Goal: Transaction & Acquisition: Purchase product/service

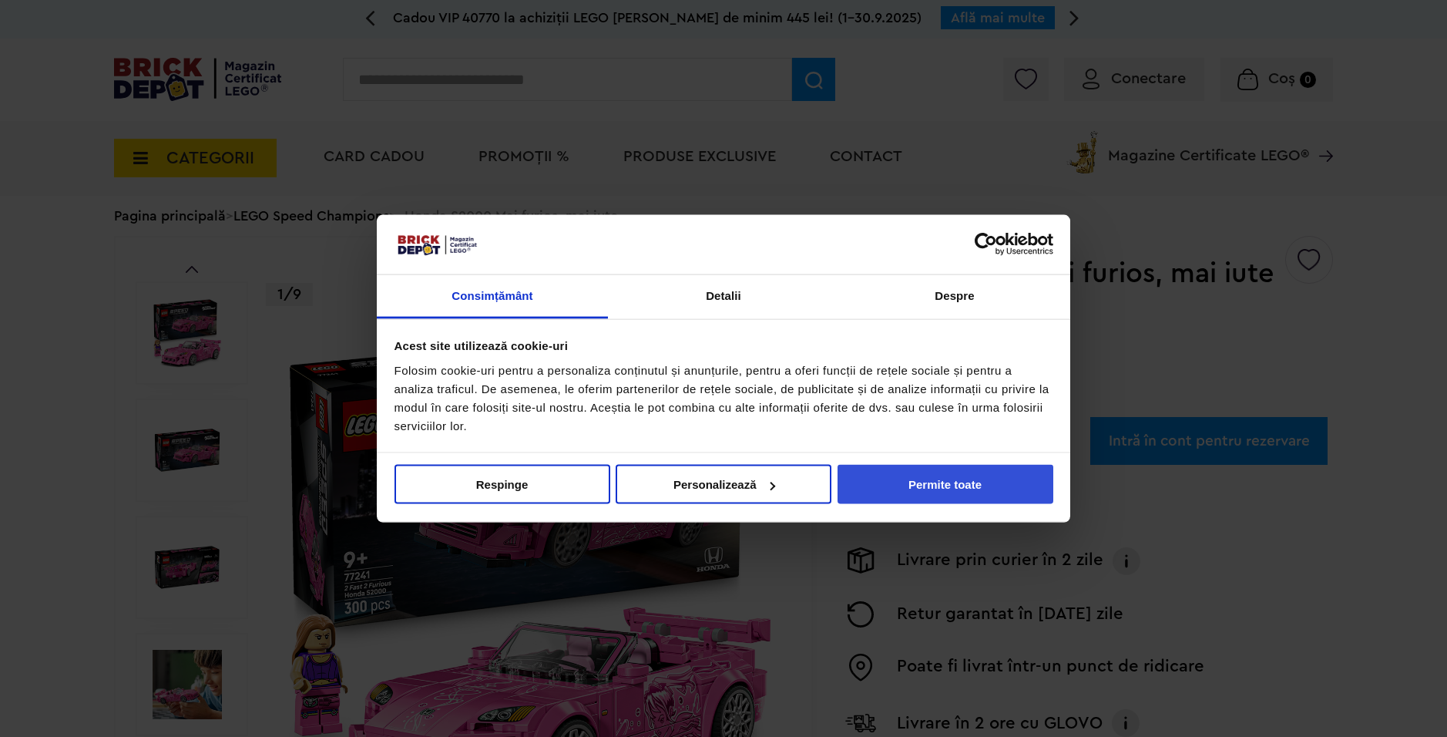
click at [935, 477] on button "Permite toate" at bounding box center [946, 484] width 216 height 39
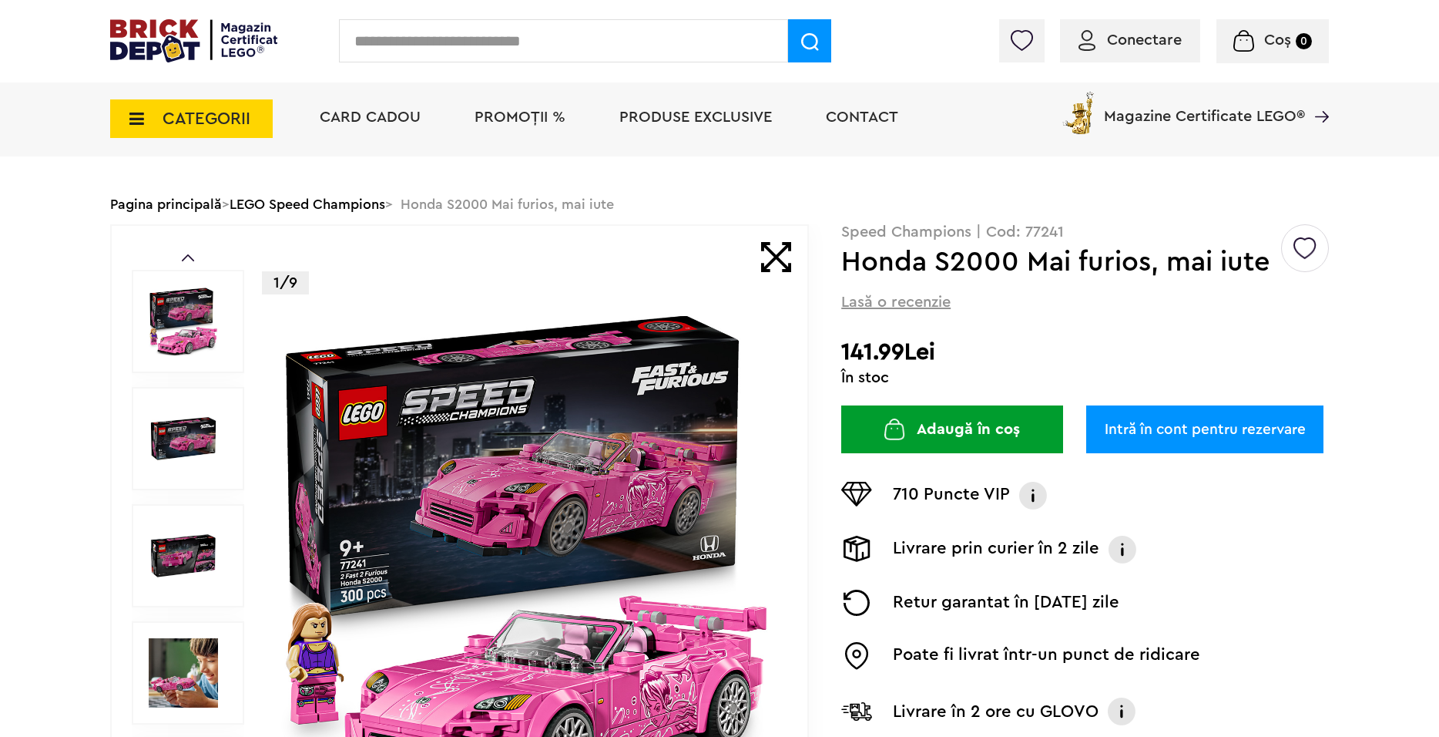
scroll to position [231, 0]
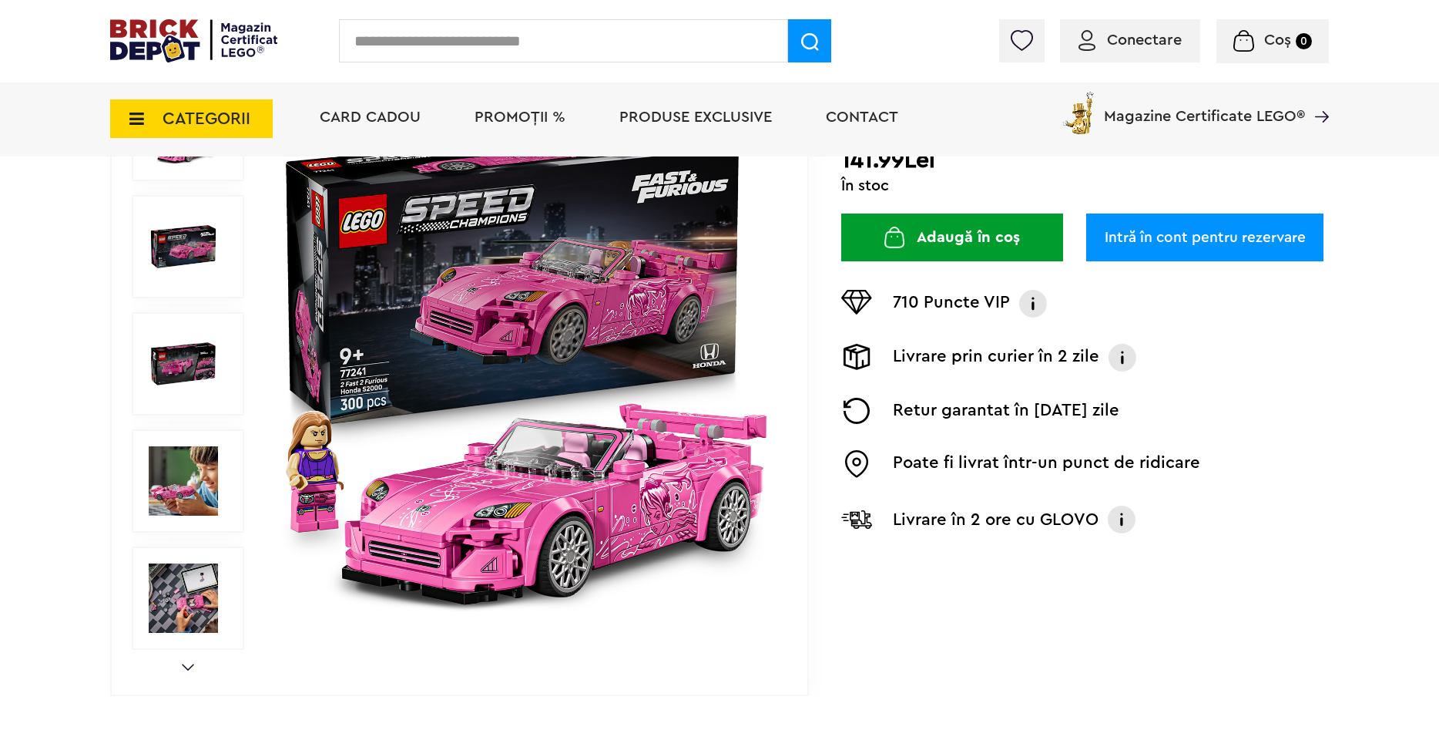
click at [184, 659] on div "Prev Next 1/9" at bounding box center [459, 363] width 699 height 663
click at [189, 665] on link "Next" at bounding box center [188, 666] width 12 height 7
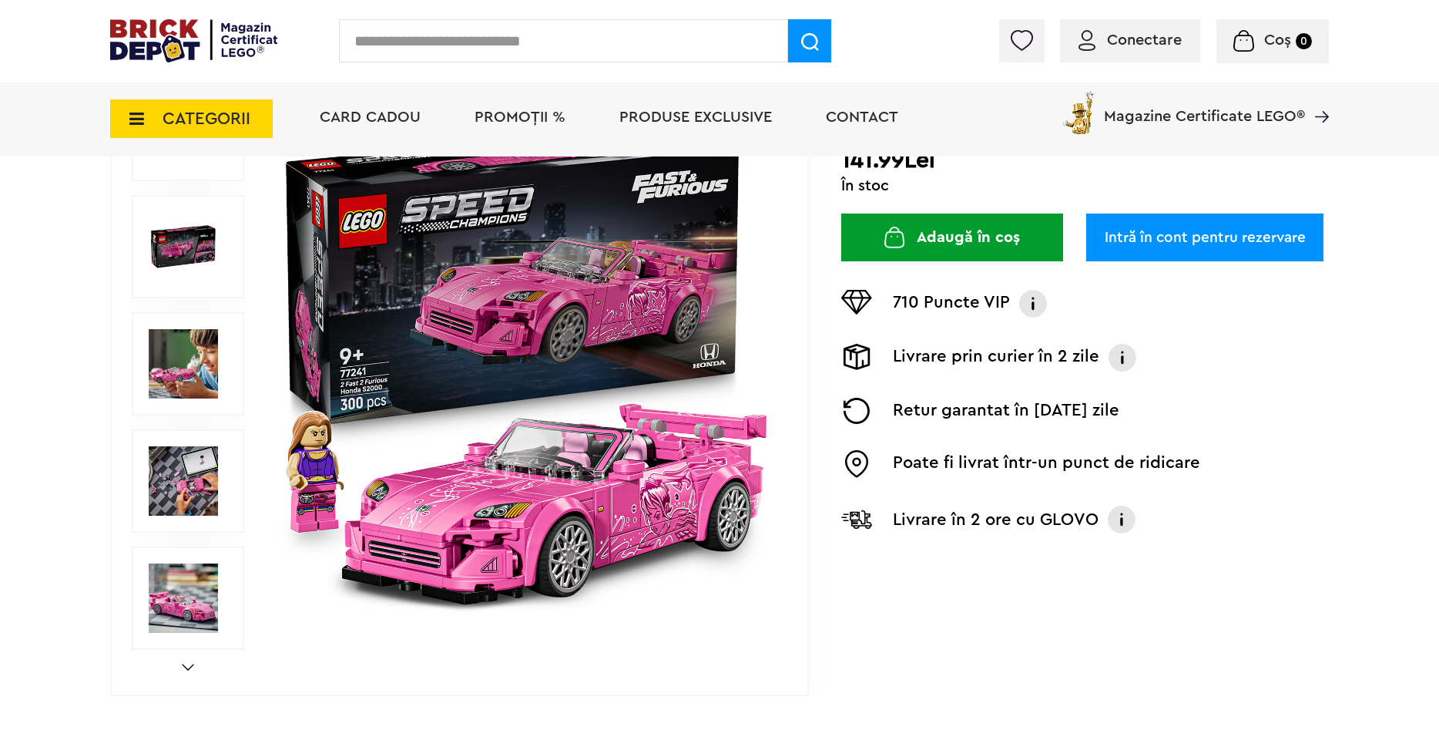
click at [190, 667] on link "Next" at bounding box center [188, 666] width 12 height 7
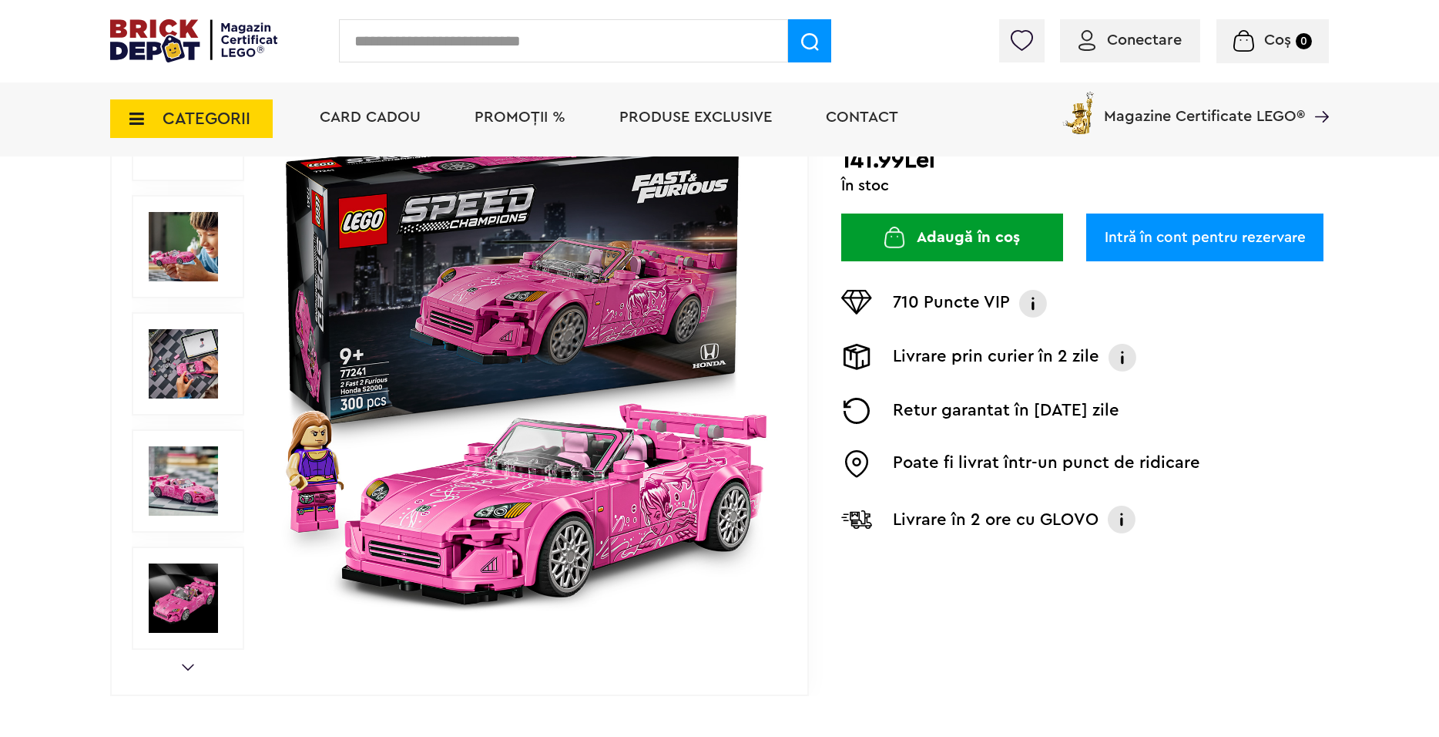
click at [190, 669] on link "Next" at bounding box center [188, 666] width 12 height 7
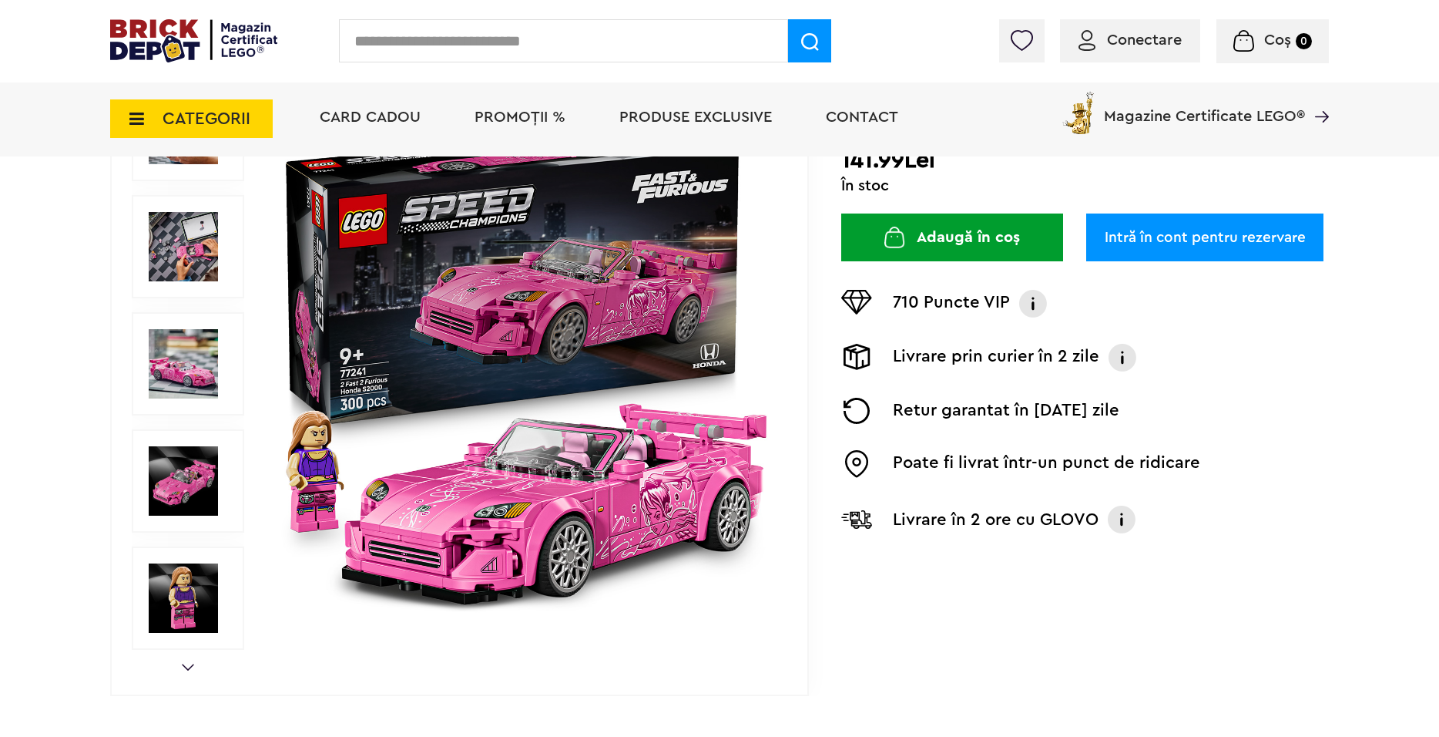
click at [190, 669] on link "Next" at bounding box center [188, 666] width 12 height 7
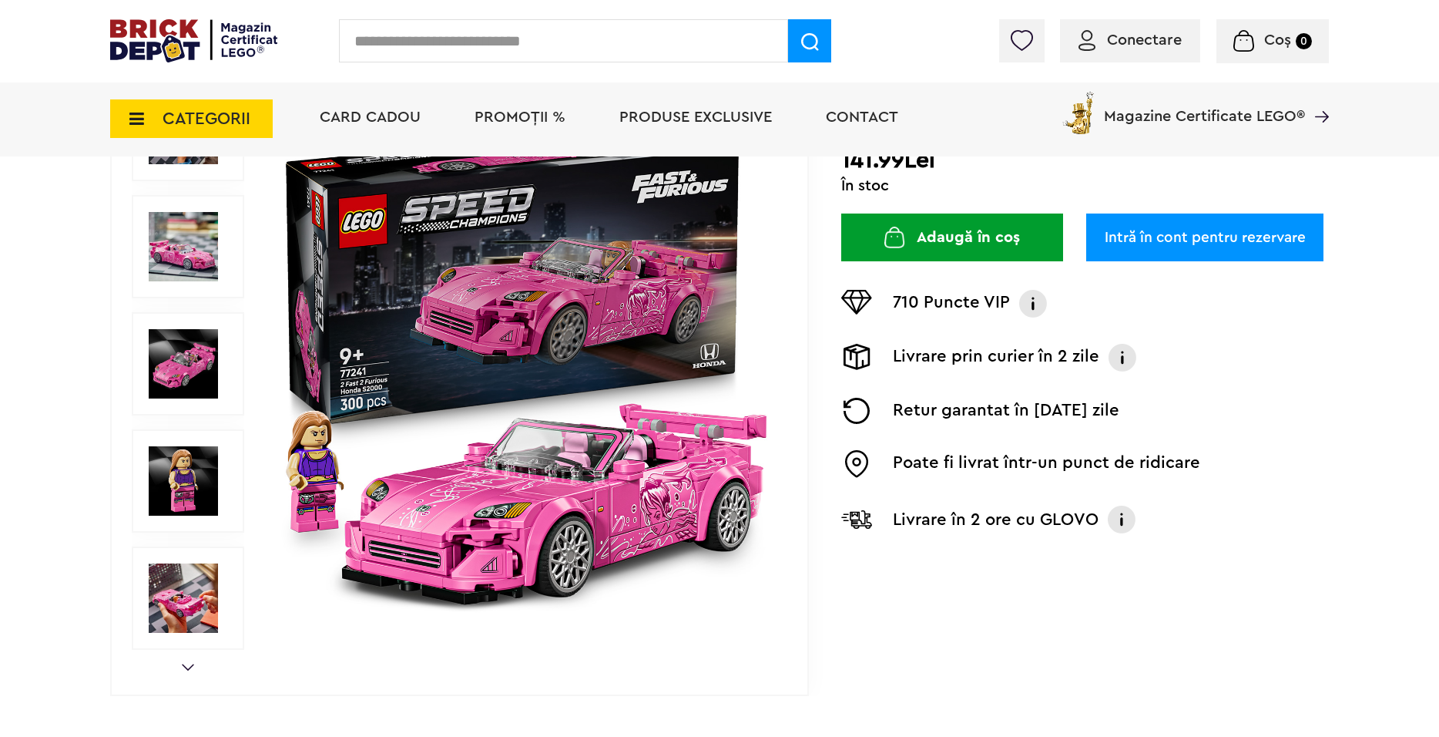
click at [188, 668] on link "Next" at bounding box center [188, 666] width 12 height 7
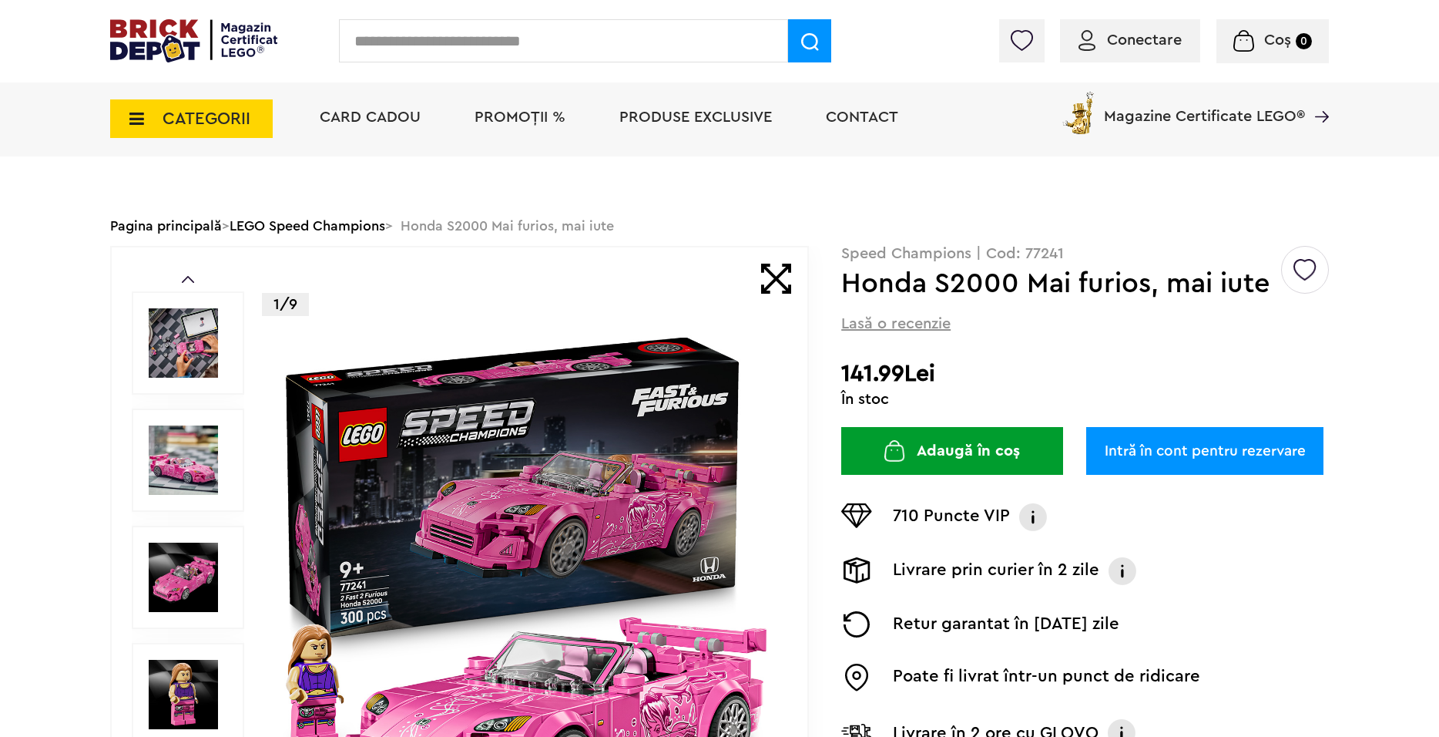
scroll to position [0, 0]
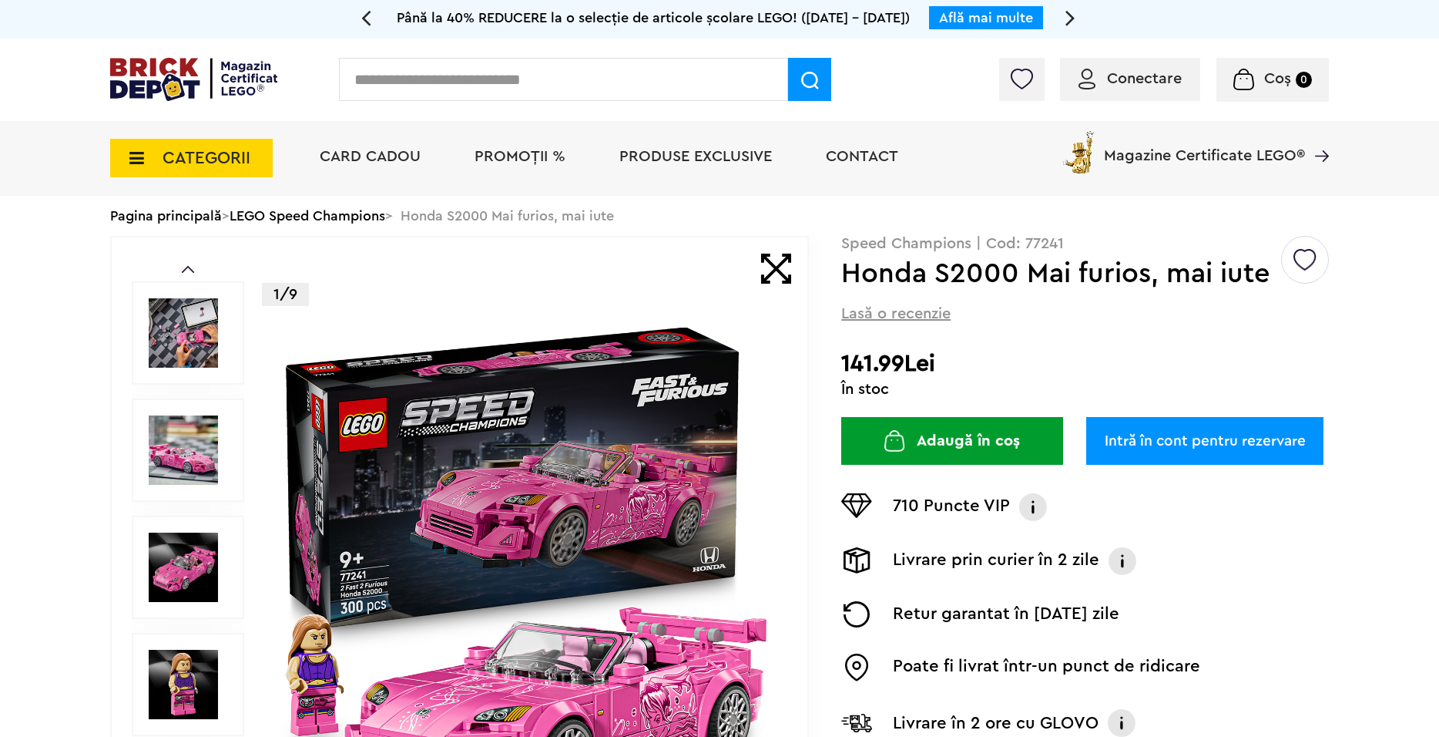
click at [924, 451] on button "Adaugă în coș" at bounding box center [952, 441] width 222 height 48
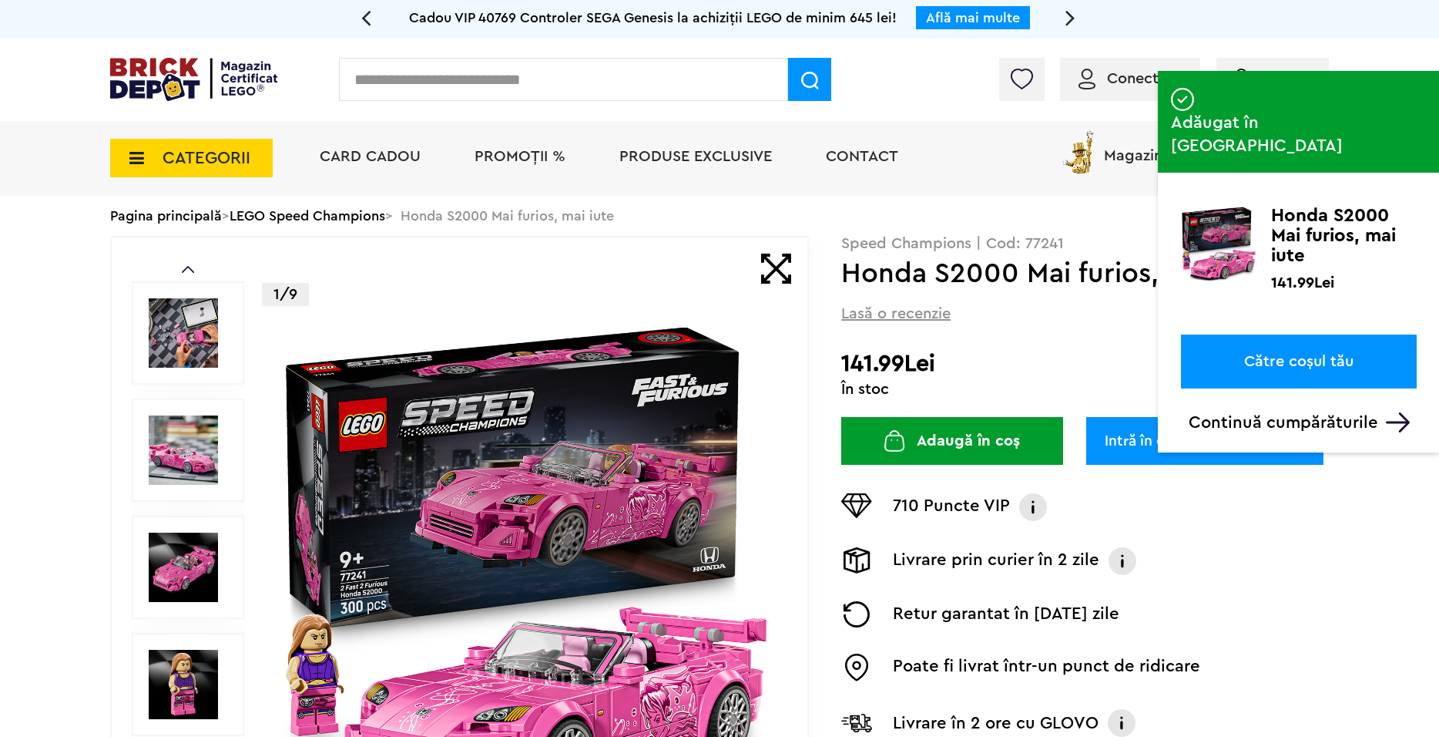
click at [1299, 334] on link "Către coșul tău" at bounding box center [1299, 361] width 236 height 54
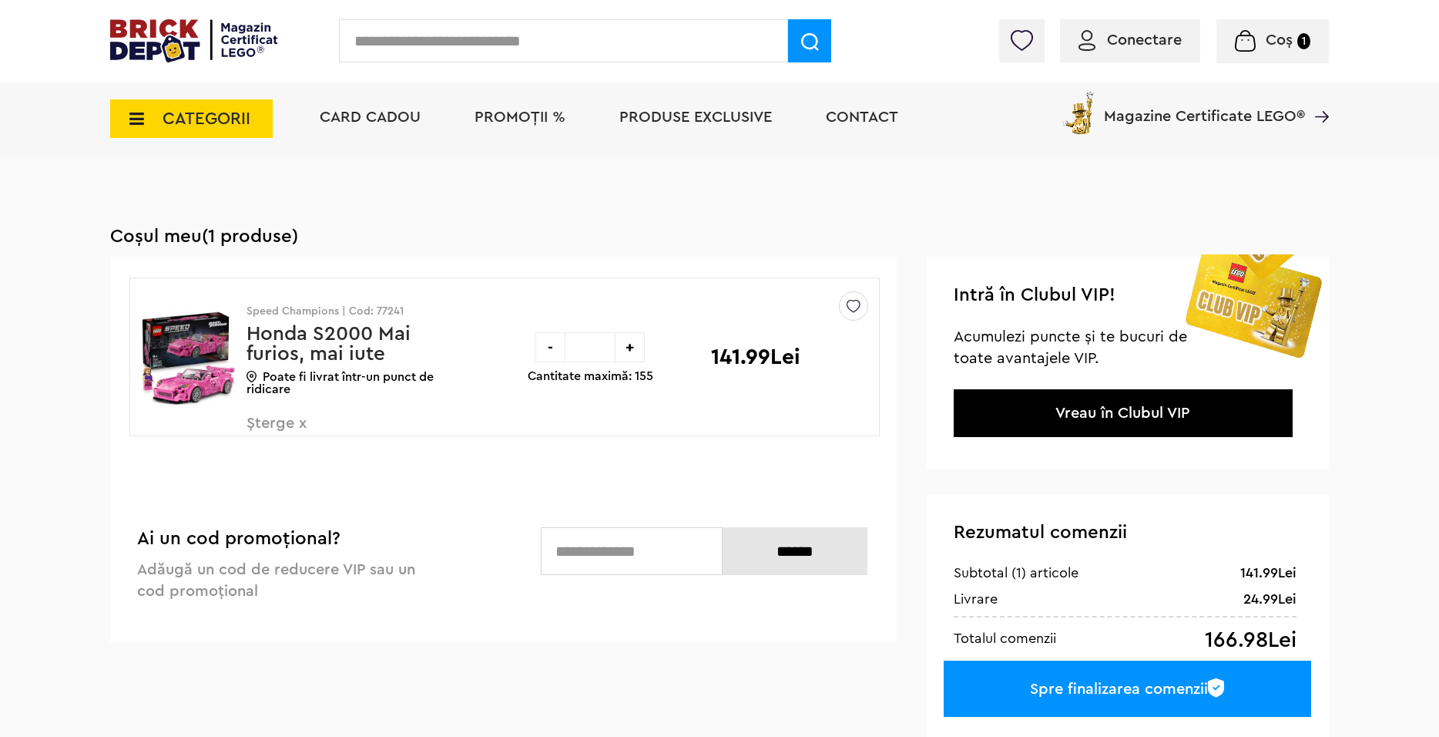
scroll to position [154, 0]
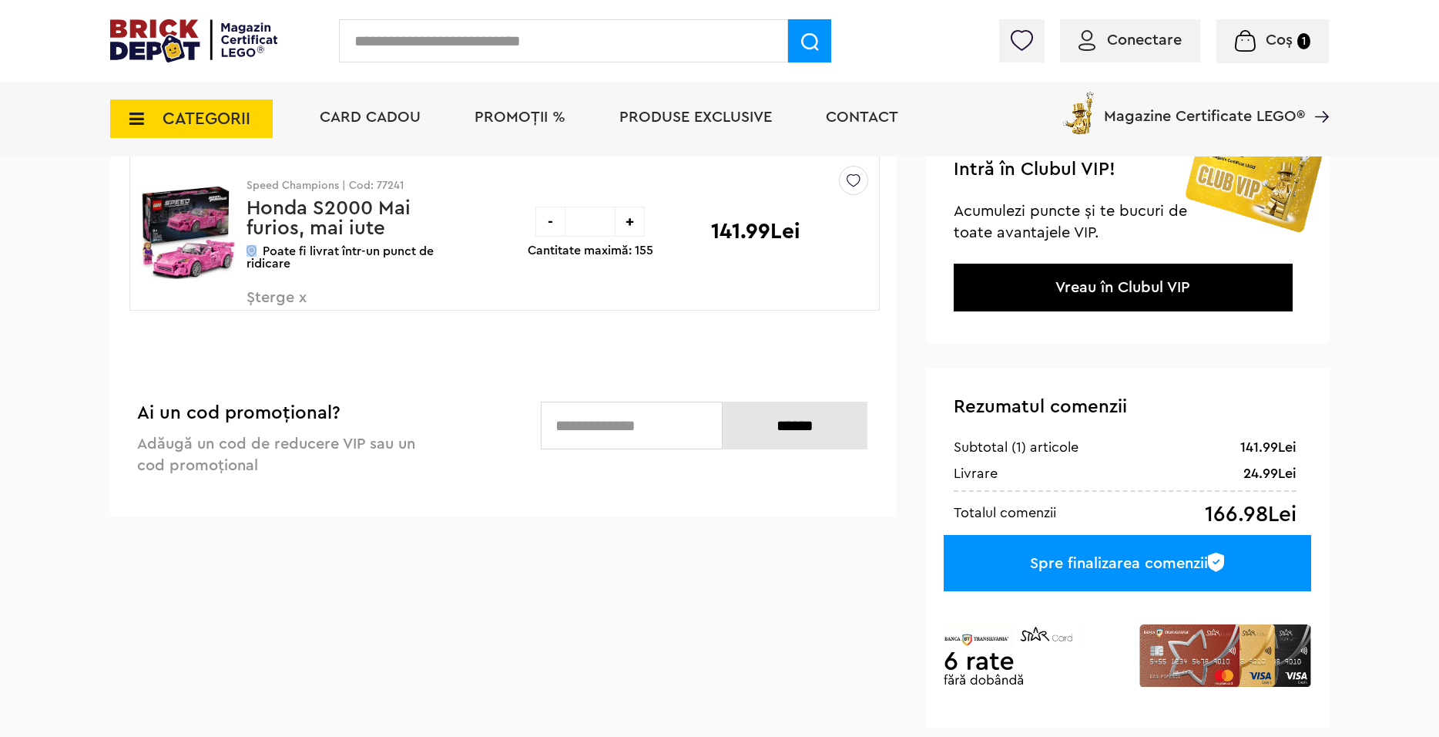
drag, startPoint x: 263, startPoint y: 253, endPoint x: 247, endPoint y: 253, distance: 15.4
click at [252, 253] on p "Poate fi livrat într-un punct de ridicare" at bounding box center [357, 257] width 220 height 25
click at [247, 253] on img at bounding box center [252, 251] width 10 height 12
click at [168, 126] on span "CATEGORII" at bounding box center [207, 118] width 88 height 17
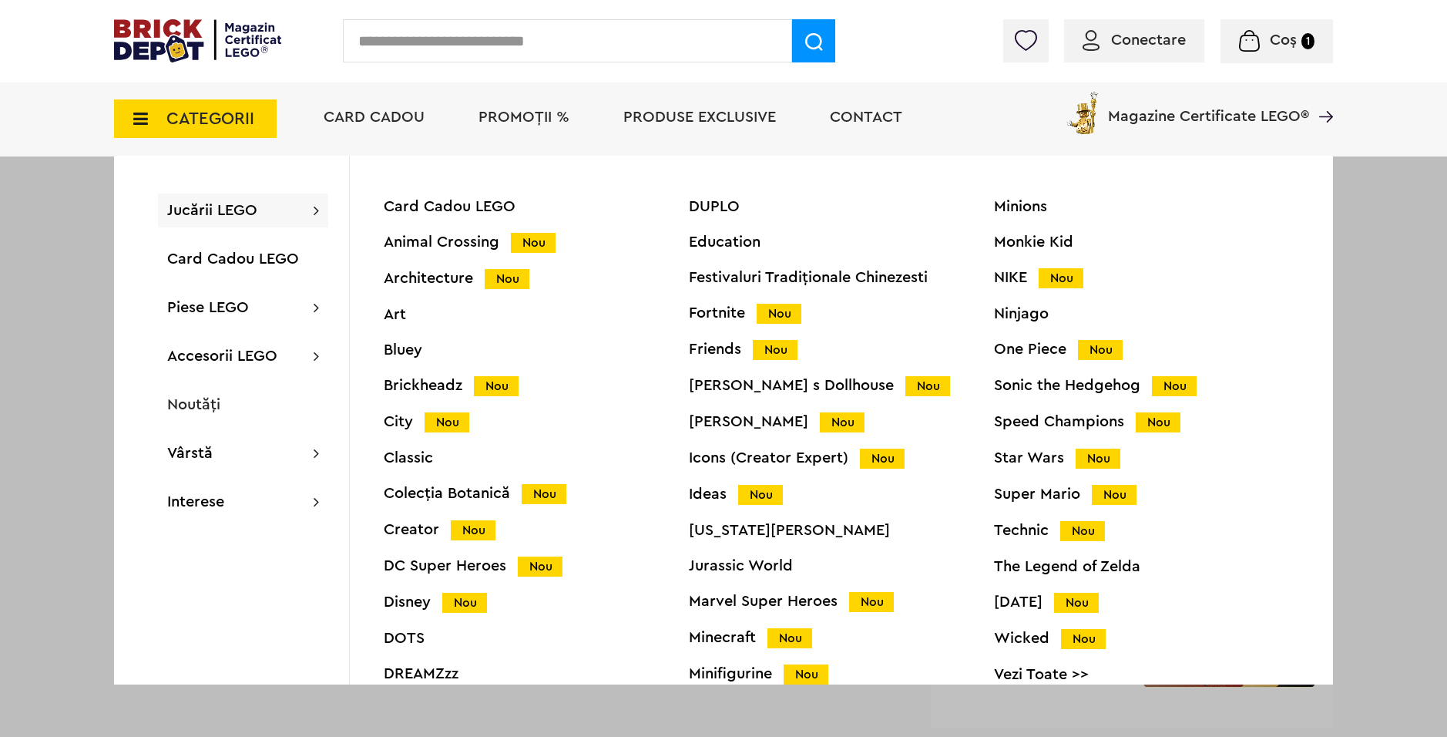
click at [168, 126] on span "CATEGORII" at bounding box center [210, 118] width 88 height 17
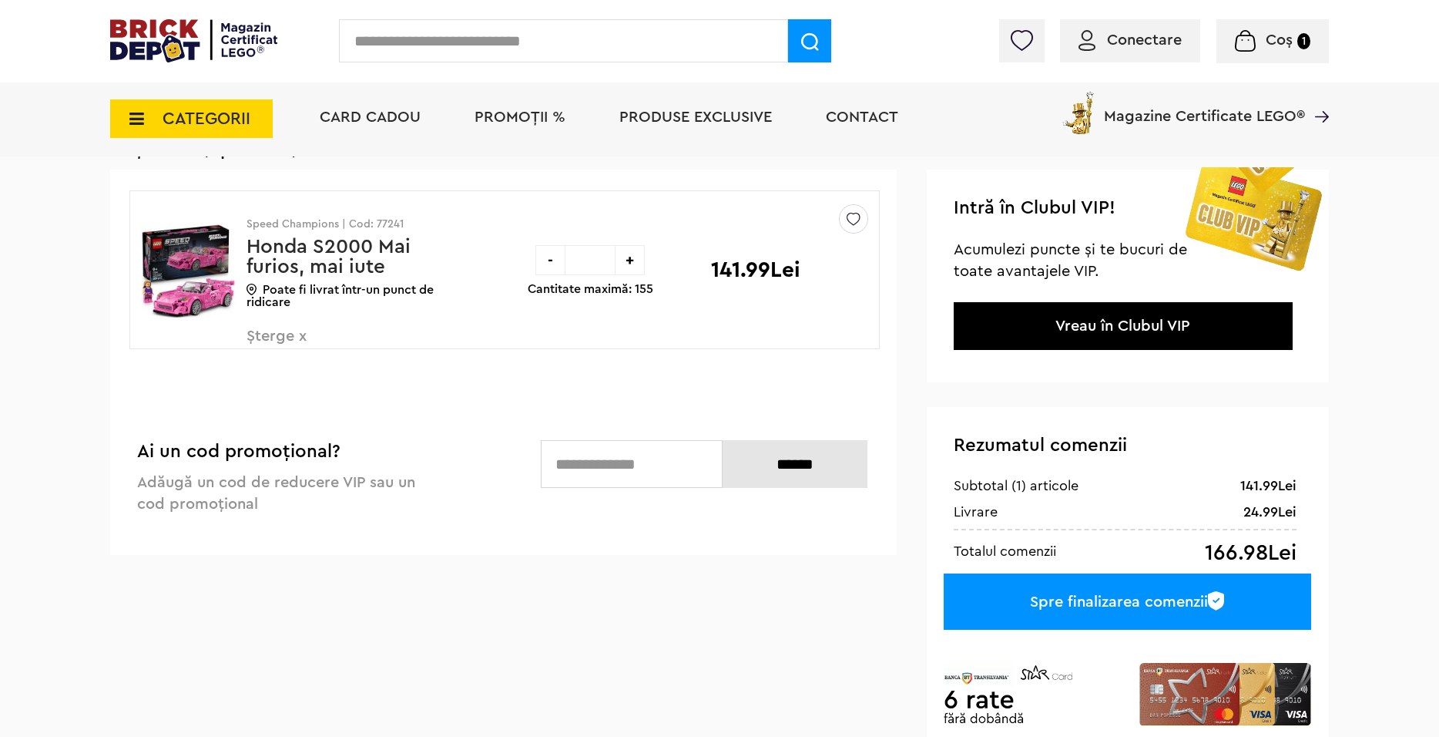
scroll to position [0, 0]
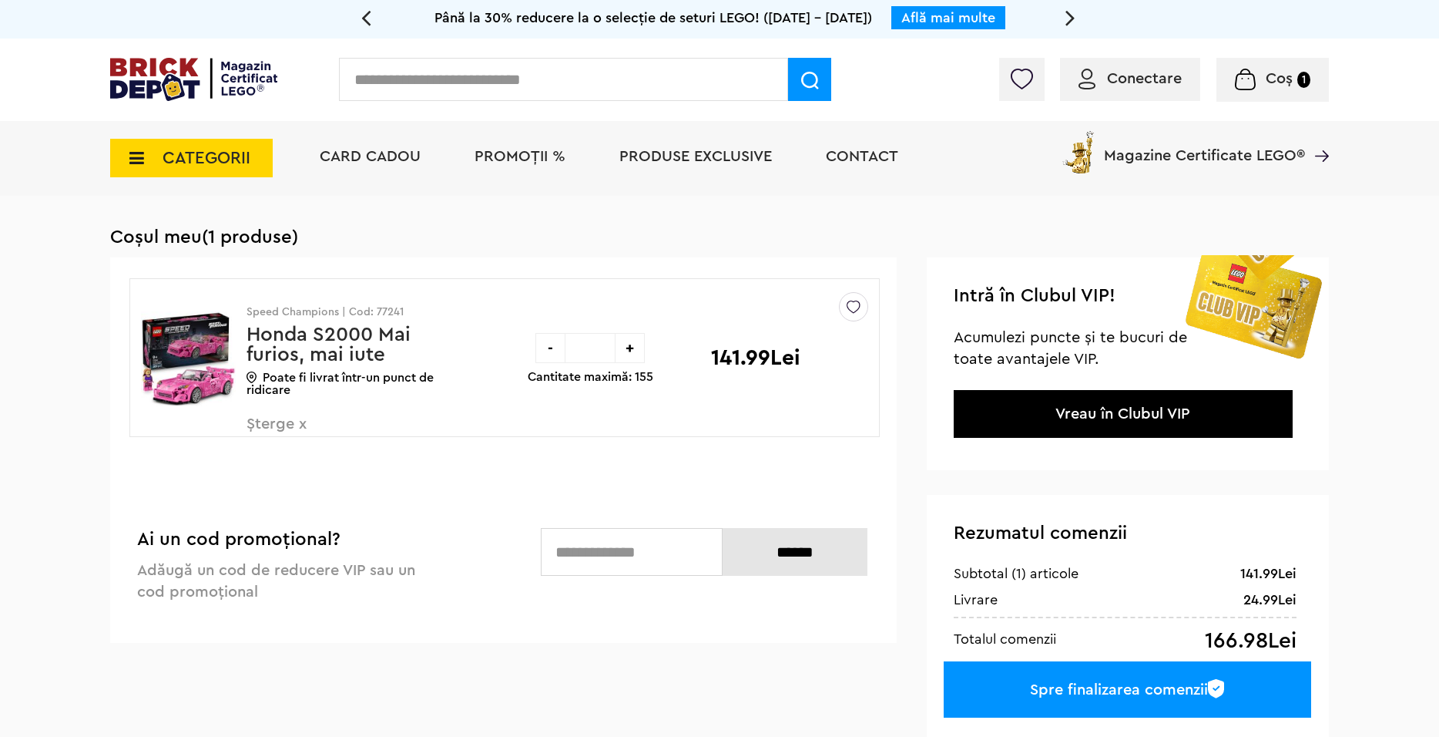
click at [197, 356] on img at bounding box center [188, 359] width 95 height 116
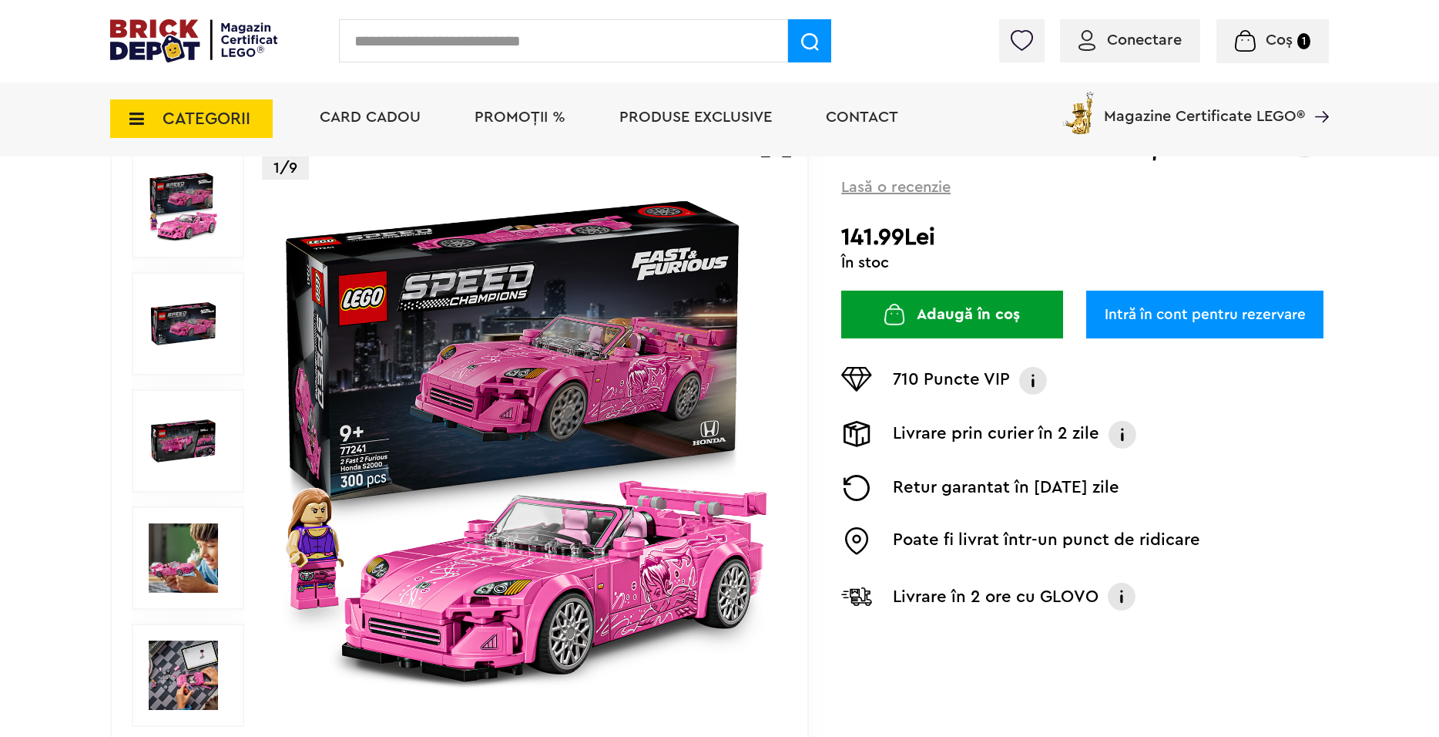
scroll to position [193, 0]
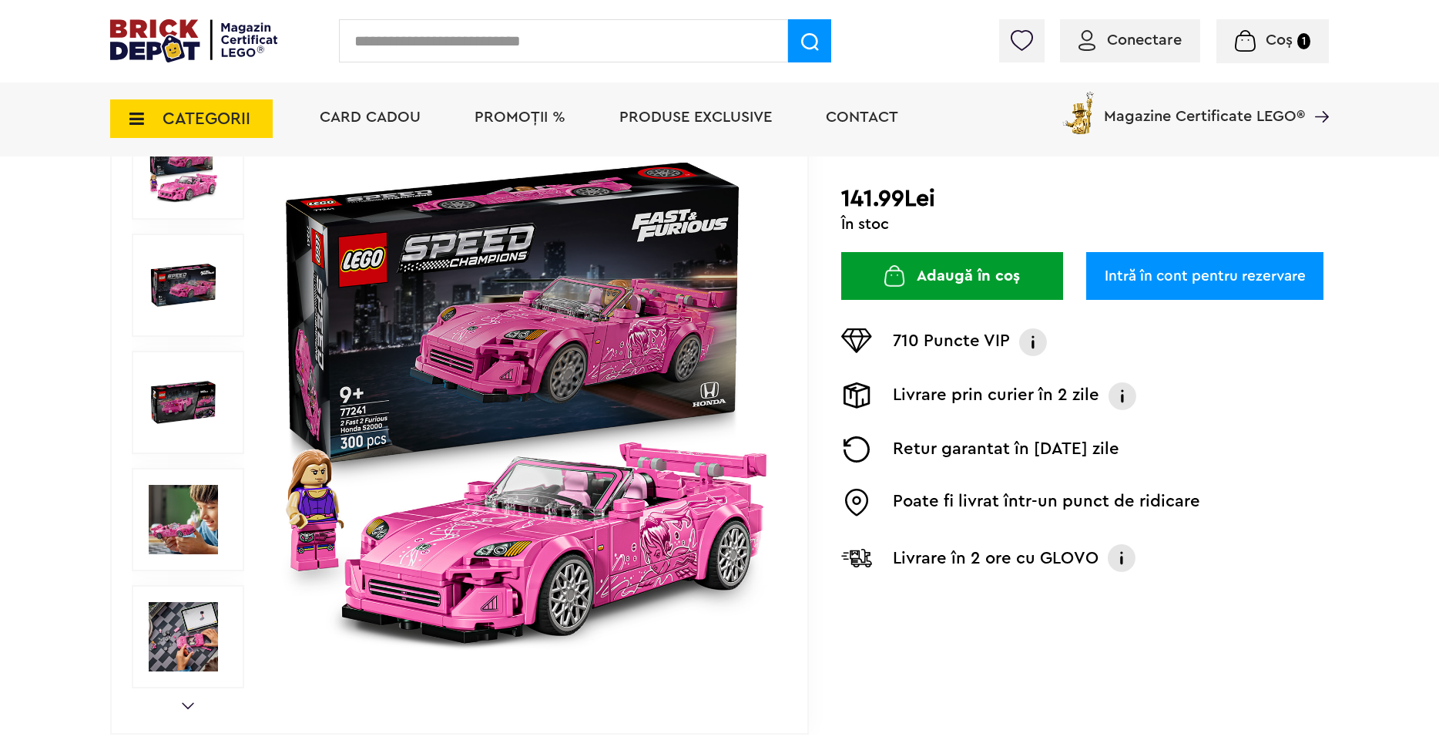
click at [549, 306] on img at bounding box center [526, 402] width 496 height 496
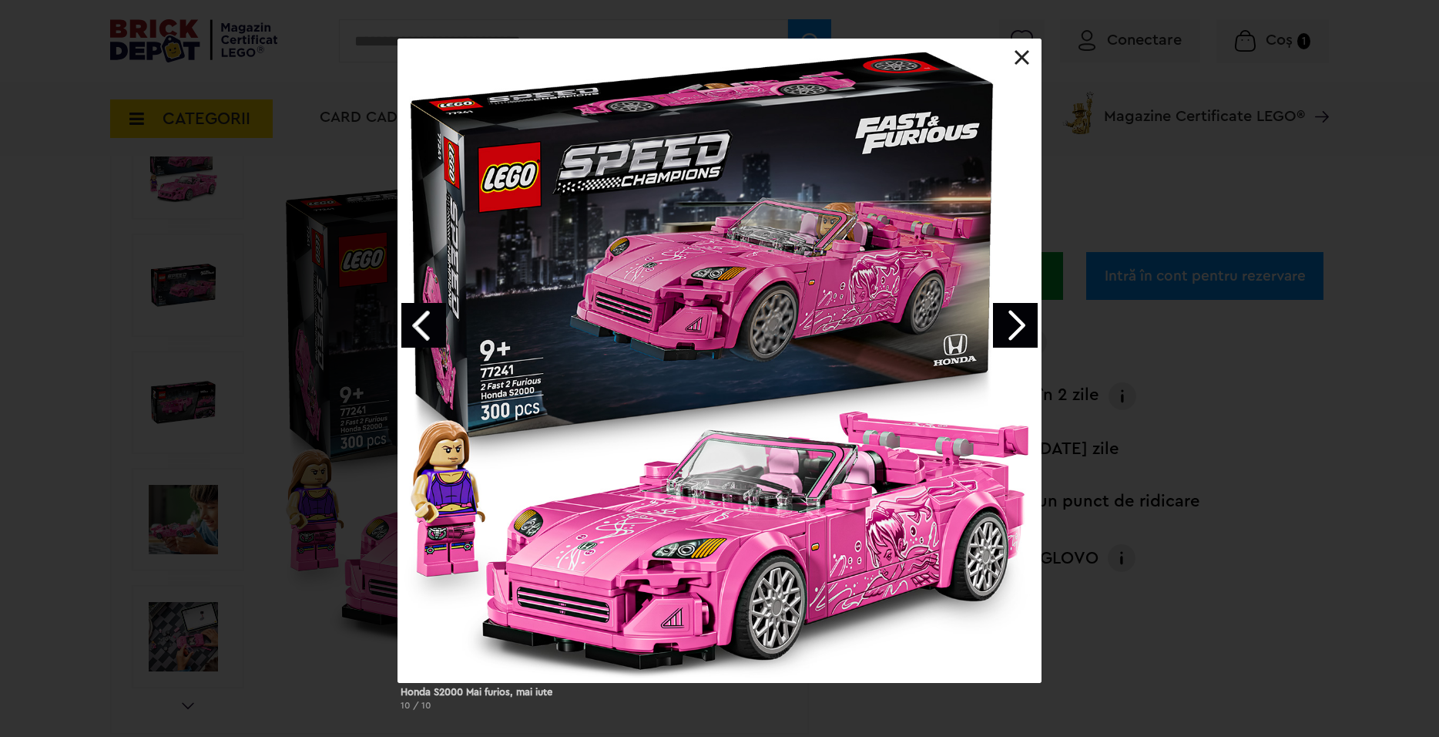
click at [440, 324] on link "Previous image" at bounding box center [423, 325] width 45 height 45
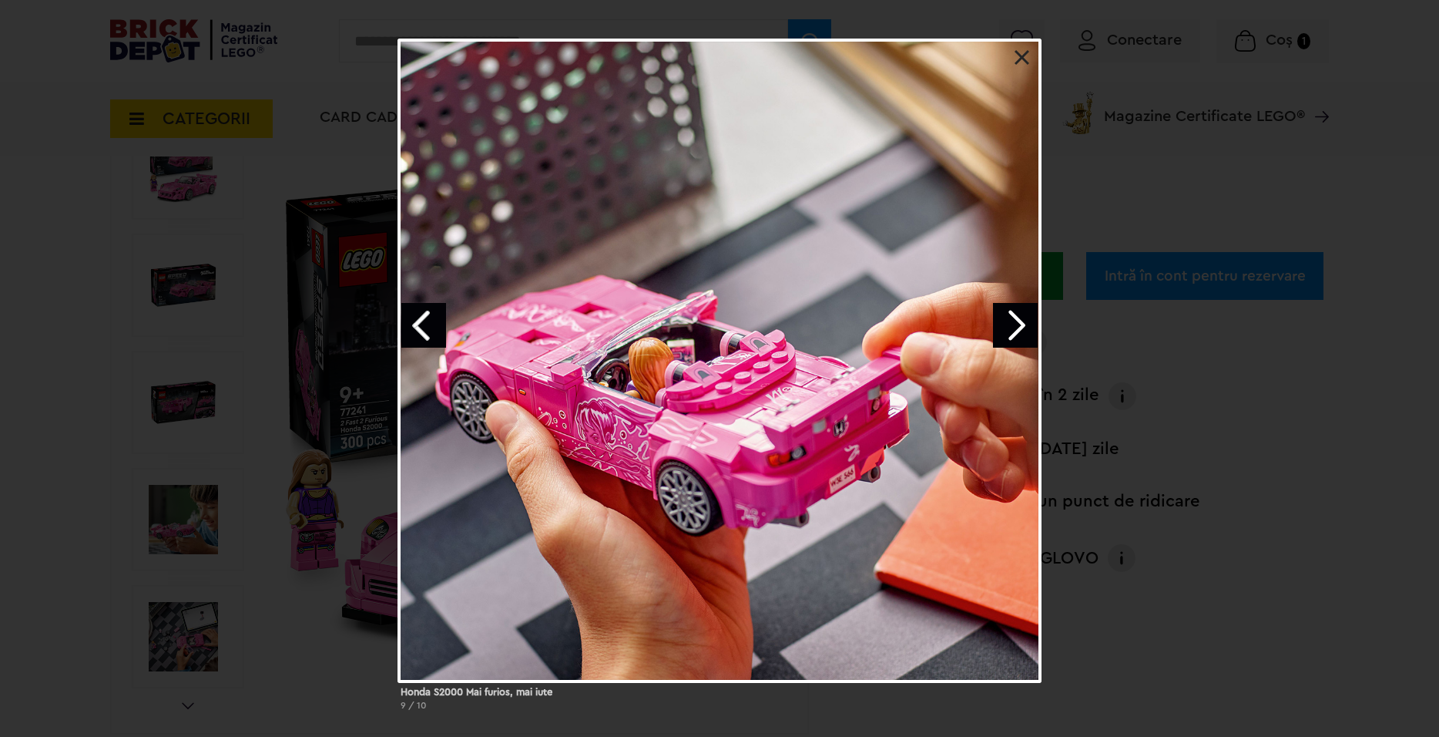
click at [425, 322] on link "Previous image" at bounding box center [423, 325] width 45 height 45
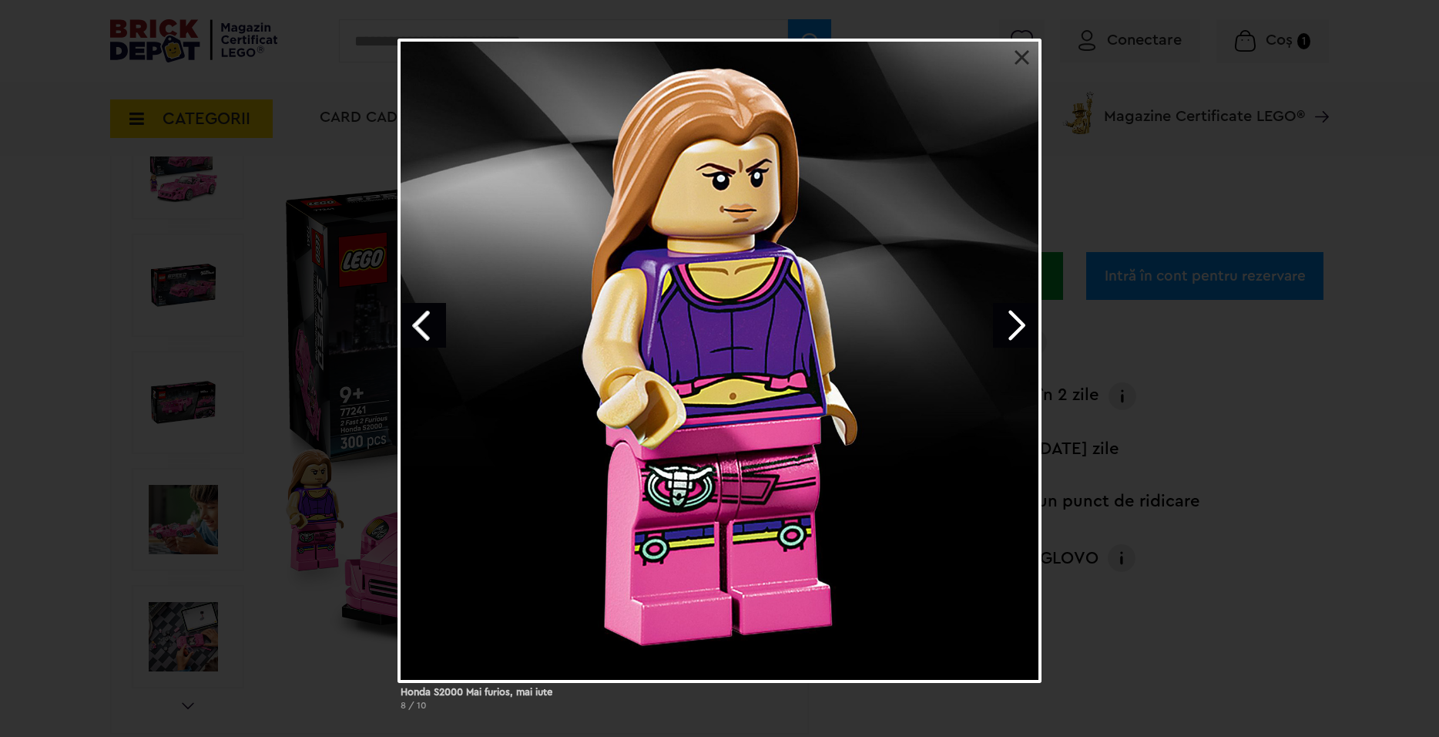
click at [427, 321] on link "Previous image" at bounding box center [423, 325] width 45 height 45
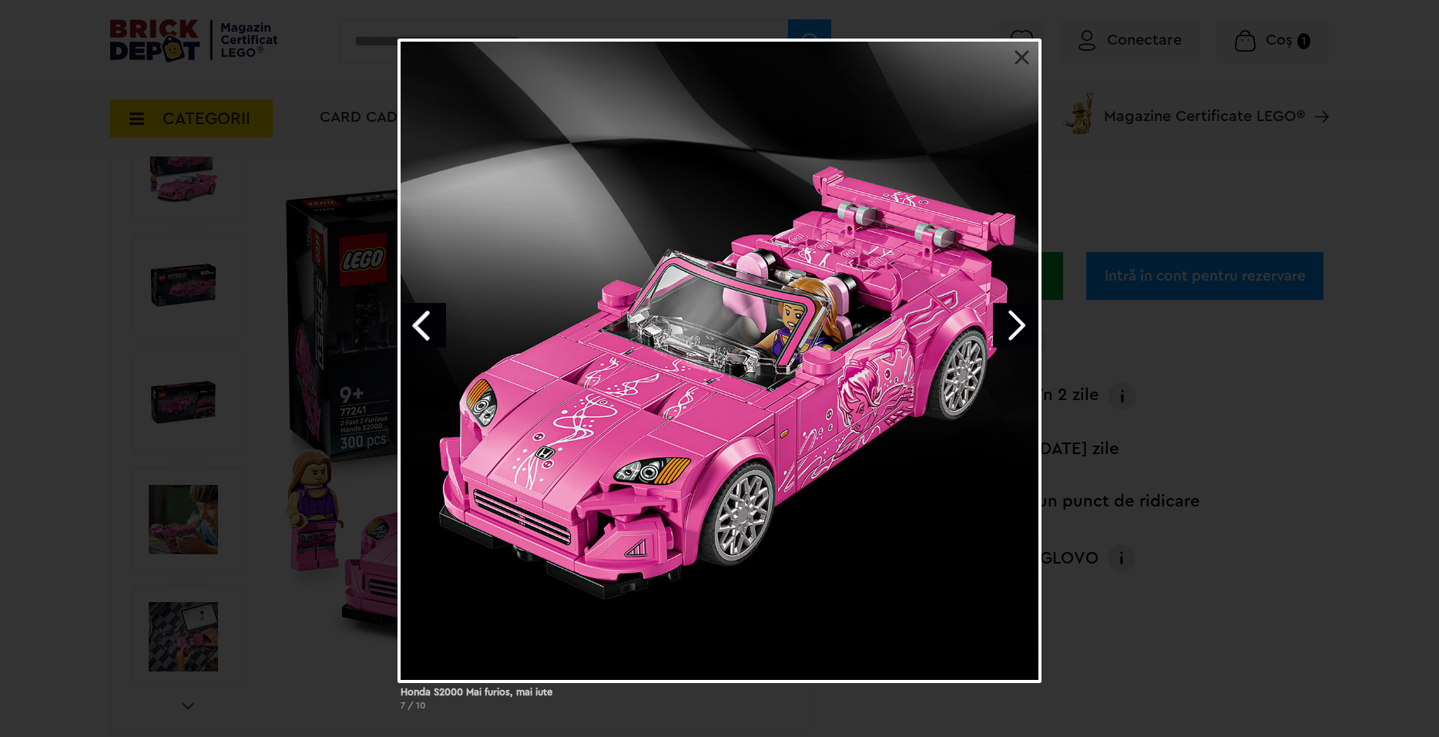
click at [334, 285] on div "Honda S2000 Mai furios, mai iute 7 / 10" at bounding box center [719, 381] width 1439 height 684
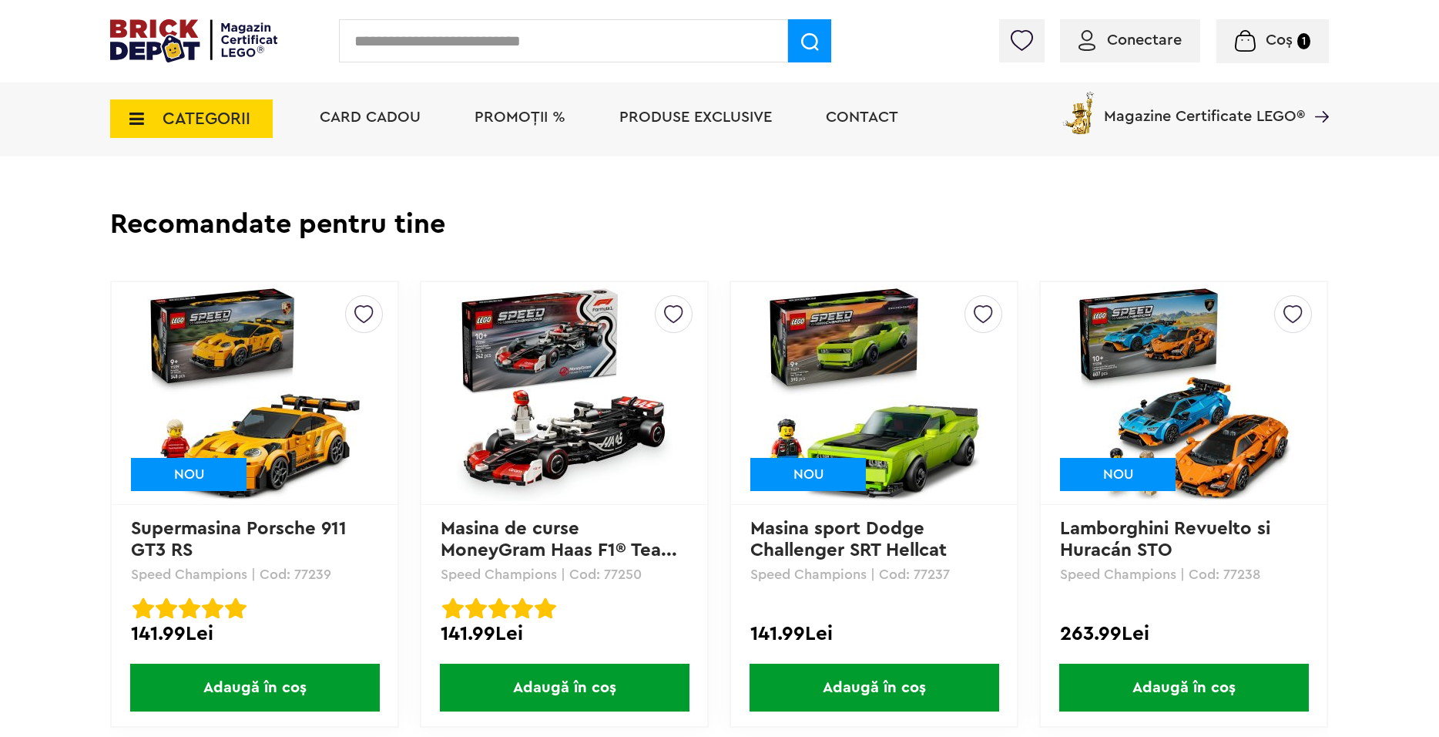
scroll to position [3622, 0]
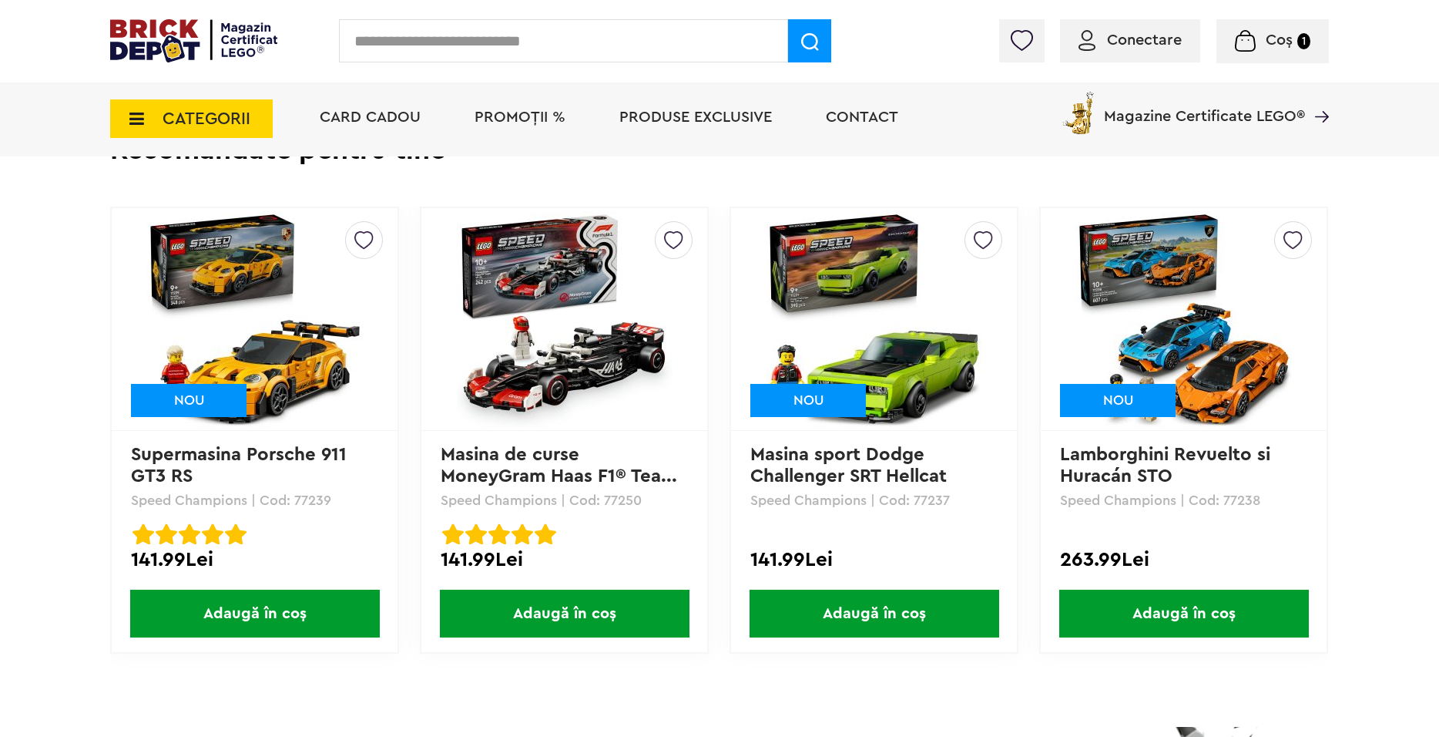
click at [332, 333] on img at bounding box center [255, 319] width 216 height 216
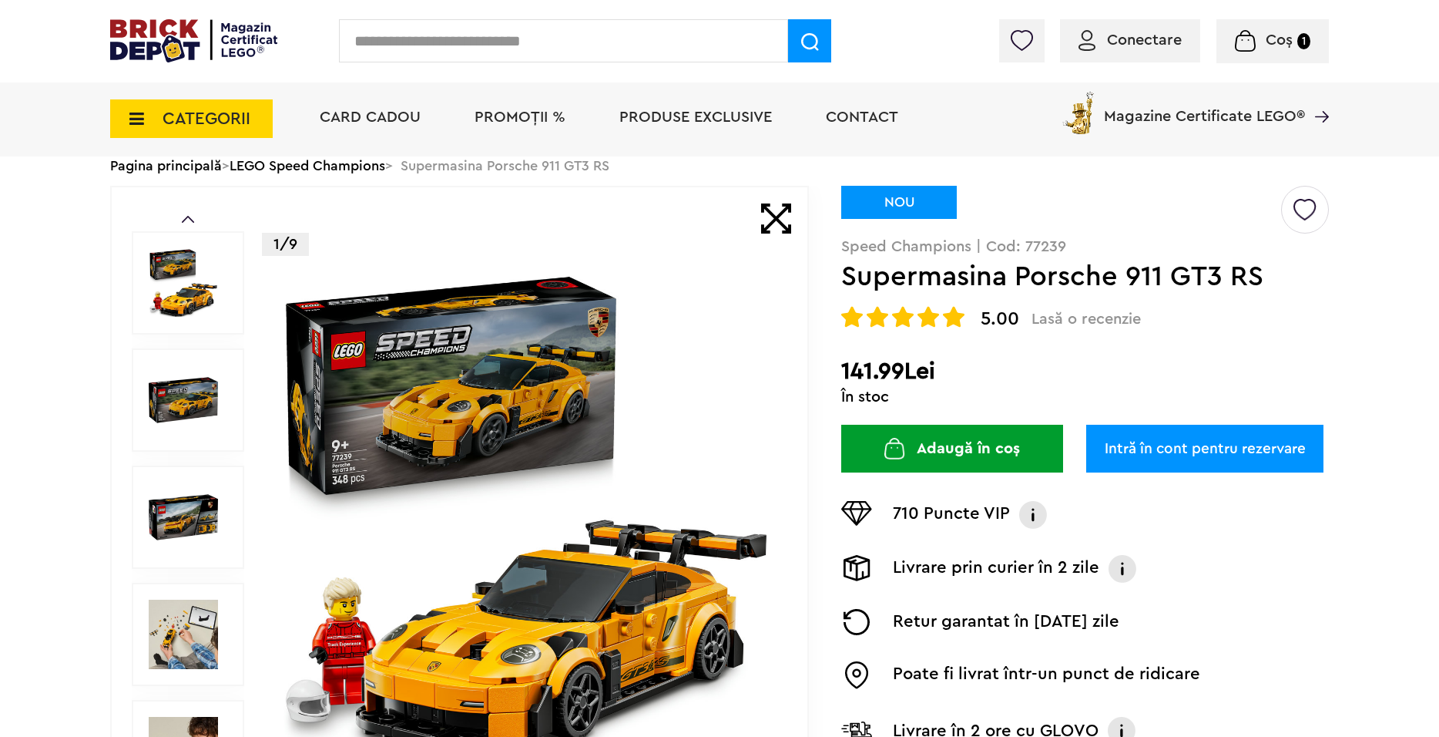
scroll to position [77, 0]
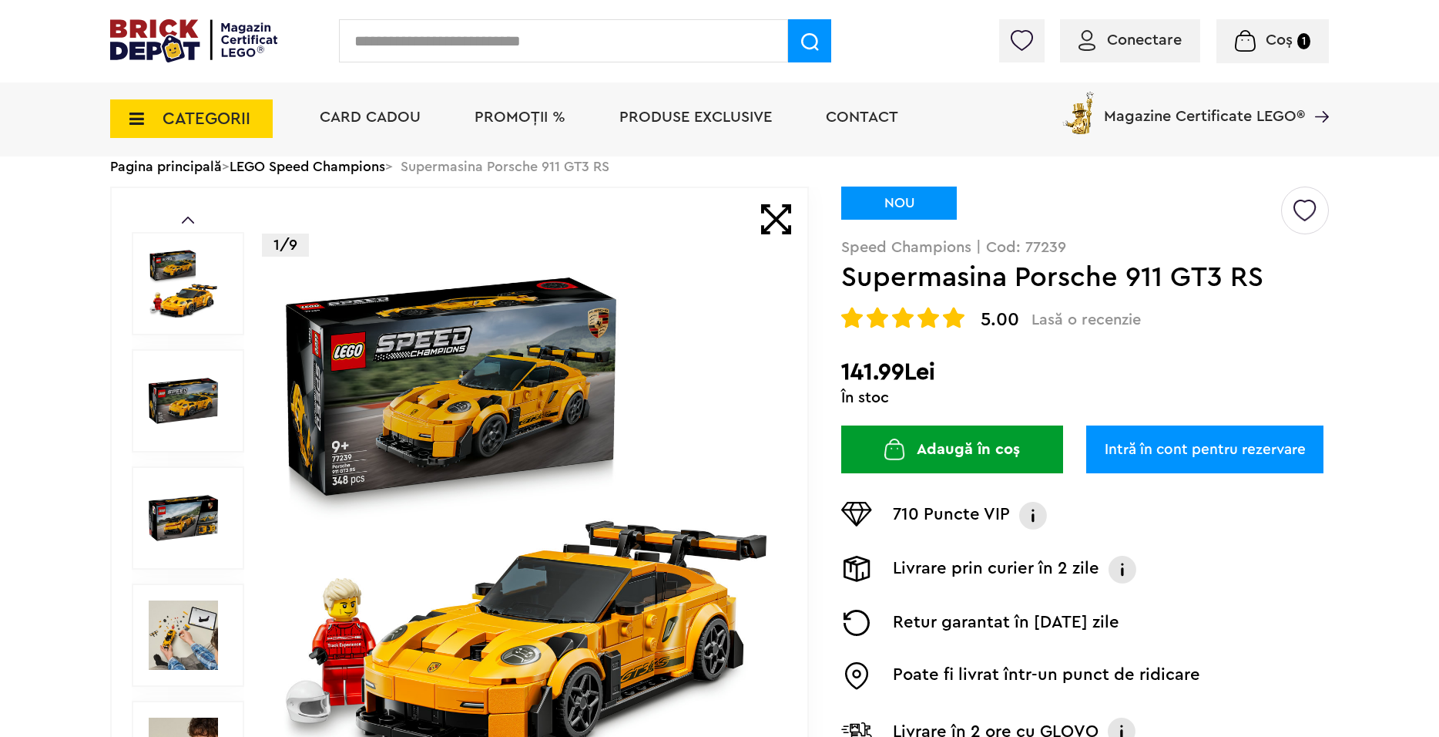
click at [227, 414] on div at bounding box center [188, 400] width 113 height 103
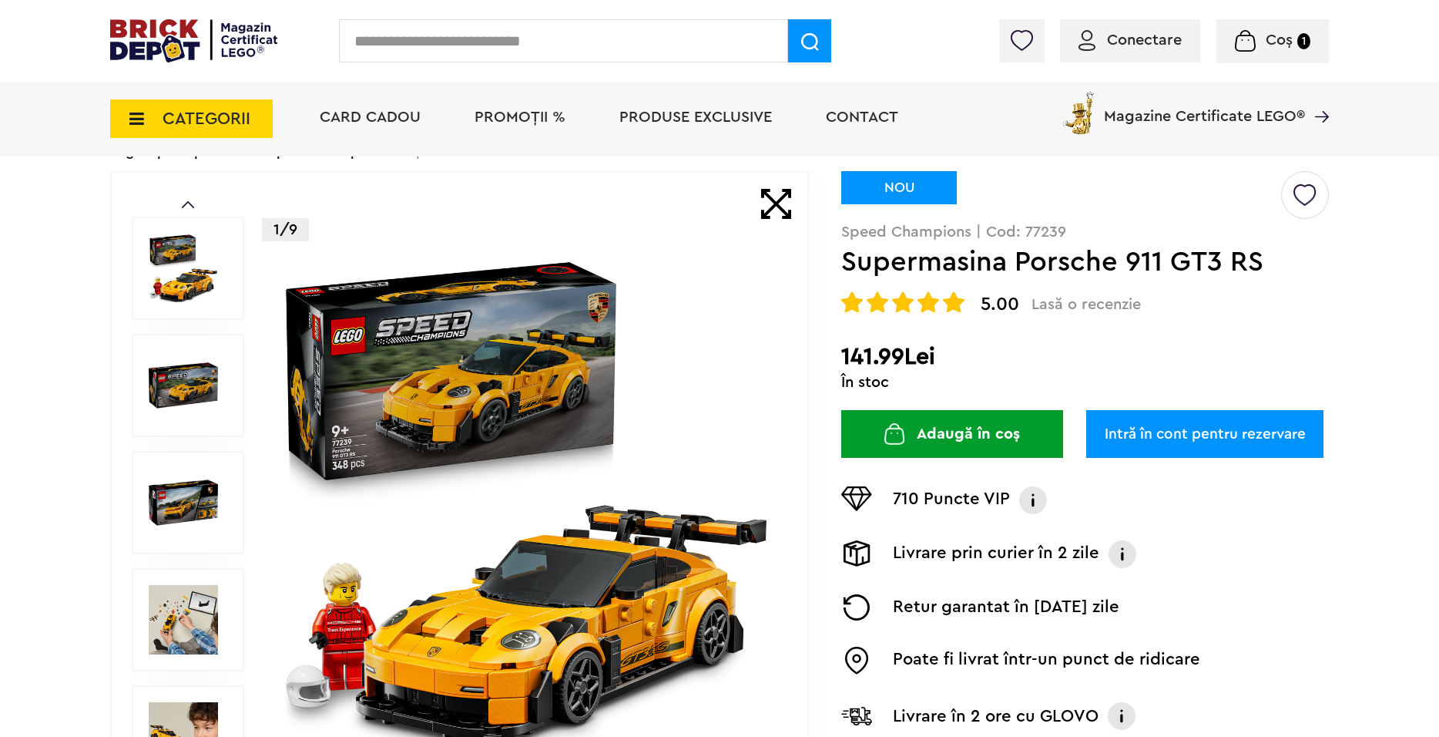
scroll to position [385, 0]
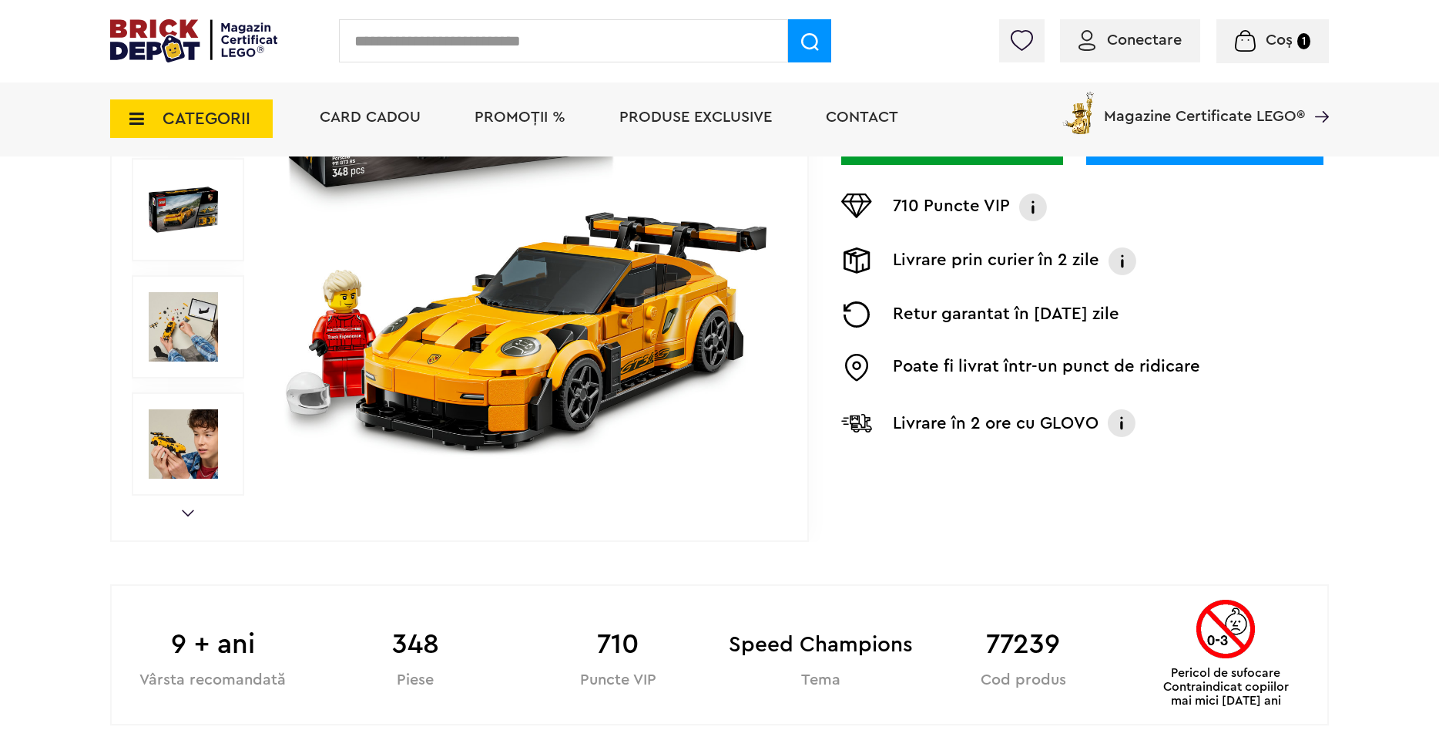
click at [185, 418] on img at bounding box center [183, 443] width 69 height 69
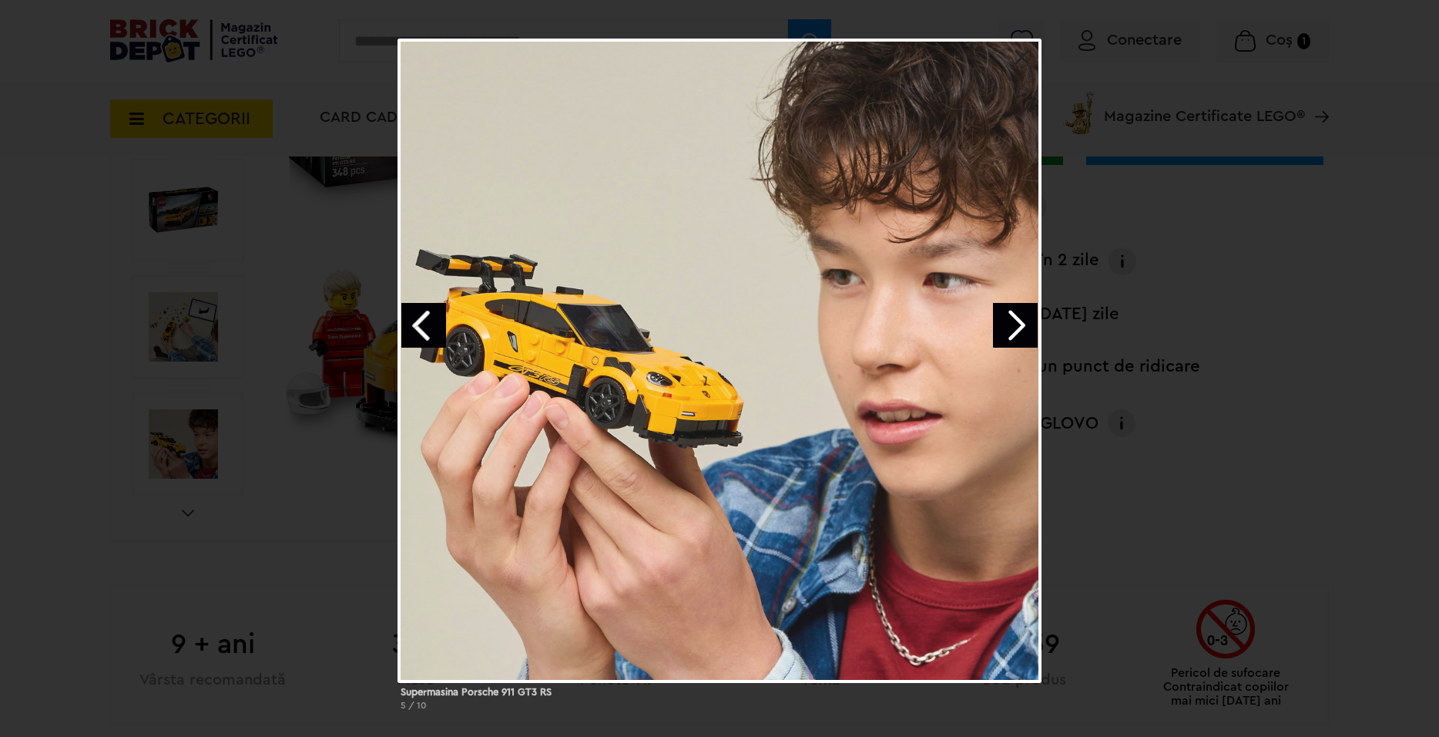
click at [197, 364] on div "Supermasina Porsche 911 GT3 RS 5 / 10" at bounding box center [719, 381] width 1439 height 684
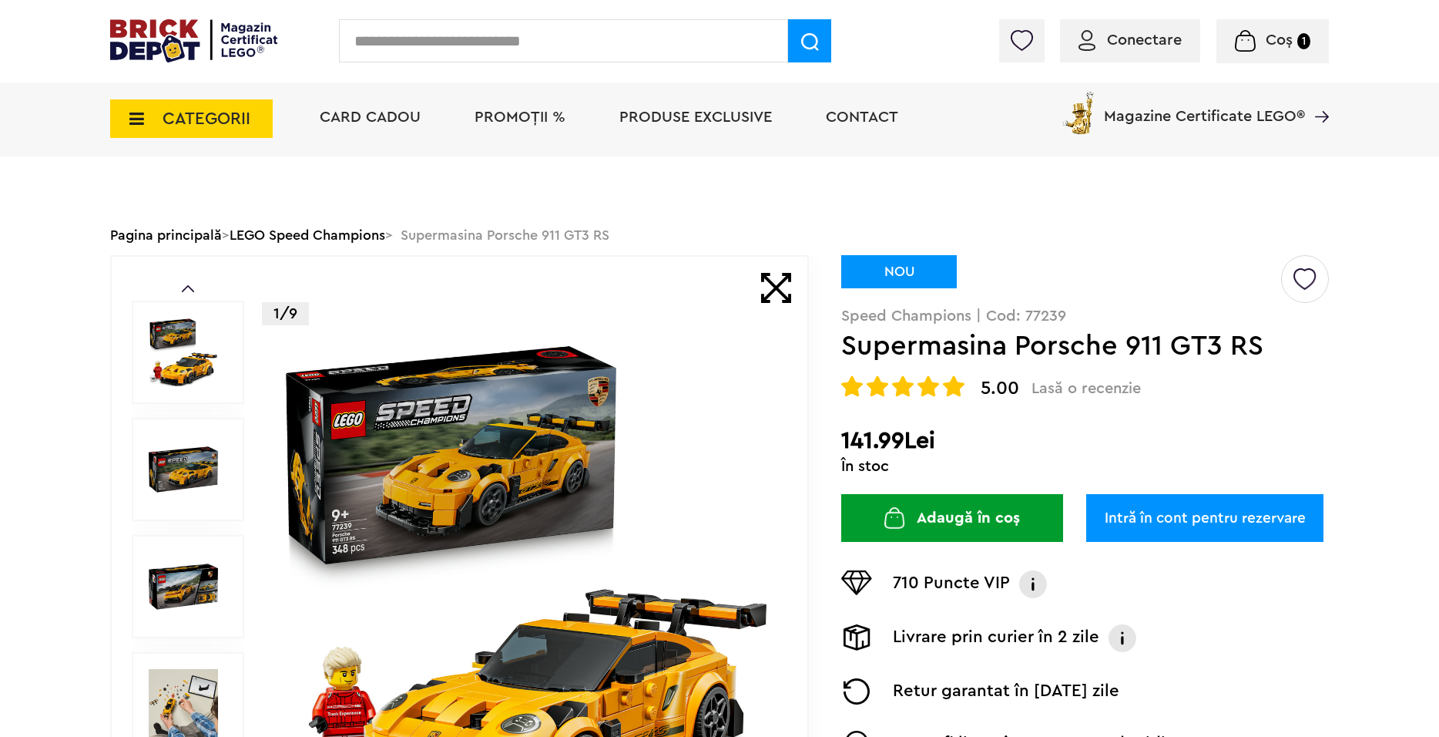
scroll to position [0, 0]
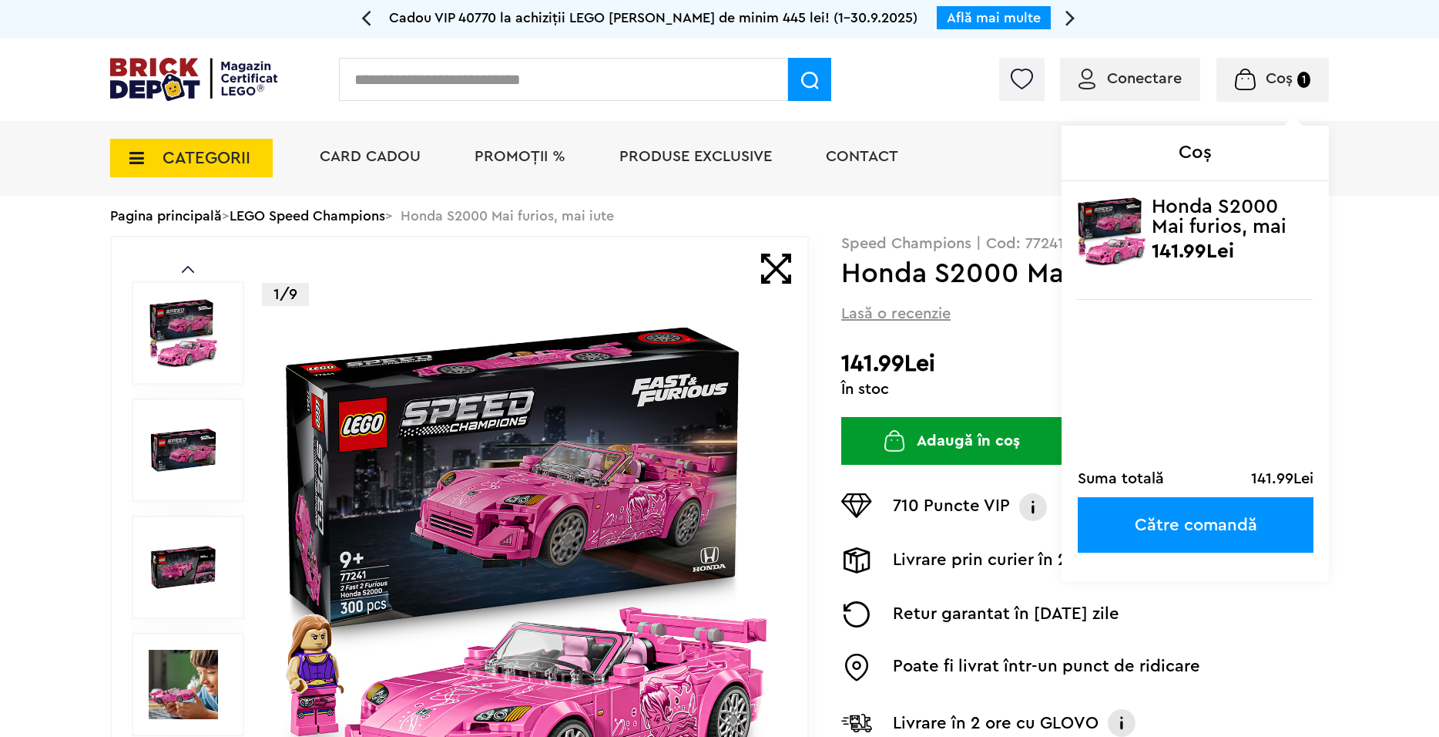
click at [1280, 98] on div "Coș 1 Coș Honda S2000 Mai furios, mai iute 141.99Lei Suma totală 141.99Lei Cătr…" at bounding box center [1273, 80] width 113 height 44
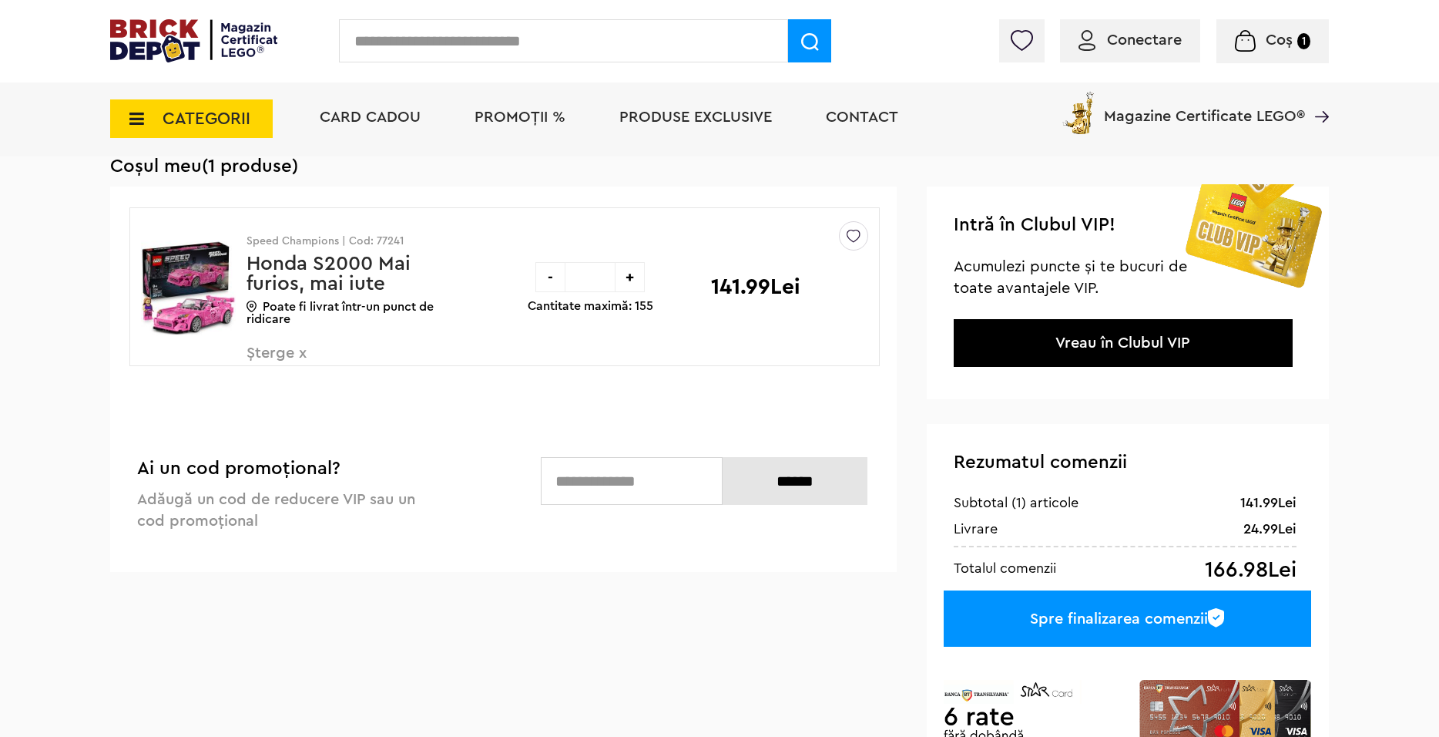
scroll to position [308, 0]
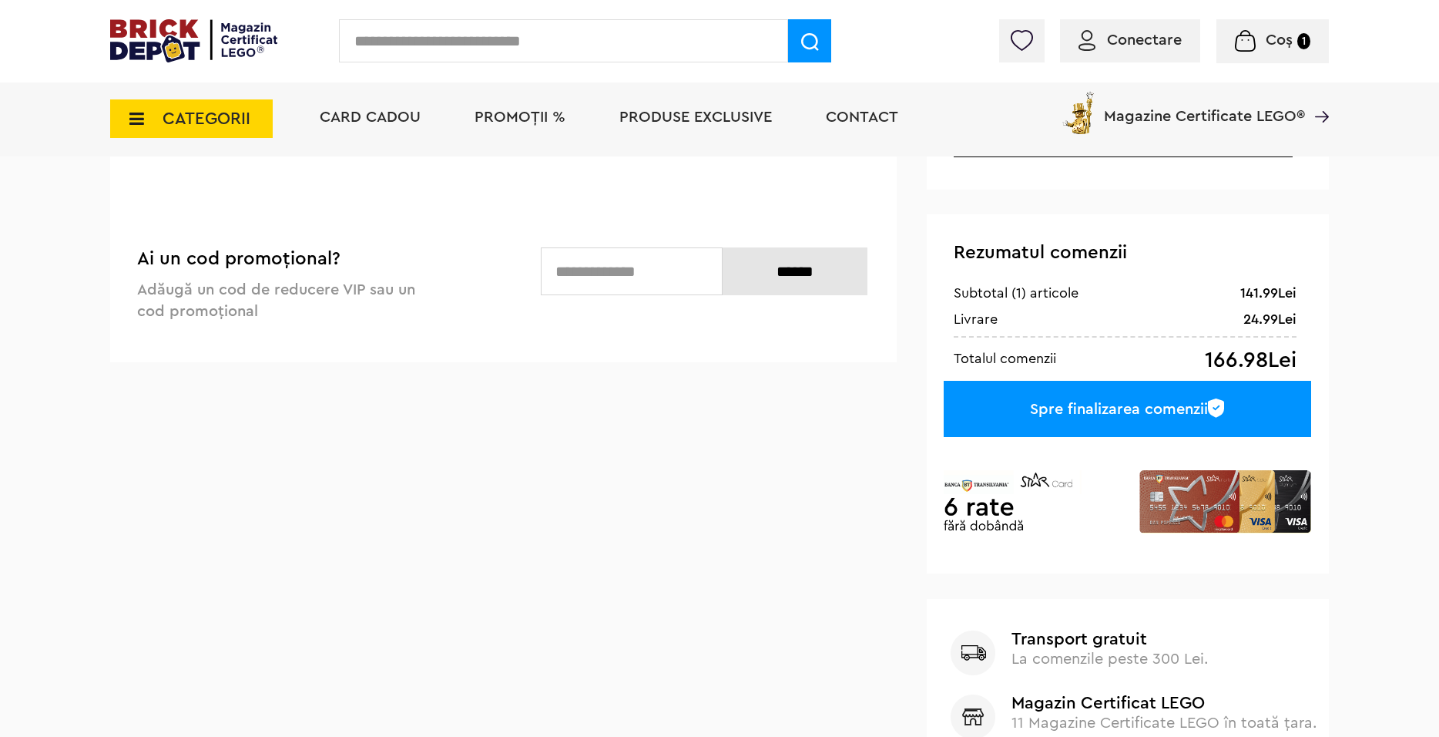
click at [1094, 403] on div "Spre finalizarea comenzii" at bounding box center [1128, 409] width 368 height 56
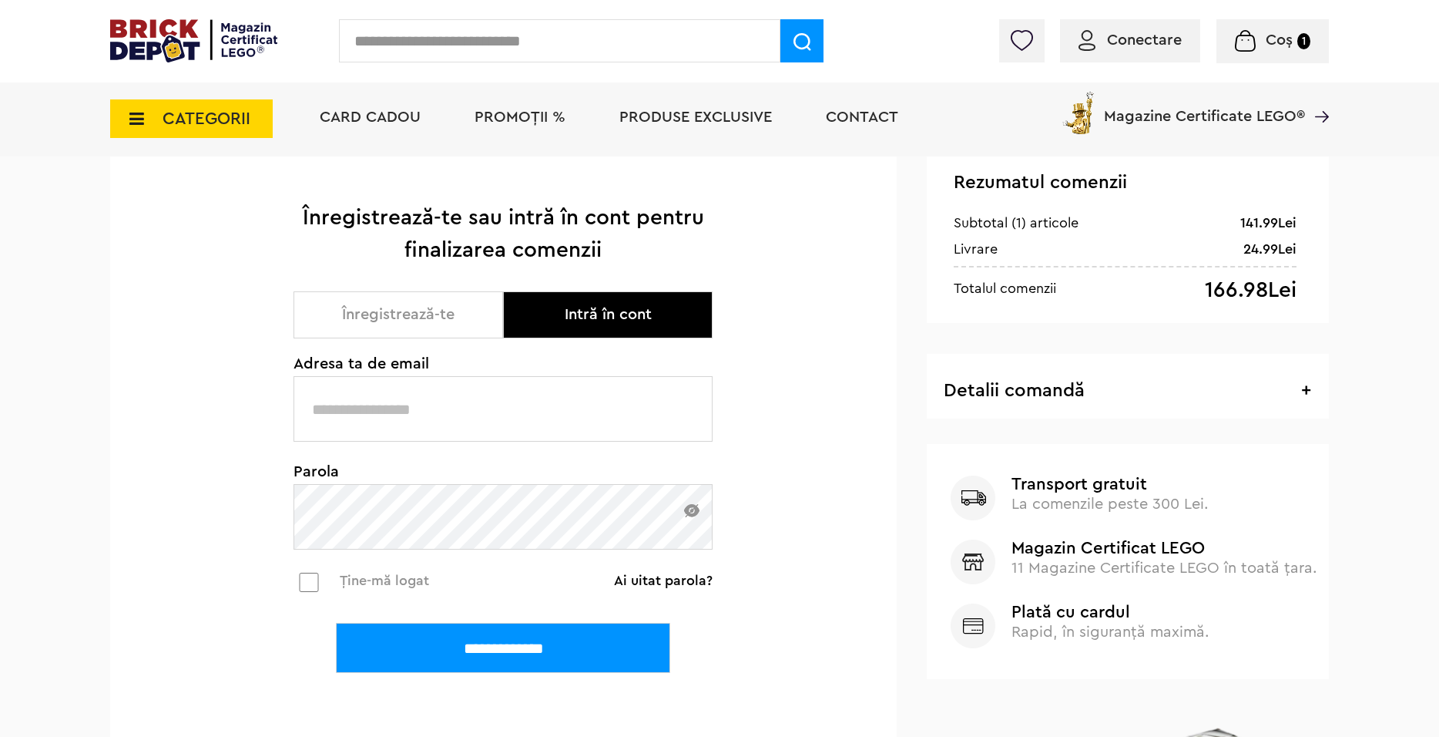
scroll to position [231, 0]
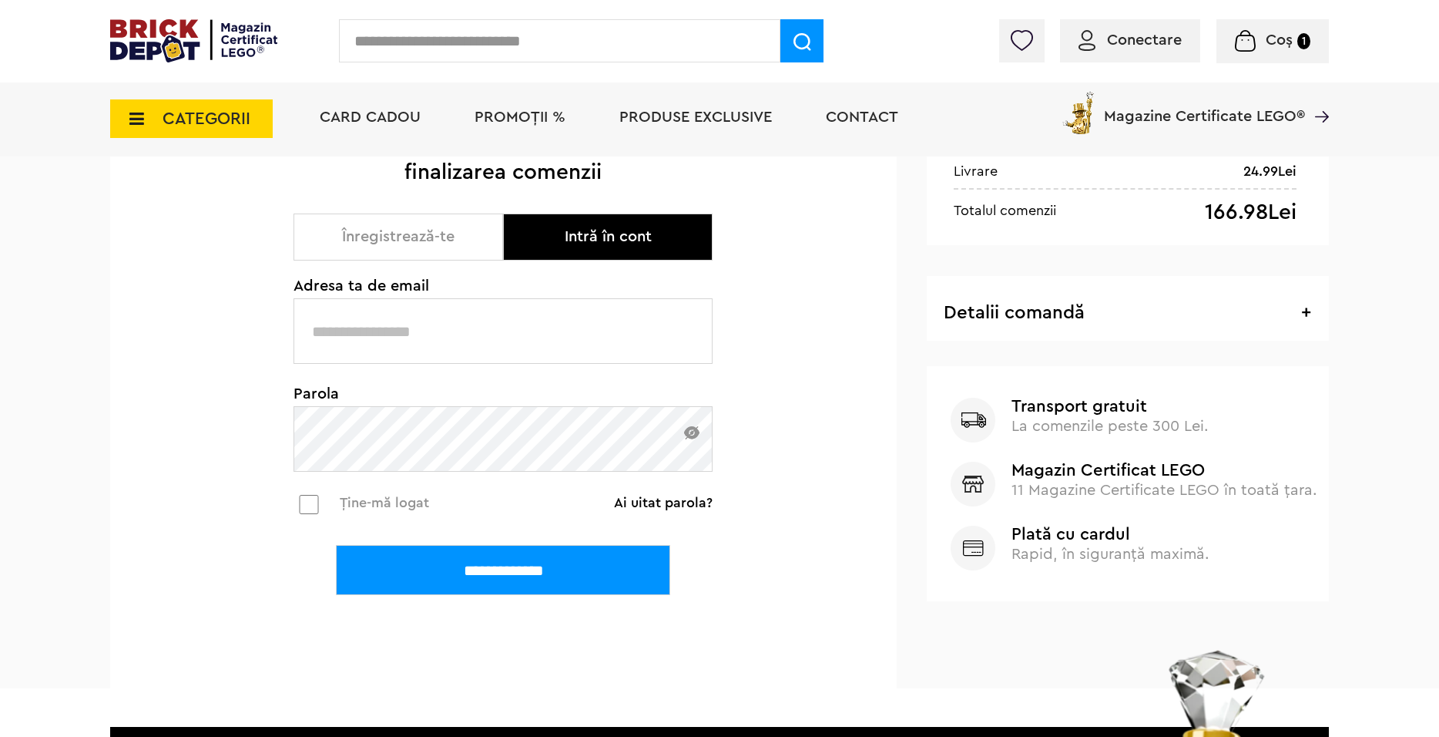
click at [593, 203] on div "**********" at bounding box center [503, 370] width 419 height 494
click at [617, 233] on button "Intră în cont" at bounding box center [608, 236] width 210 height 47
click at [499, 334] on input "text" at bounding box center [503, 331] width 419 height 66
type input "**********"
click at [690, 437] on img at bounding box center [691, 432] width 15 height 13
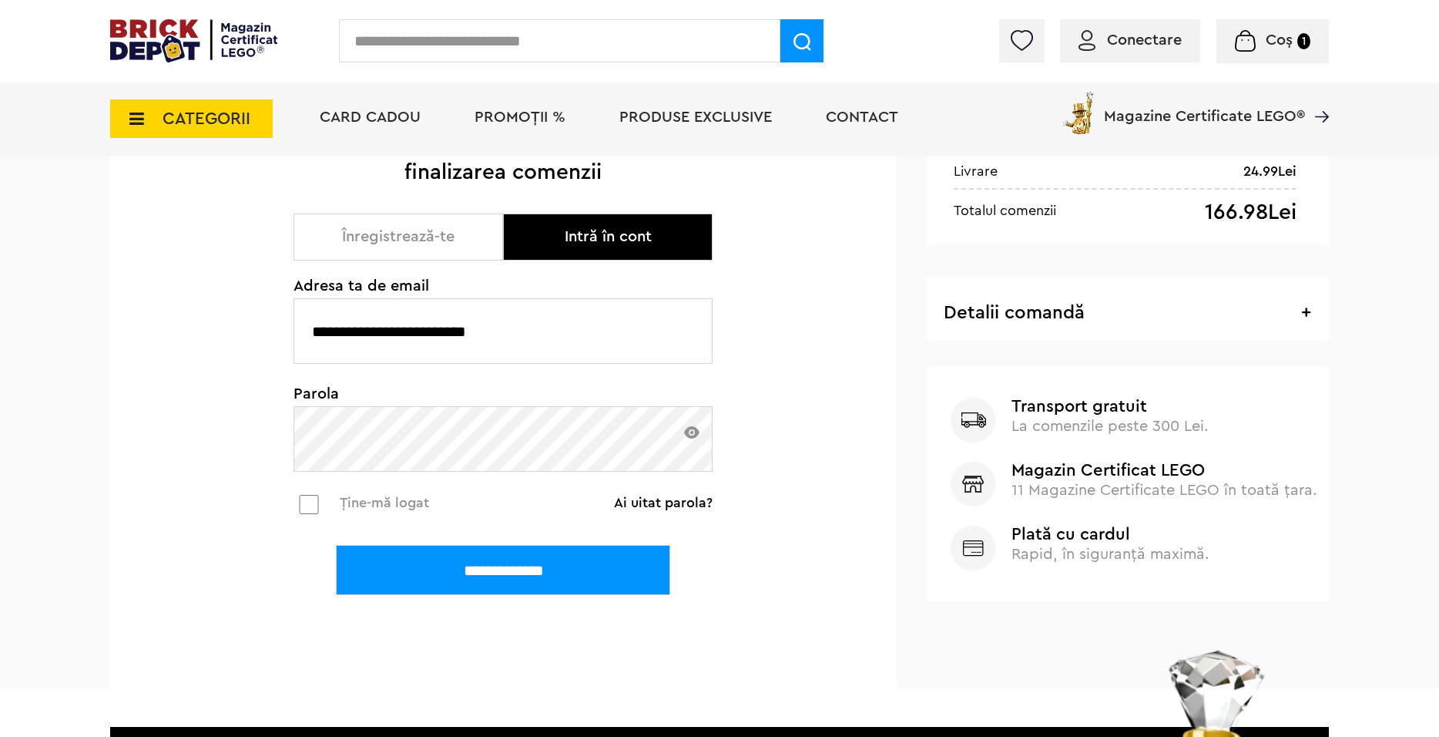
click at [691, 437] on img at bounding box center [691, 432] width 15 height 12
click at [546, 583] on input "**********" at bounding box center [503, 570] width 334 height 50
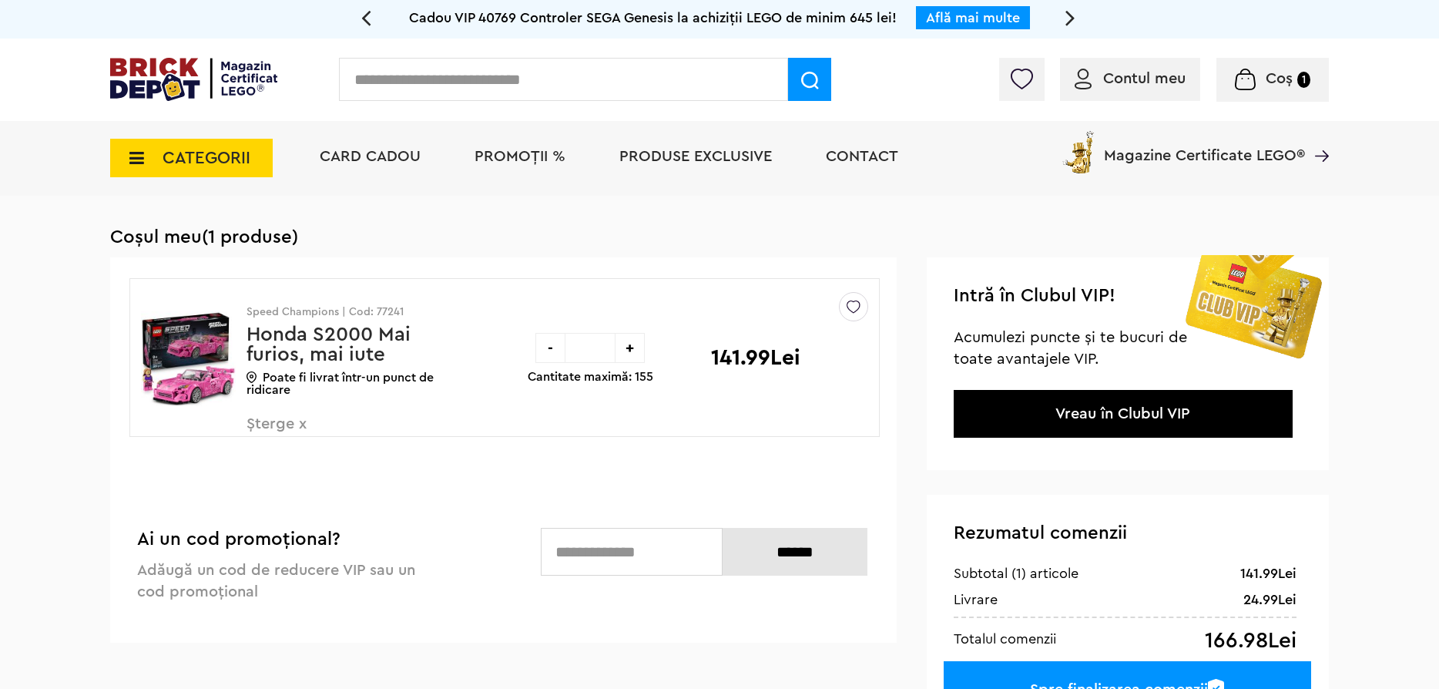
click at [297, 488] on div "Sterge Denumire Preț Sterge Speed Champions | Cod: 77241 Honda S2000 Mai furios…" at bounding box center [503, 449] width 787 height 385
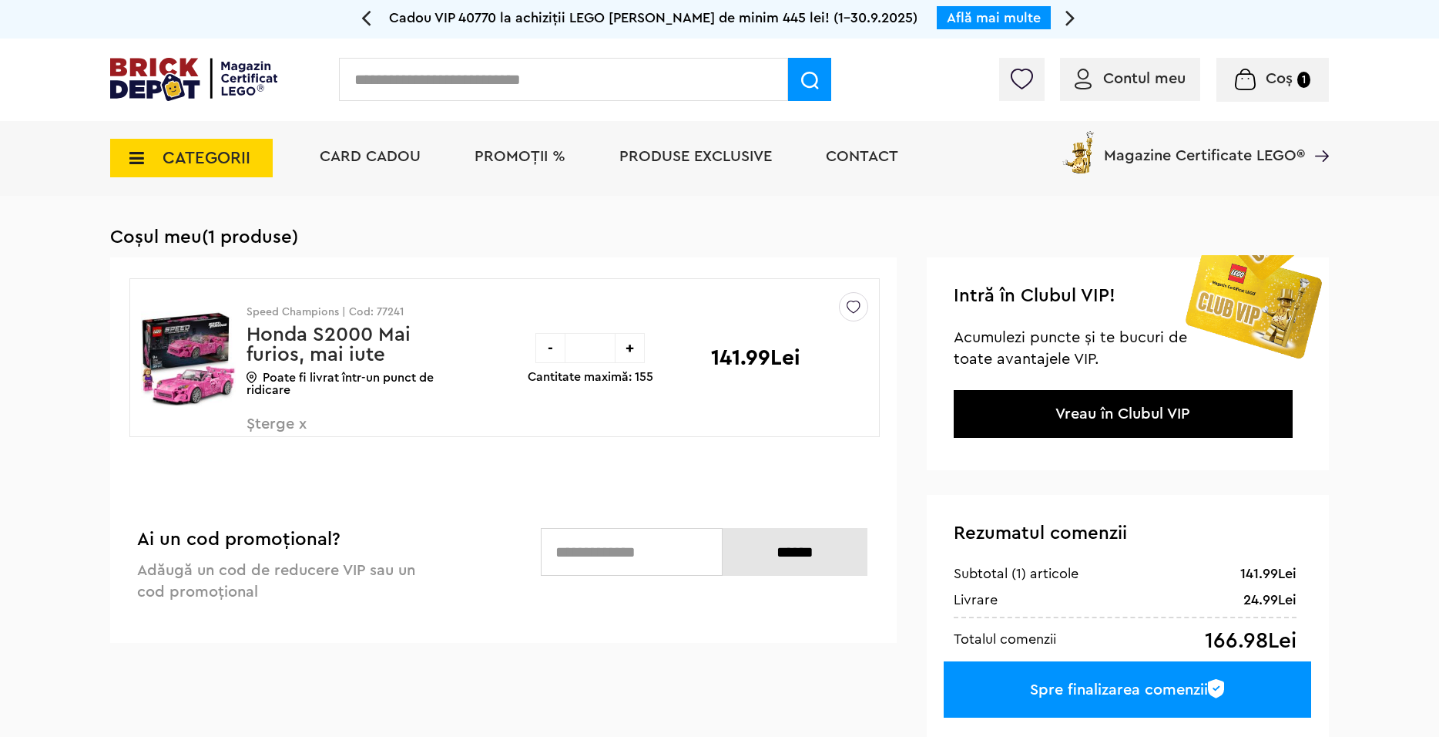
click at [284, 387] on p "Poate fi livrat într-un punct de ridicare" at bounding box center [357, 383] width 220 height 25
click at [258, 378] on p "Poate fi livrat într-un punct de ridicare" at bounding box center [357, 383] width 220 height 25
click at [1089, 684] on div "Spre finalizarea comenzii" at bounding box center [1128, 689] width 368 height 56
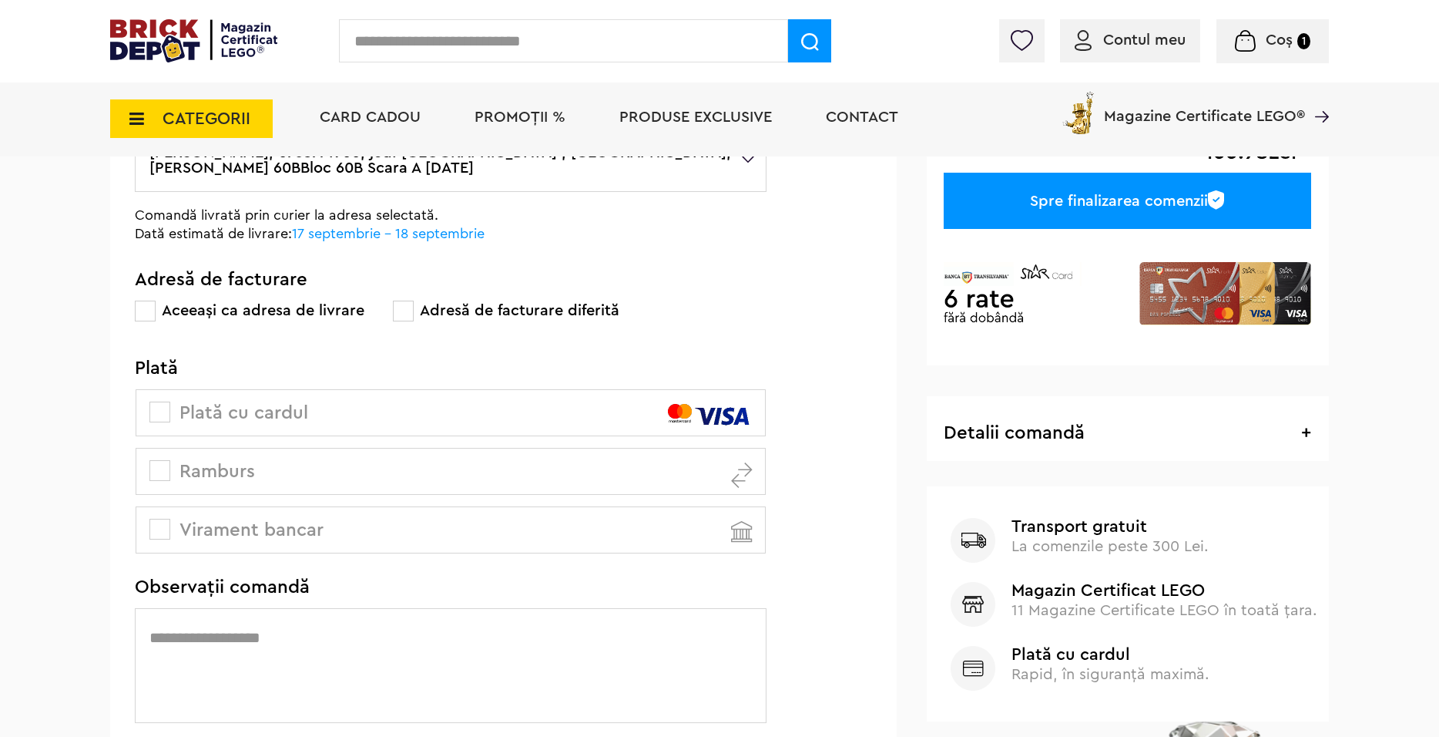
scroll to position [385, 0]
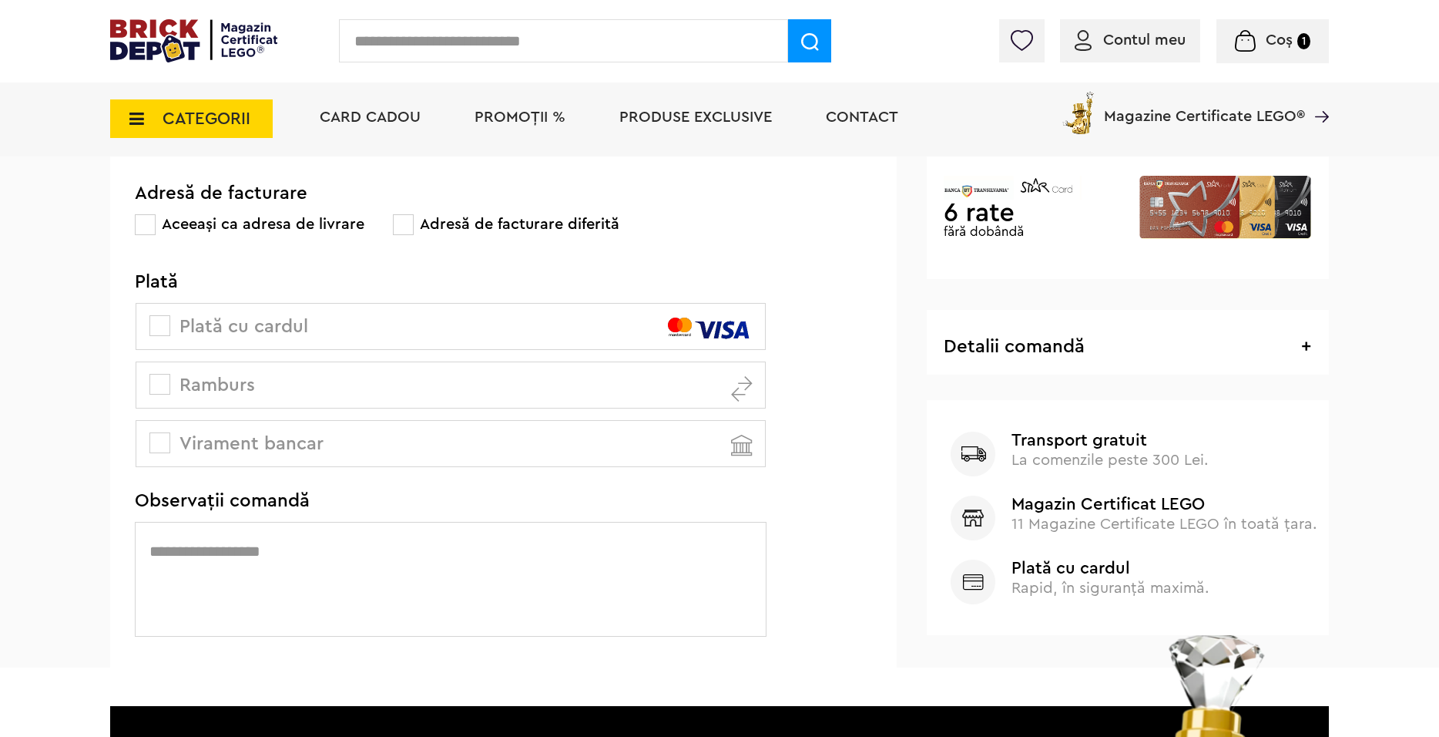
click at [156, 380] on span at bounding box center [159, 384] width 21 height 21
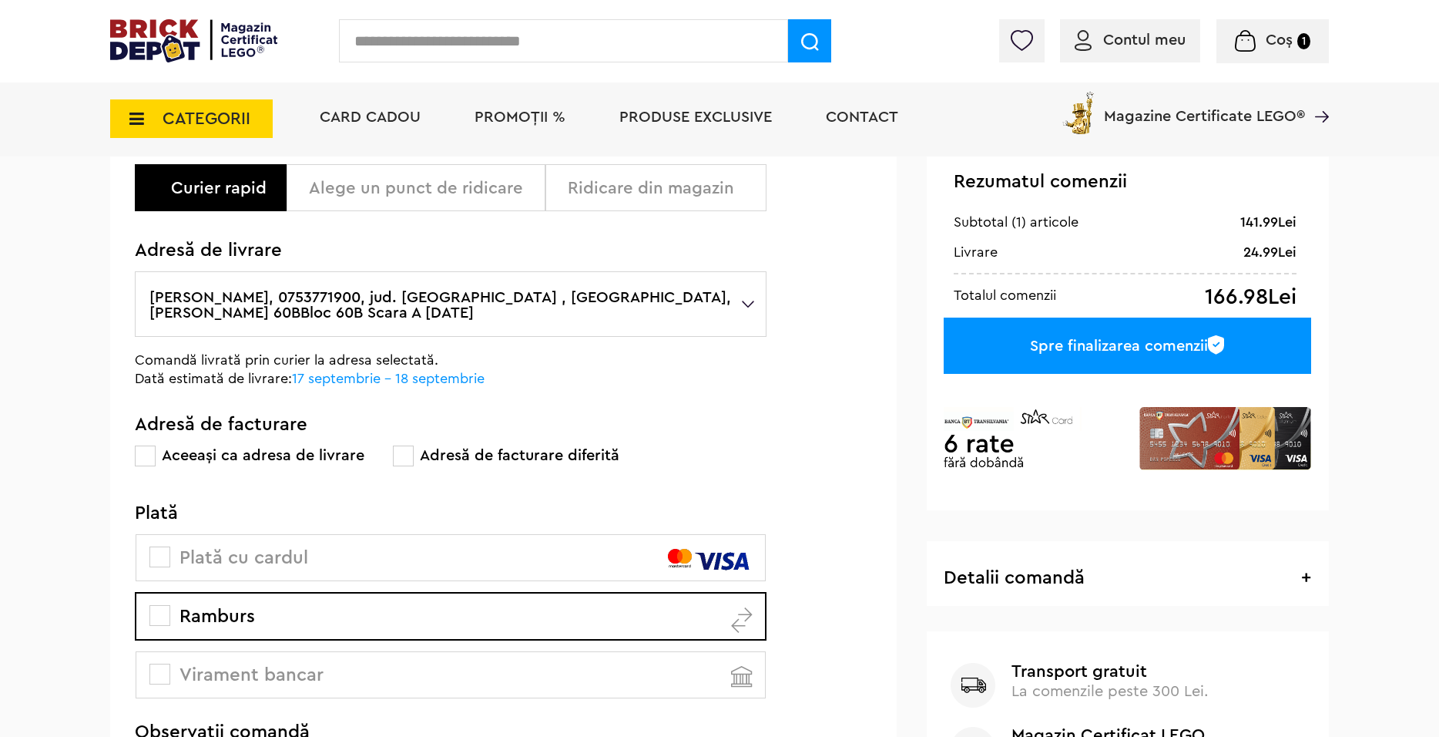
scroll to position [77, 0]
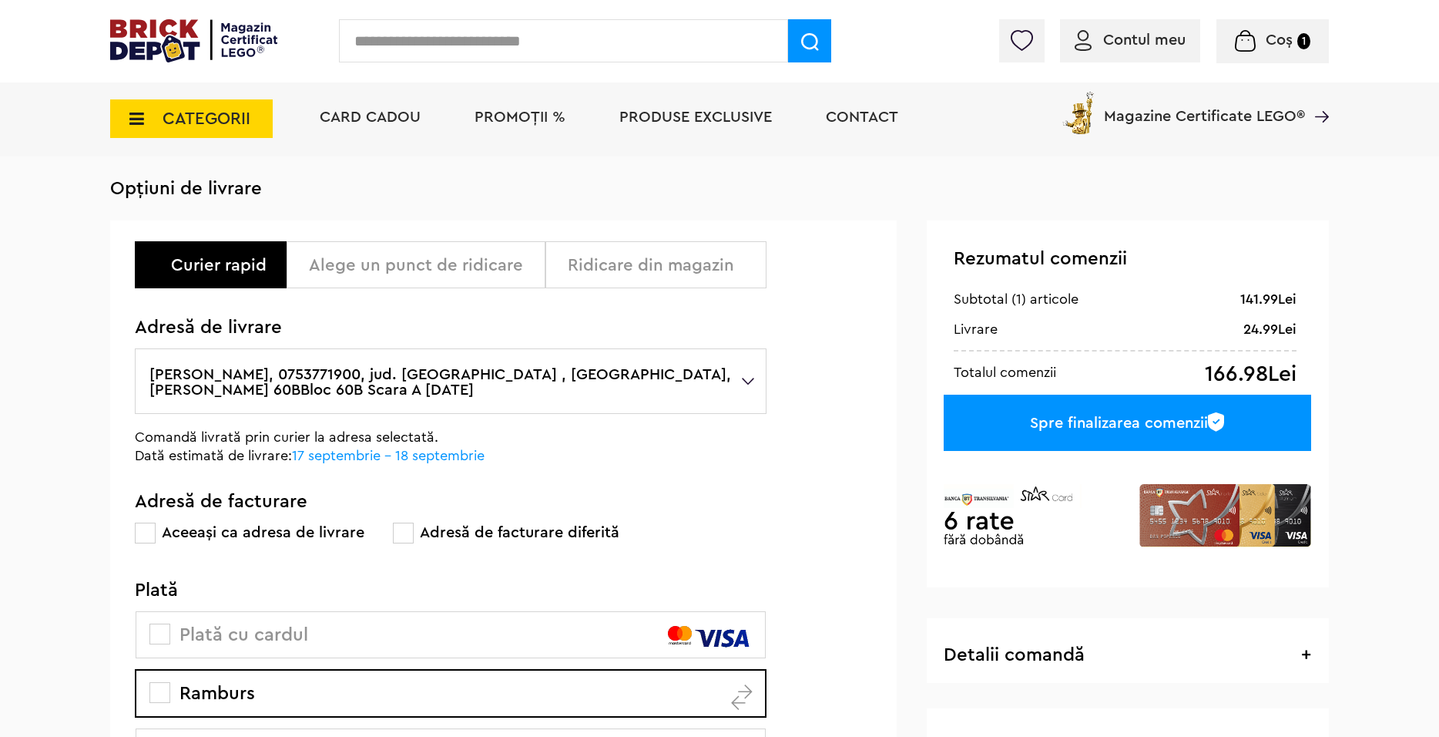
click at [358, 262] on div "Alege un punct de ridicare" at bounding box center [421, 265] width 225 height 18
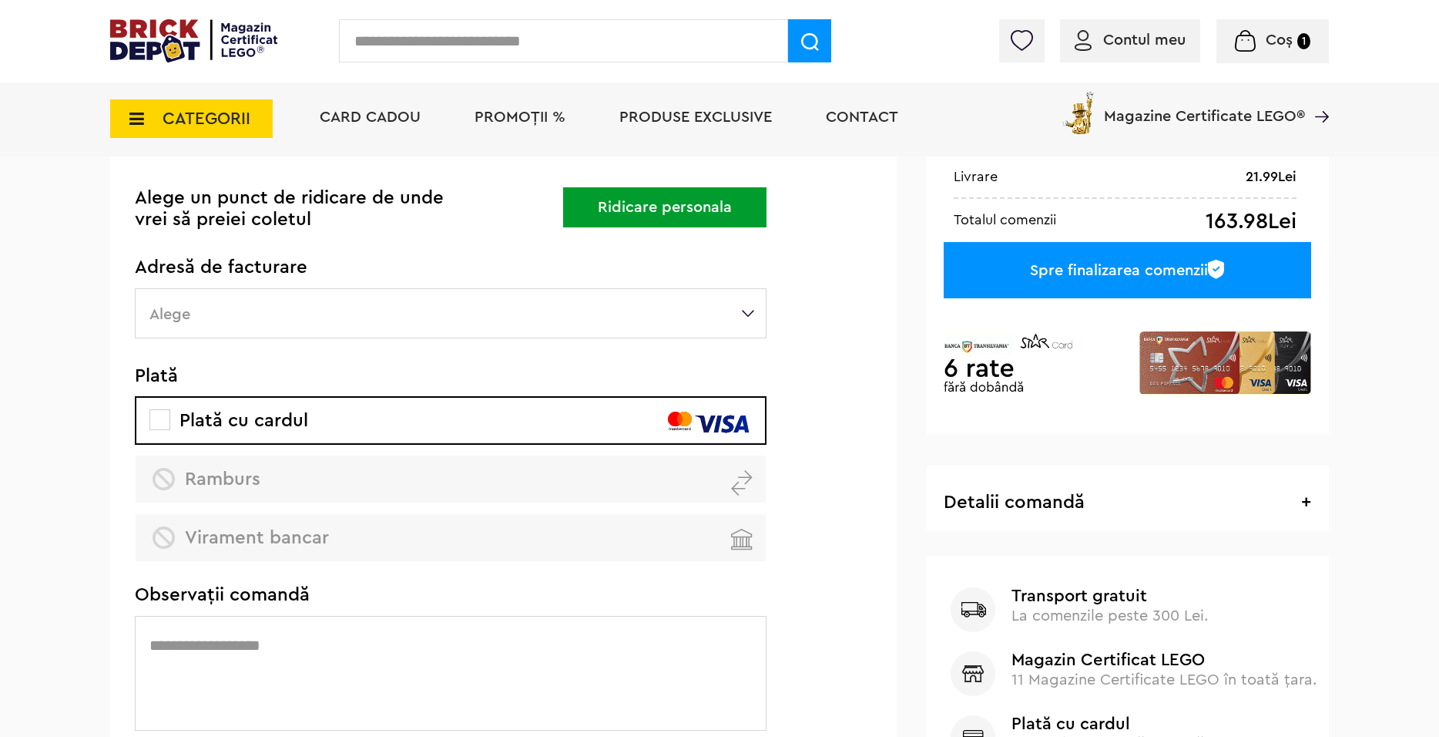
scroll to position [231, 0]
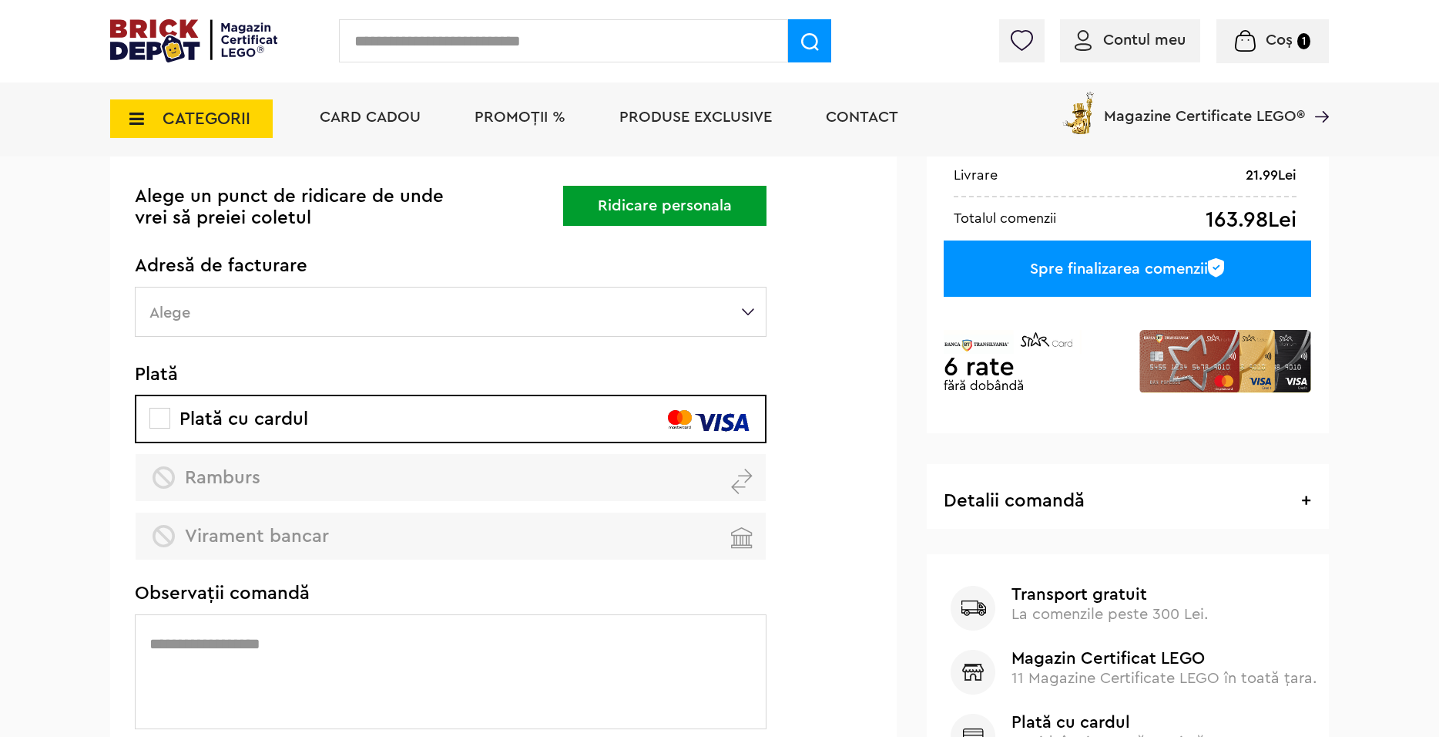
click at [234, 291] on label "Alege" at bounding box center [451, 312] width 632 height 50
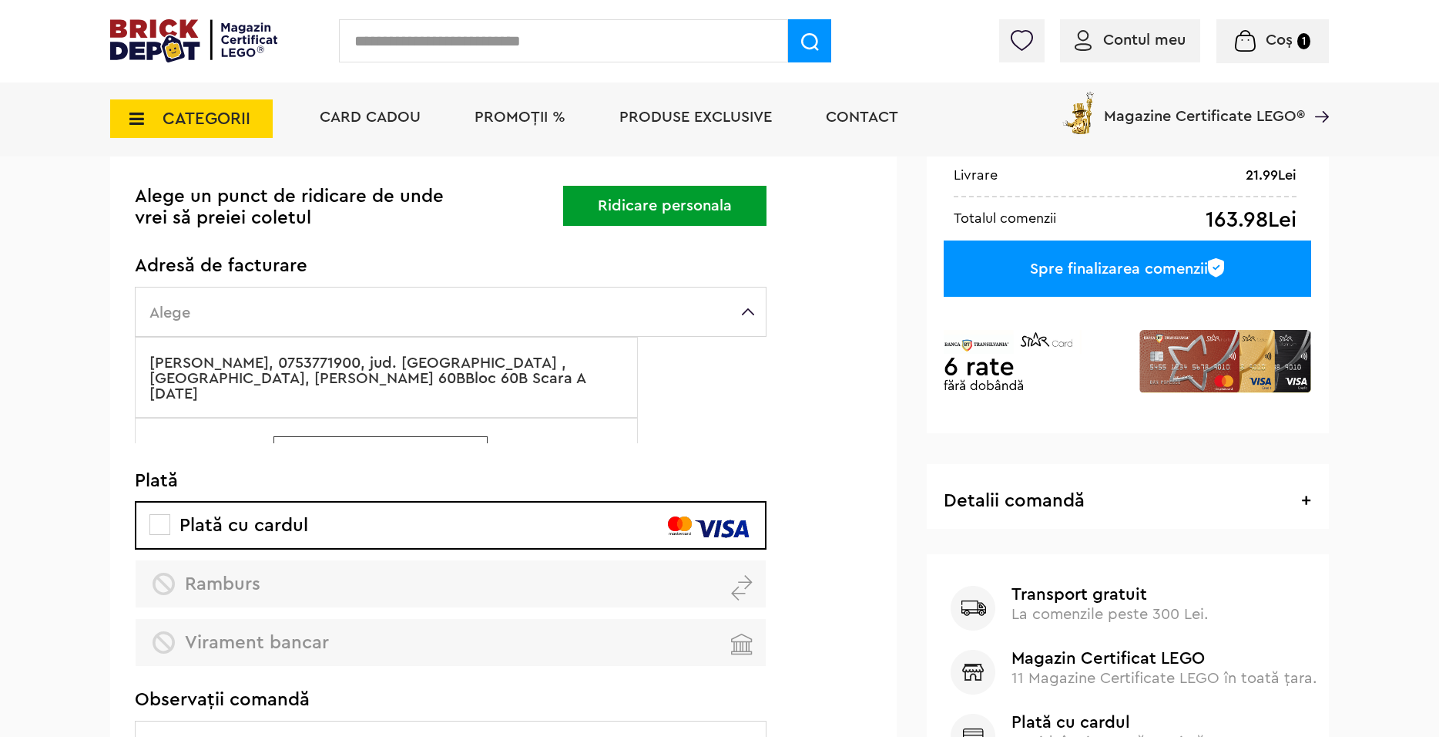
click at [259, 287] on label "Alege" at bounding box center [451, 312] width 632 height 50
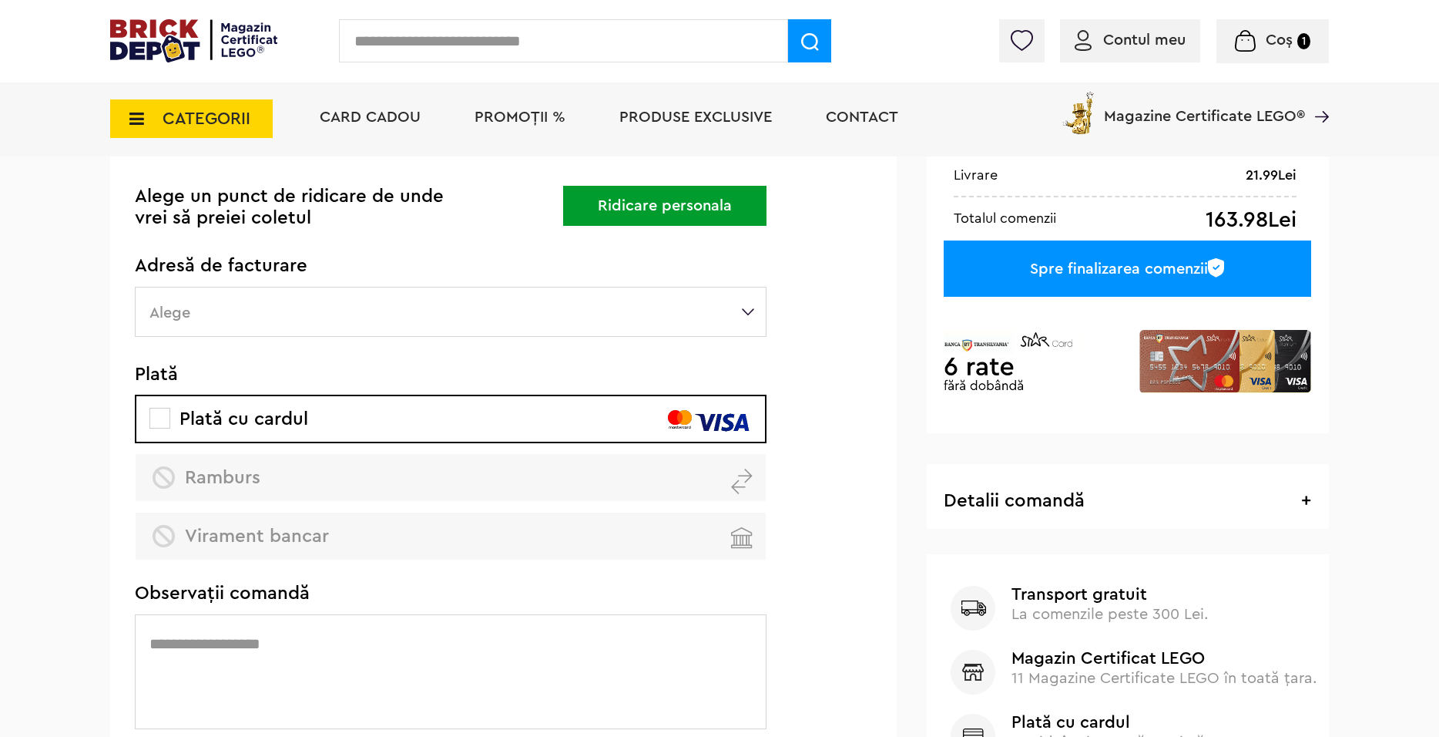
click at [646, 191] on button "Ridicare personala" at bounding box center [664, 206] width 203 height 40
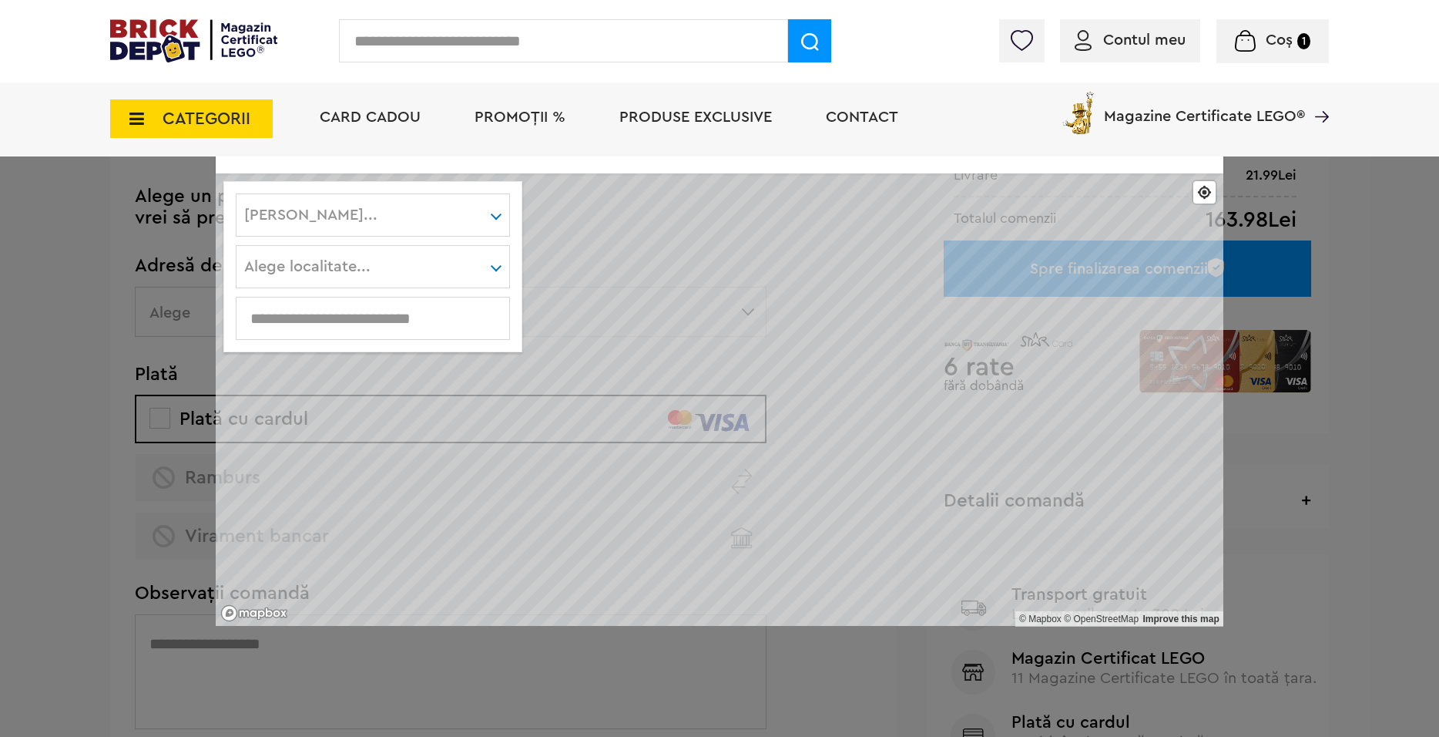
drag, startPoint x: 387, startPoint y: 229, endPoint x: 358, endPoint y: 258, distance: 40.9
click at [385, 228] on div "Alege judet..." at bounding box center [373, 214] width 274 height 43
click at [338, 224] on div "Alege judet... Alba Arad Argeş Bacău Bihor Bistriţa-Năsăud Botoşani Braşov Brăi…" at bounding box center [373, 214] width 274 height 43
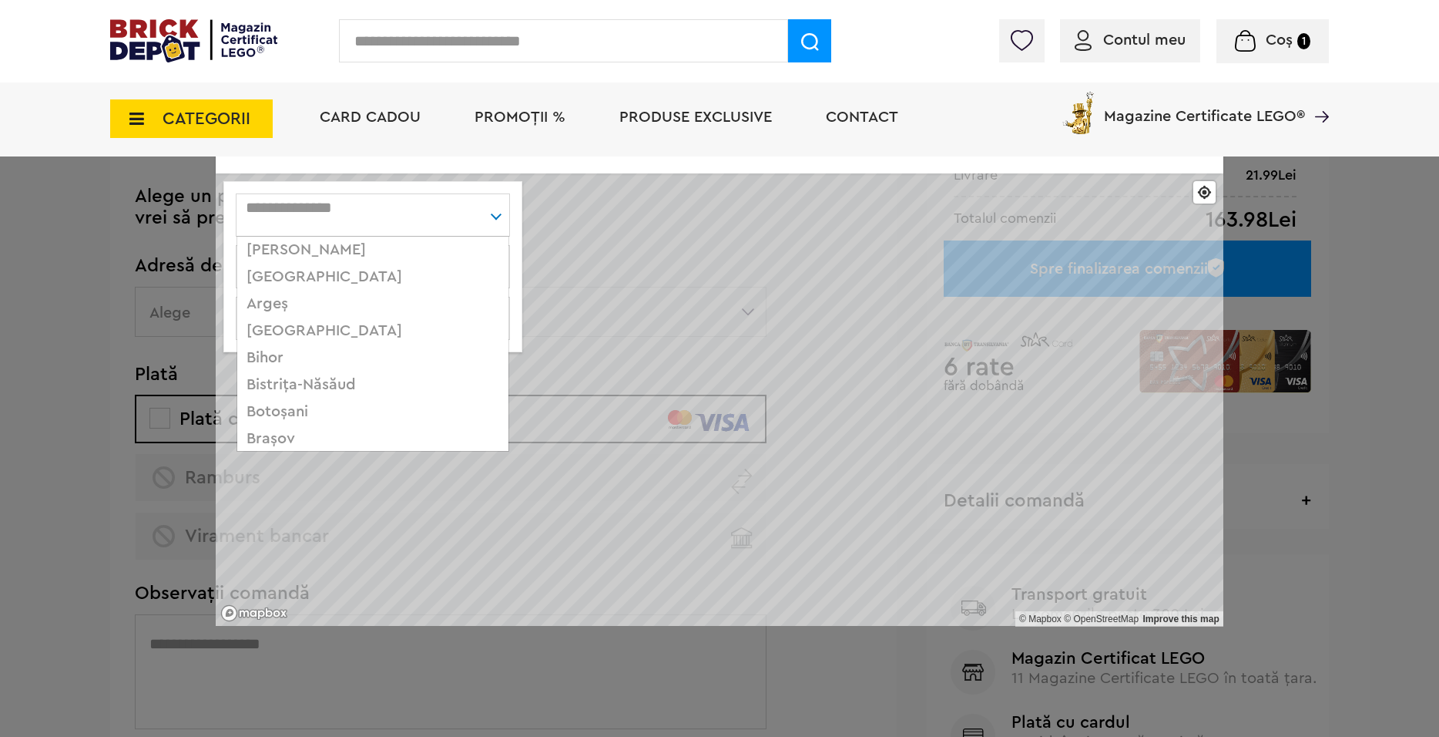
click at [303, 276] on div "Arad" at bounding box center [372, 277] width 271 height 27
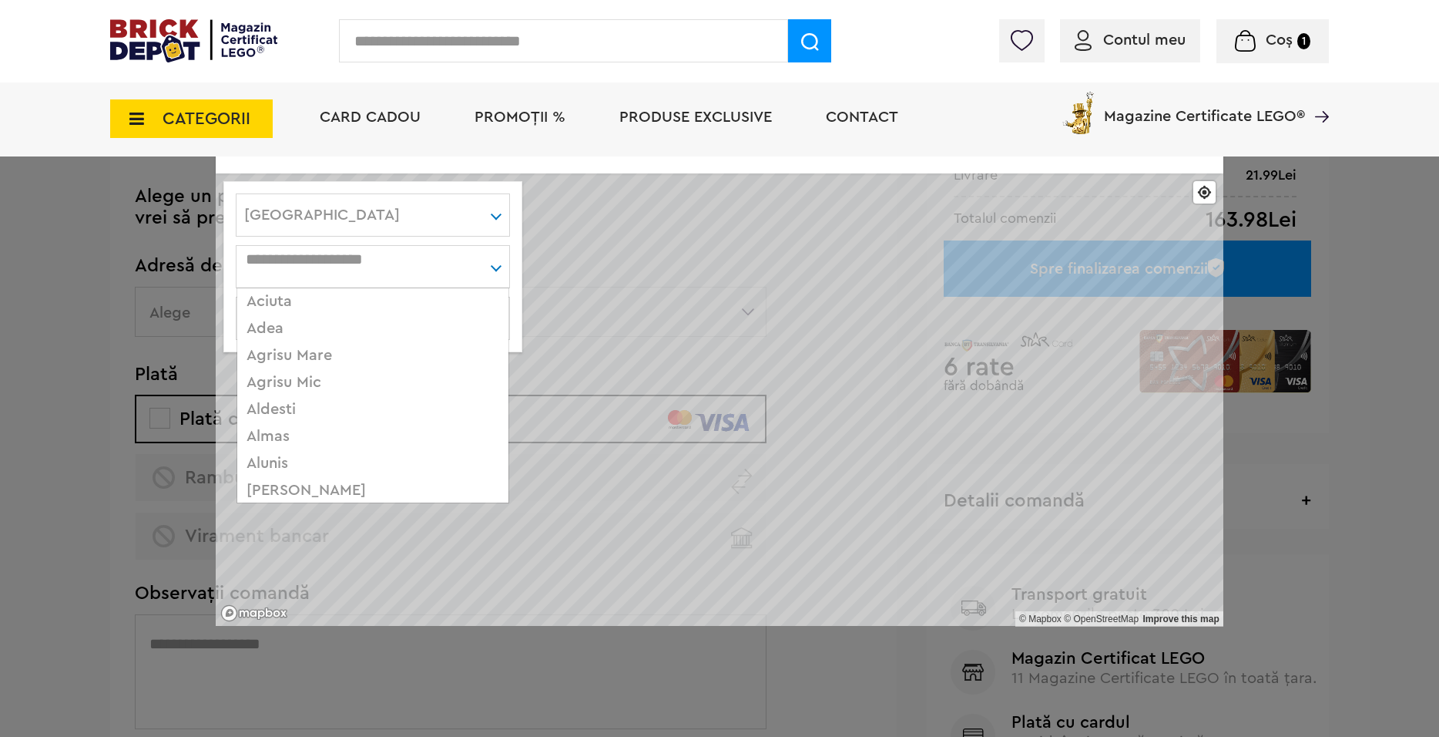
click at [303, 270] on div "Alege localitate... Aciuta Adea Agrisu Mare Agrisu Mic Aldesti Almas Alunis And…" at bounding box center [373, 266] width 274 height 43
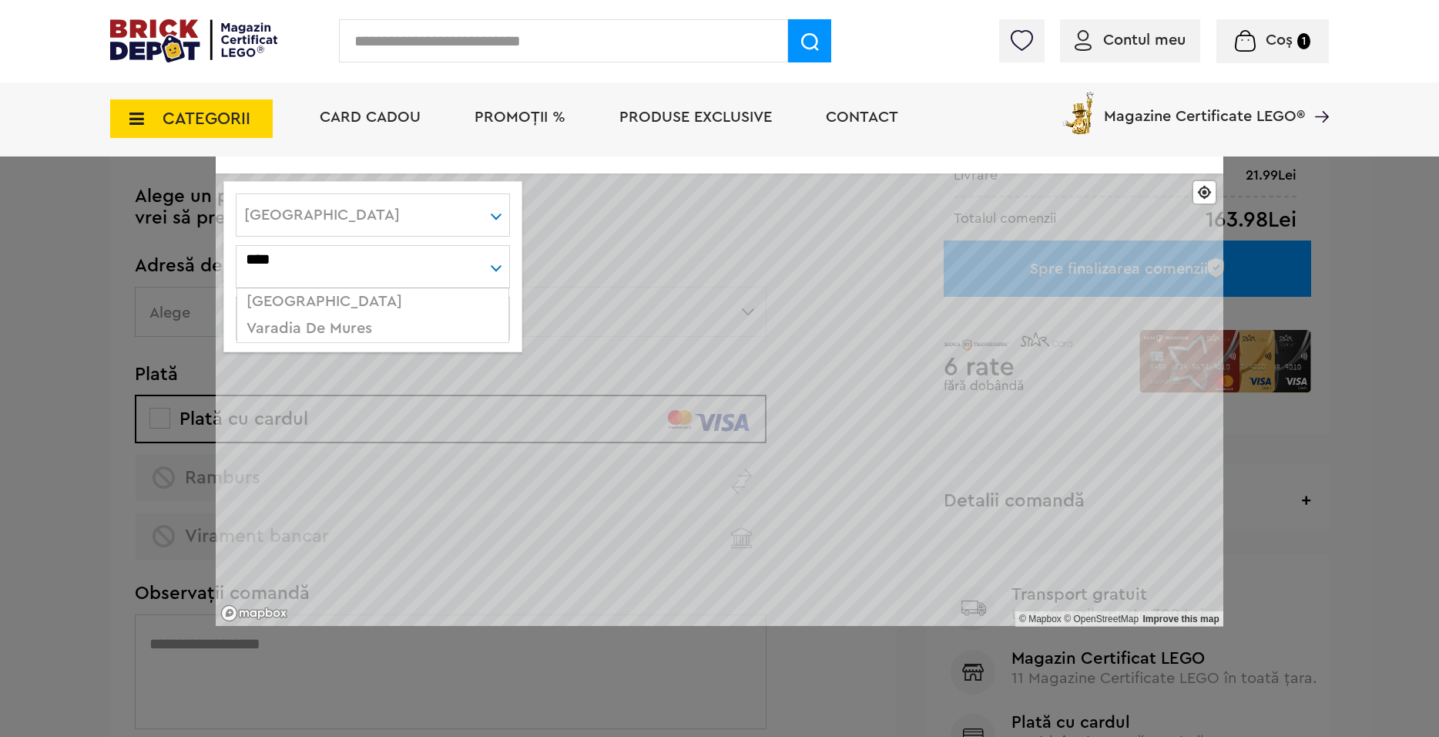
type input "****"
click at [318, 294] on div "Arad" at bounding box center [372, 301] width 271 height 27
click at [329, 316] on input "text" at bounding box center [373, 318] width 273 height 17
click at [391, 310] on input "text" at bounding box center [373, 318] width 273 height 17
type input "****"
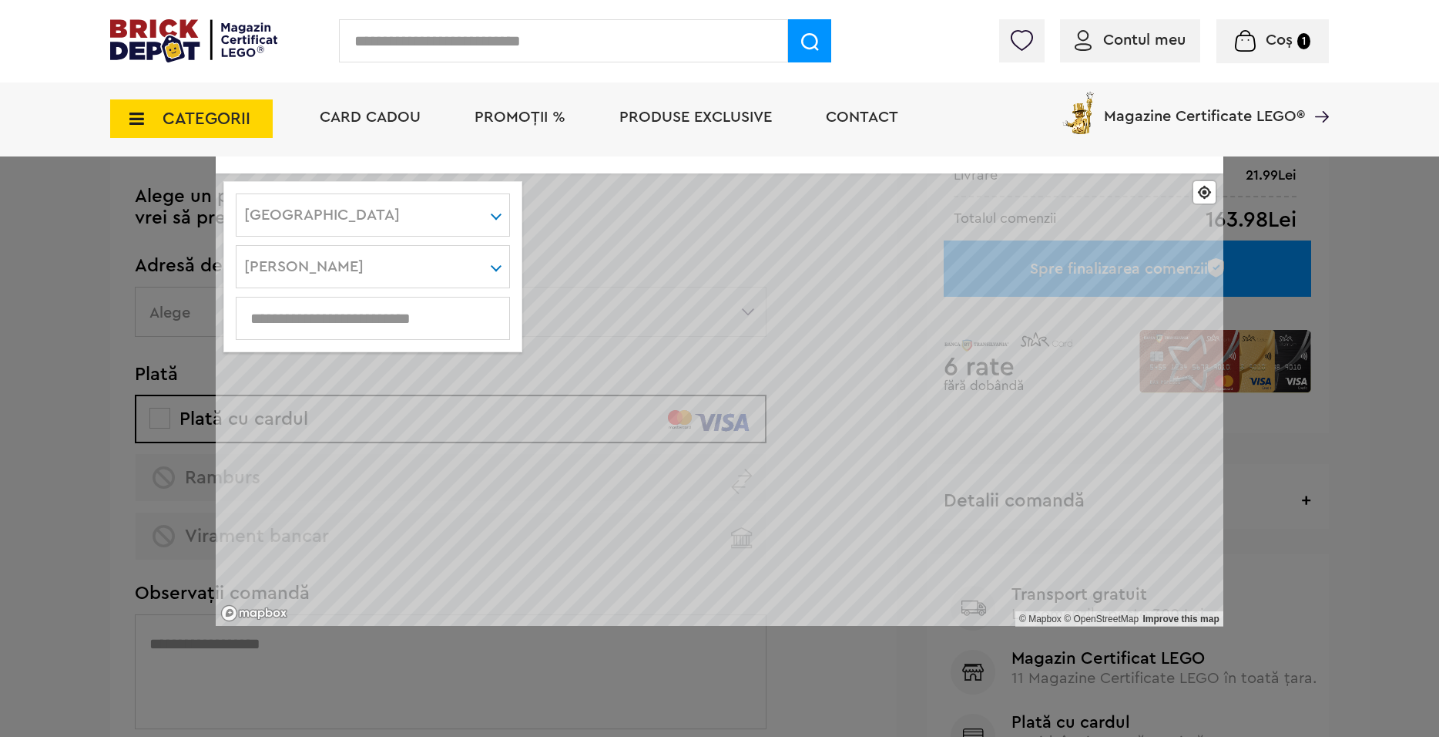
click at [484, 213] on div "**** Arad Alba Arad Argeş Bacău Bihor Bistriţa-Năsăud Botoşani Braşov Brăila Bu…" at bounding box center [373, 214] width 274 height 43
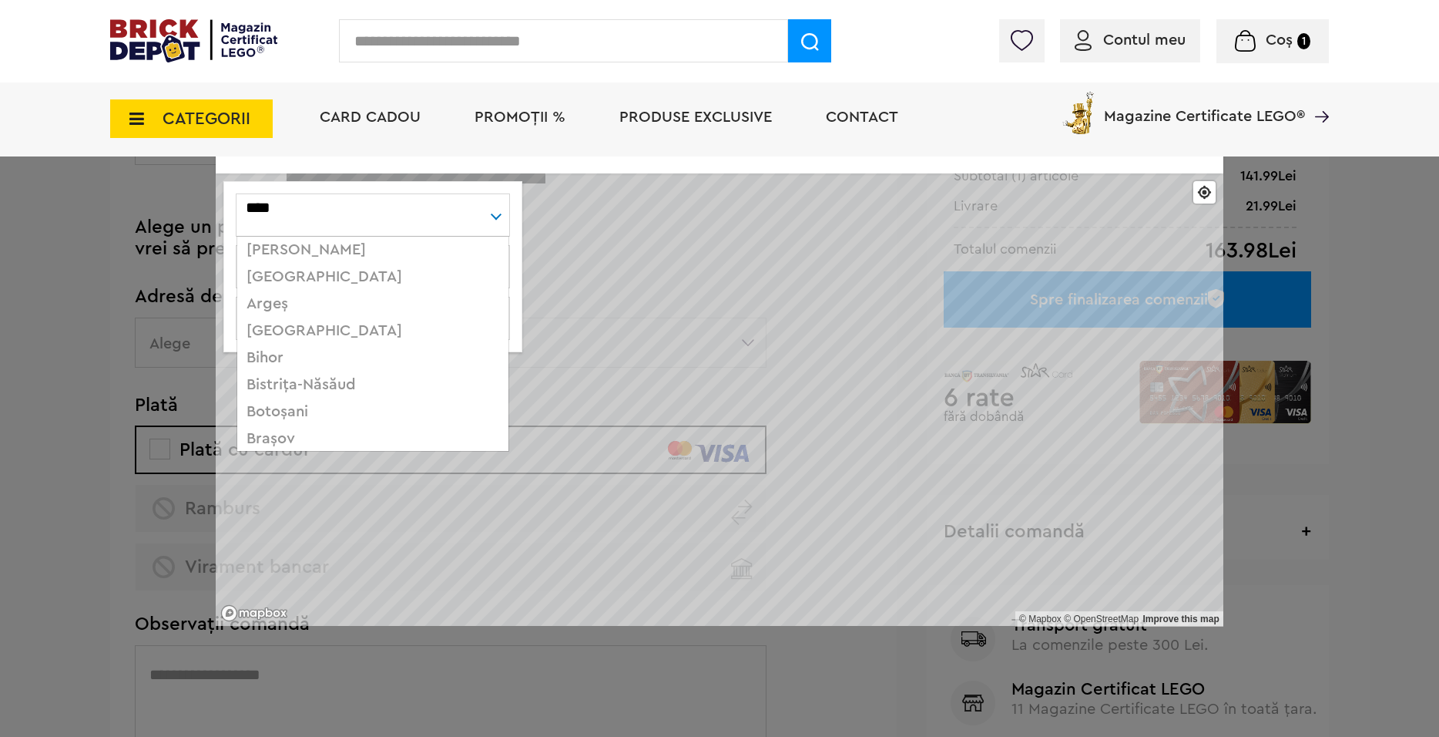
scroll to position [0, 0]
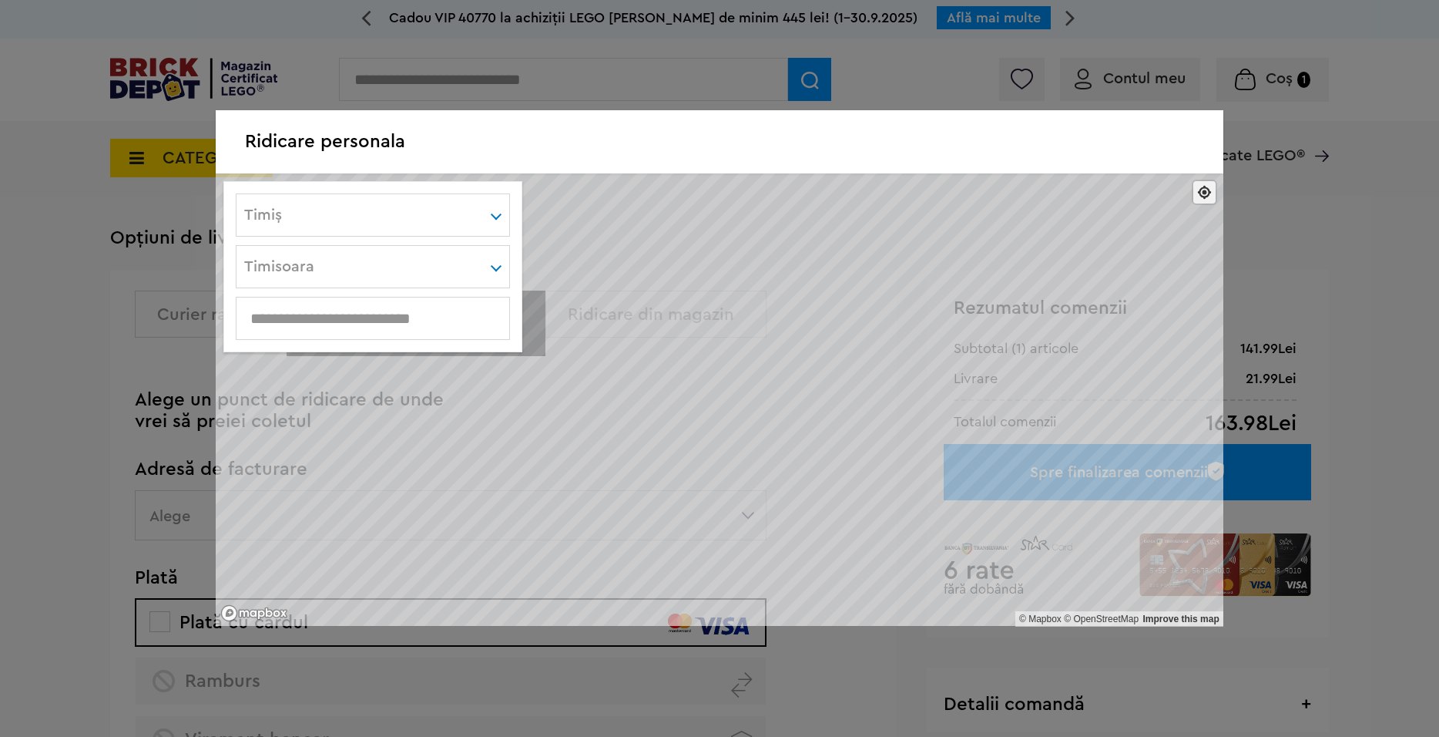
click at [1206, 192] on span "Find my location" at bounding box center [1205, 192] width 22 height 22
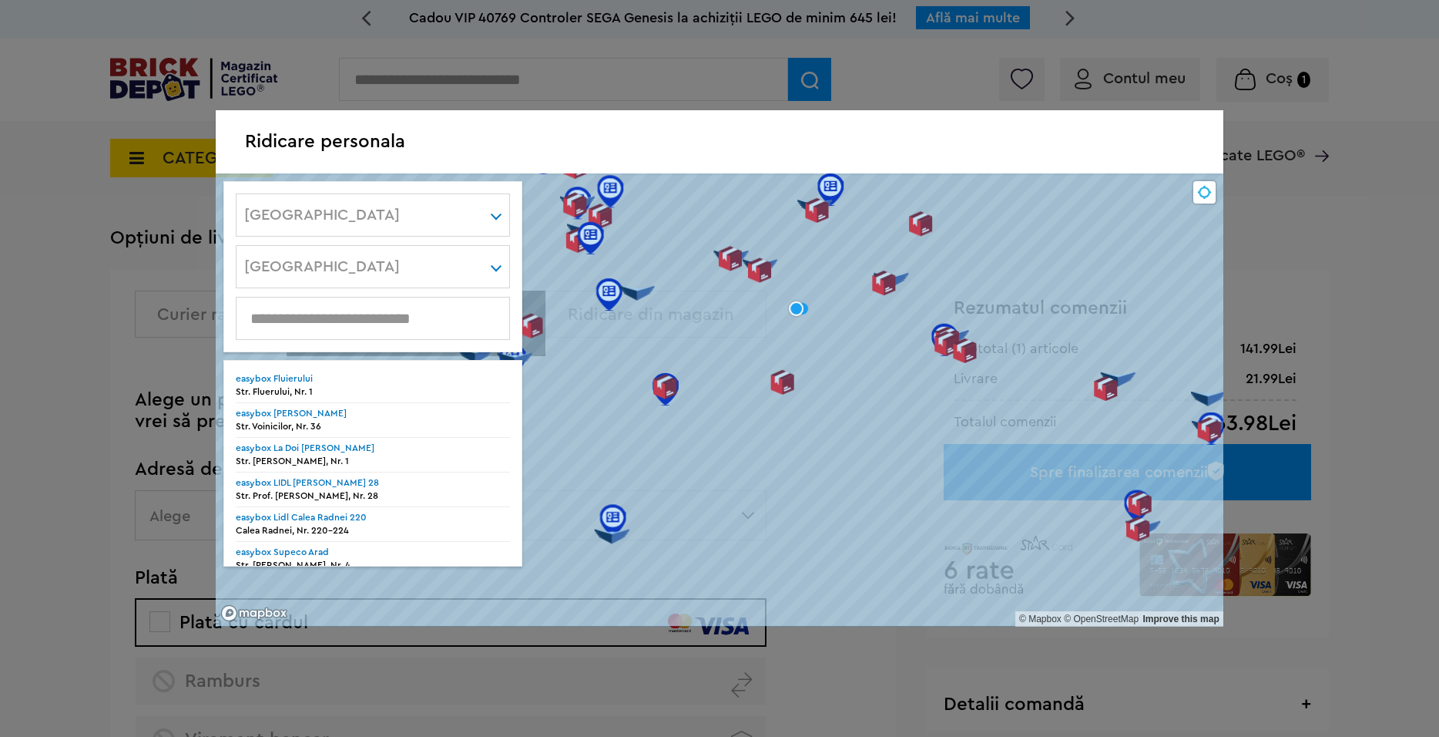
drag, startPoint x: 741, startPoint y: 382, endPoint x: 784, endPoint y: 492, distance: 118.3
click at [747, 552] on div at bounding box center [797, 309] width 14276 height 14276
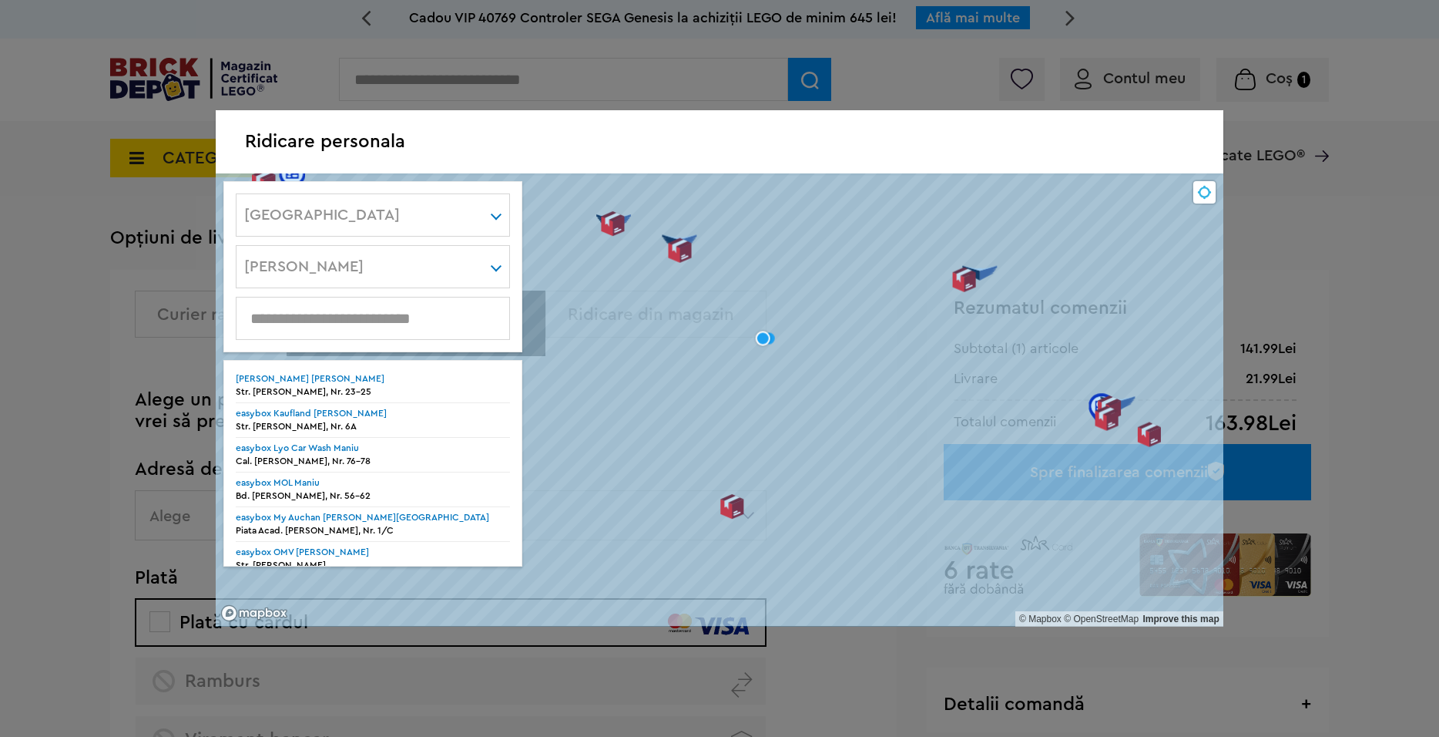
drag, startPoint x: 705, startPoint y: 302, endPoint x: 777, endPoint y: 425, distance: 142.6
click at [777, 425] on div at bounding box center [763, 338] width 32678 height 32678
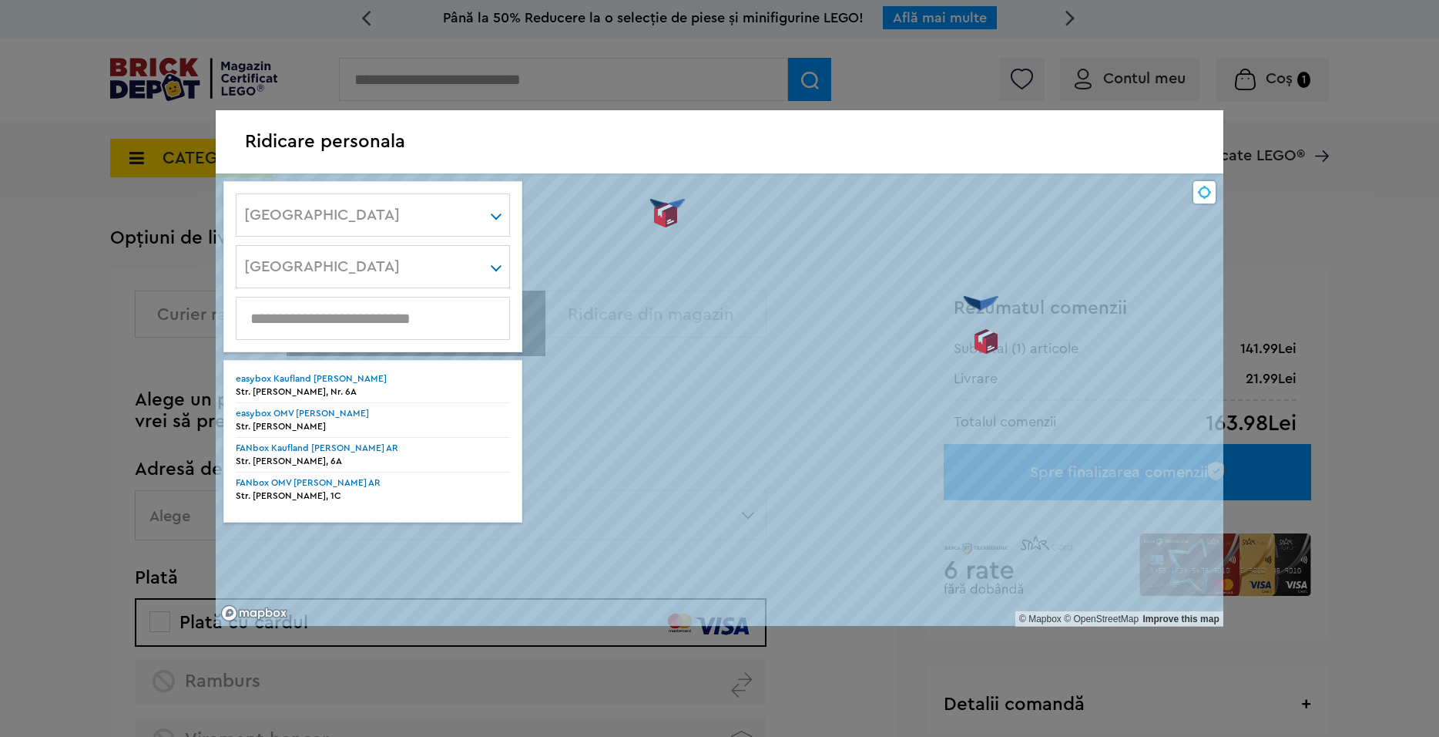
drag, startPoint x: 754, startPoint y: 347, endPoint x: 881, endPoint y: 488, distance: 189.9
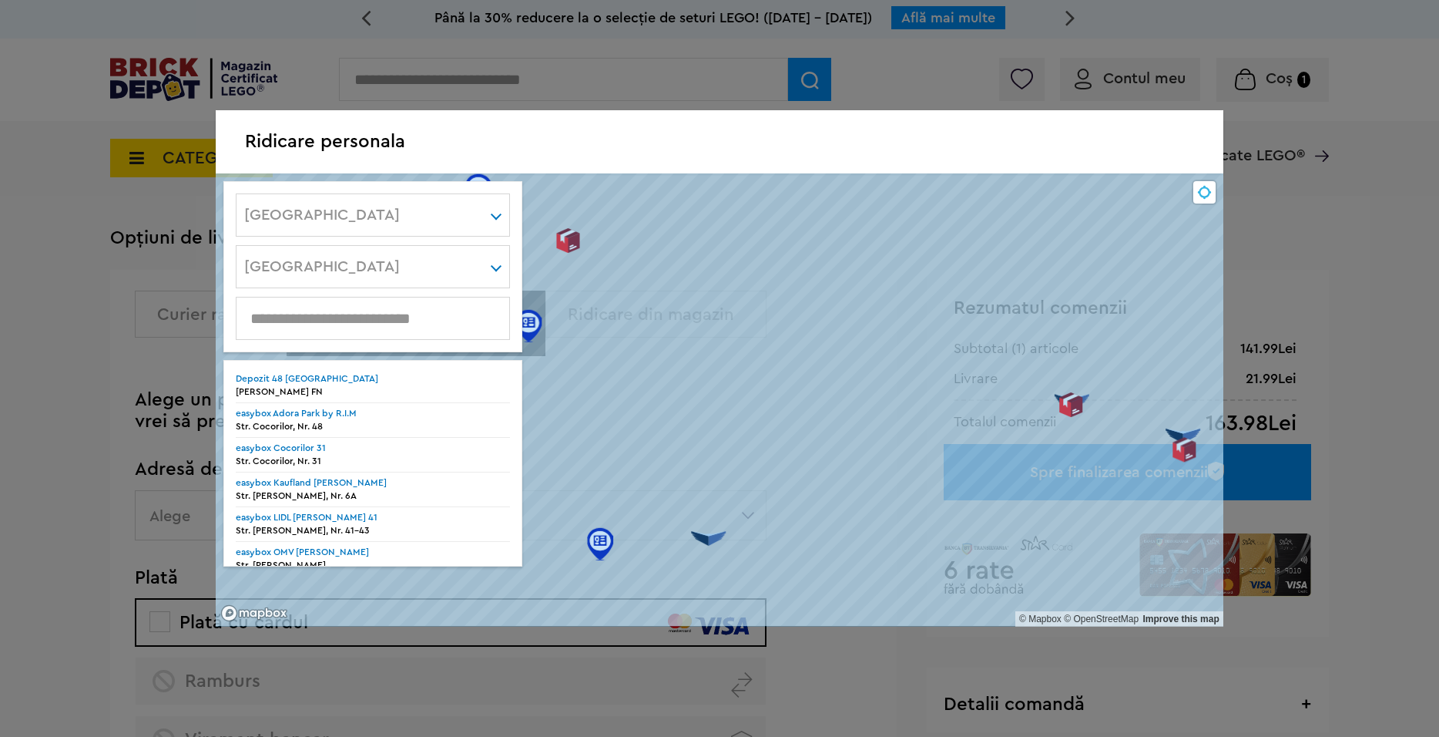
drag, startPoint x: 768, startPoint y: 465, endPoint x: 1023, endPoint y: 444, distance: 256.7
click at [1023, 444] on div at bounding box center [1324, 598] width 55335 height 55335
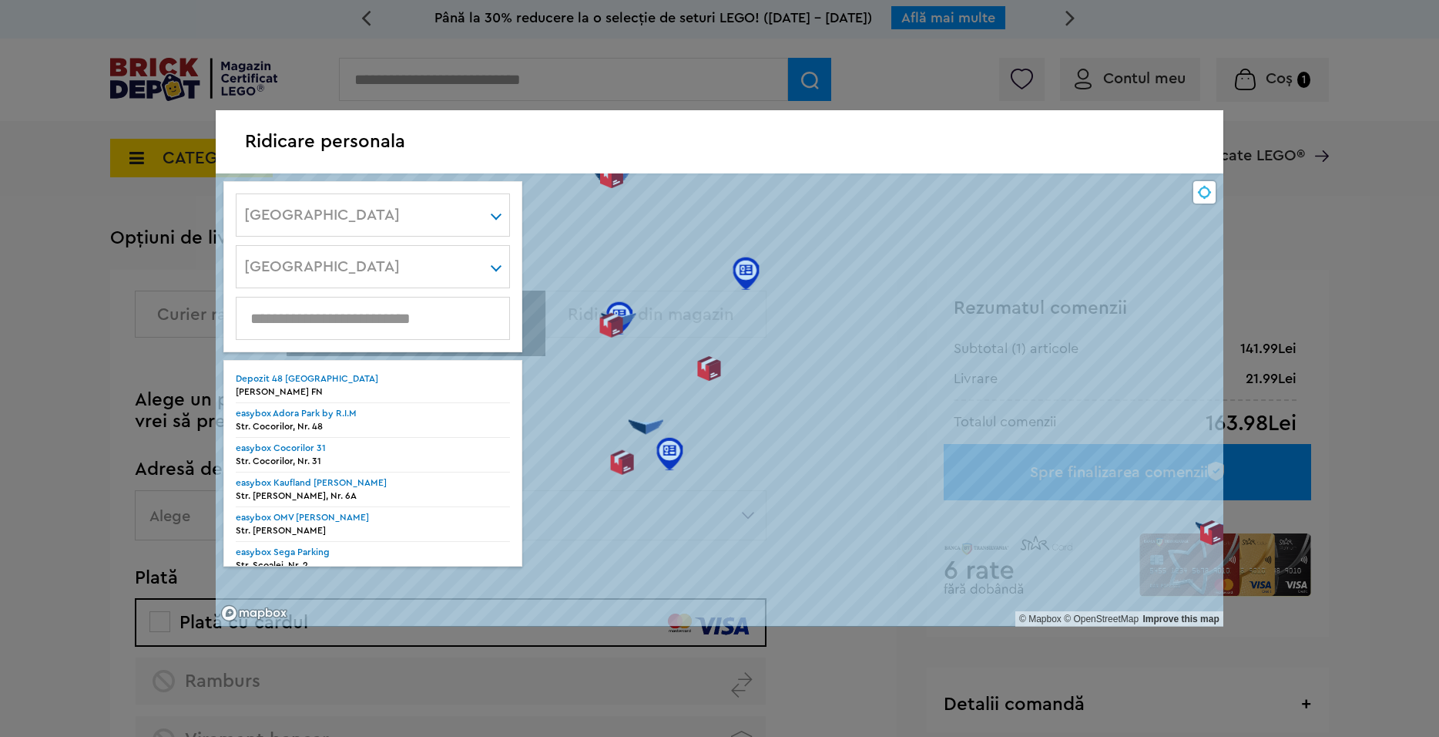
drag, startPoint x: 885, startPoint y: 494, endPoint x: 957, endPoint y: 556, distance: 94.5
click at [957, 556] on div at bounding box center [1465, 726] width 55335 height 55335
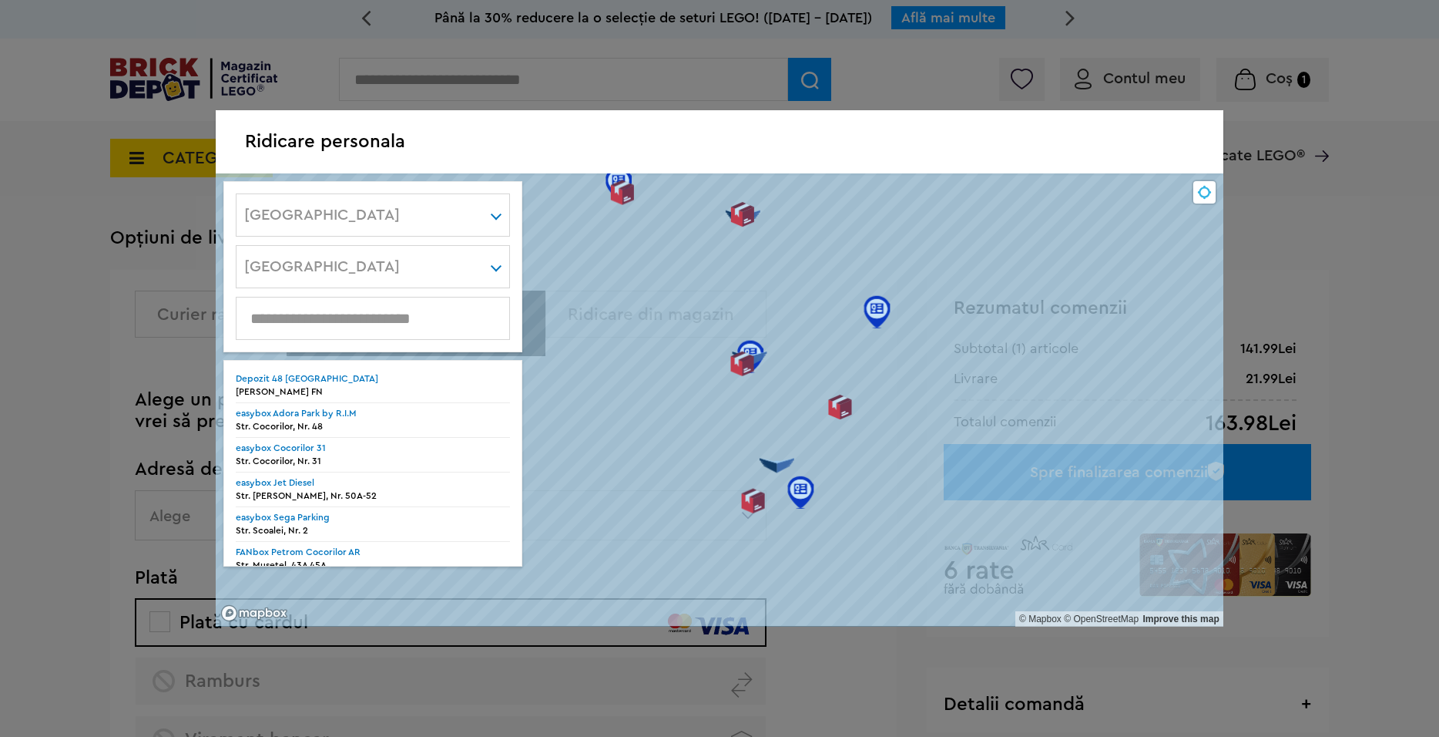
drag, startPoint x: 743, startPoint y: 426, endPoint x: 811, endPoint y: 436, distance: 68.5
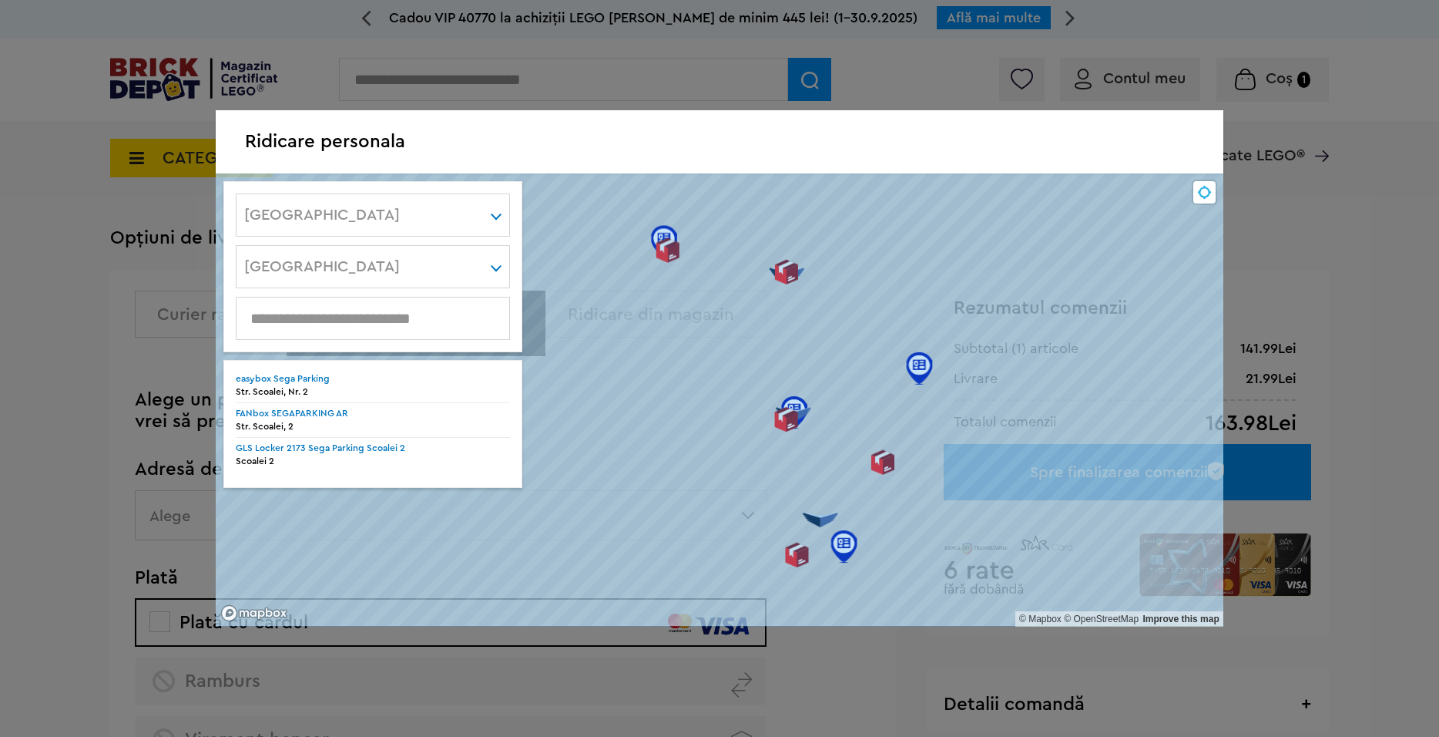
drag, startPoint x: 811, startPoint y: 516, endPoint x: 803, endPoint y: 318, distance: 197.4
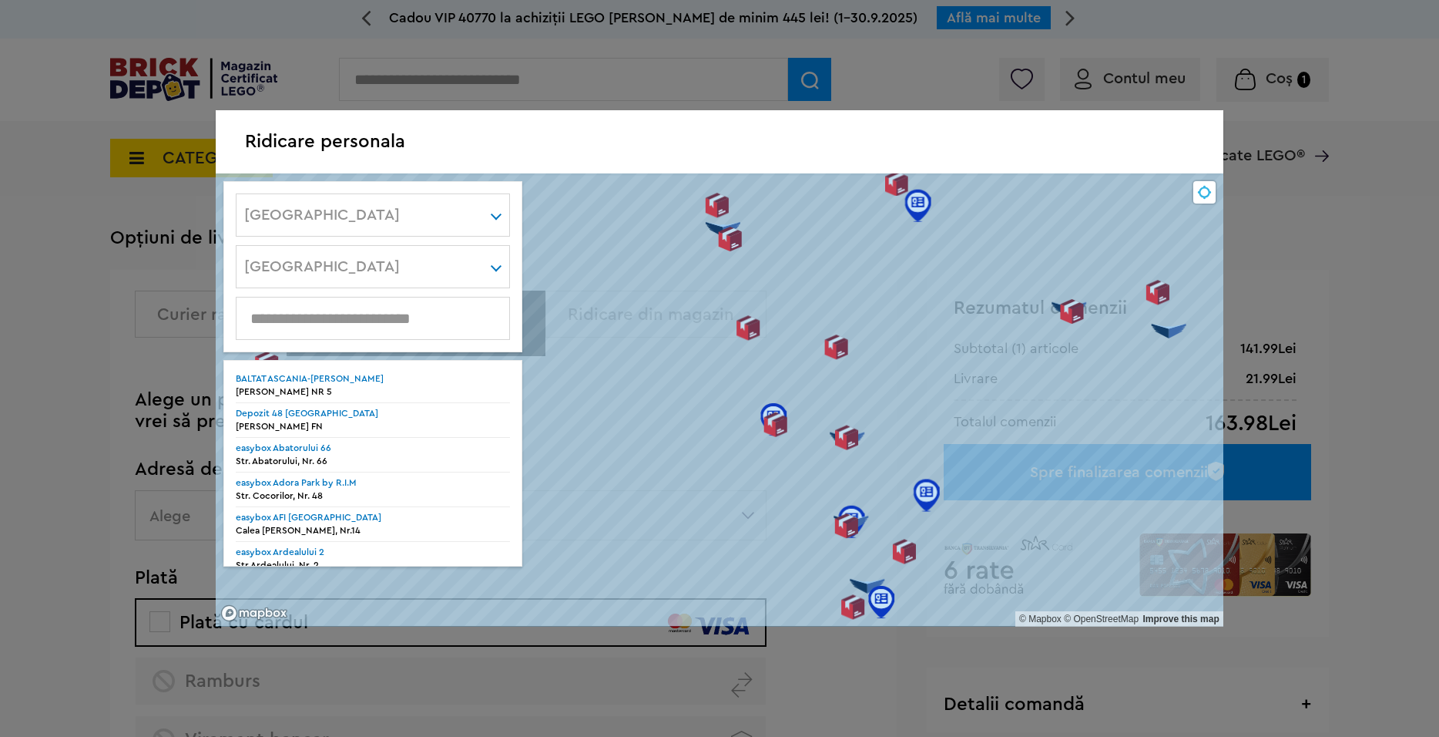
drag, startPoint x: 727, startPoint y: 294, endPoint x: 750, endPoint y: 395, distance: 104.1
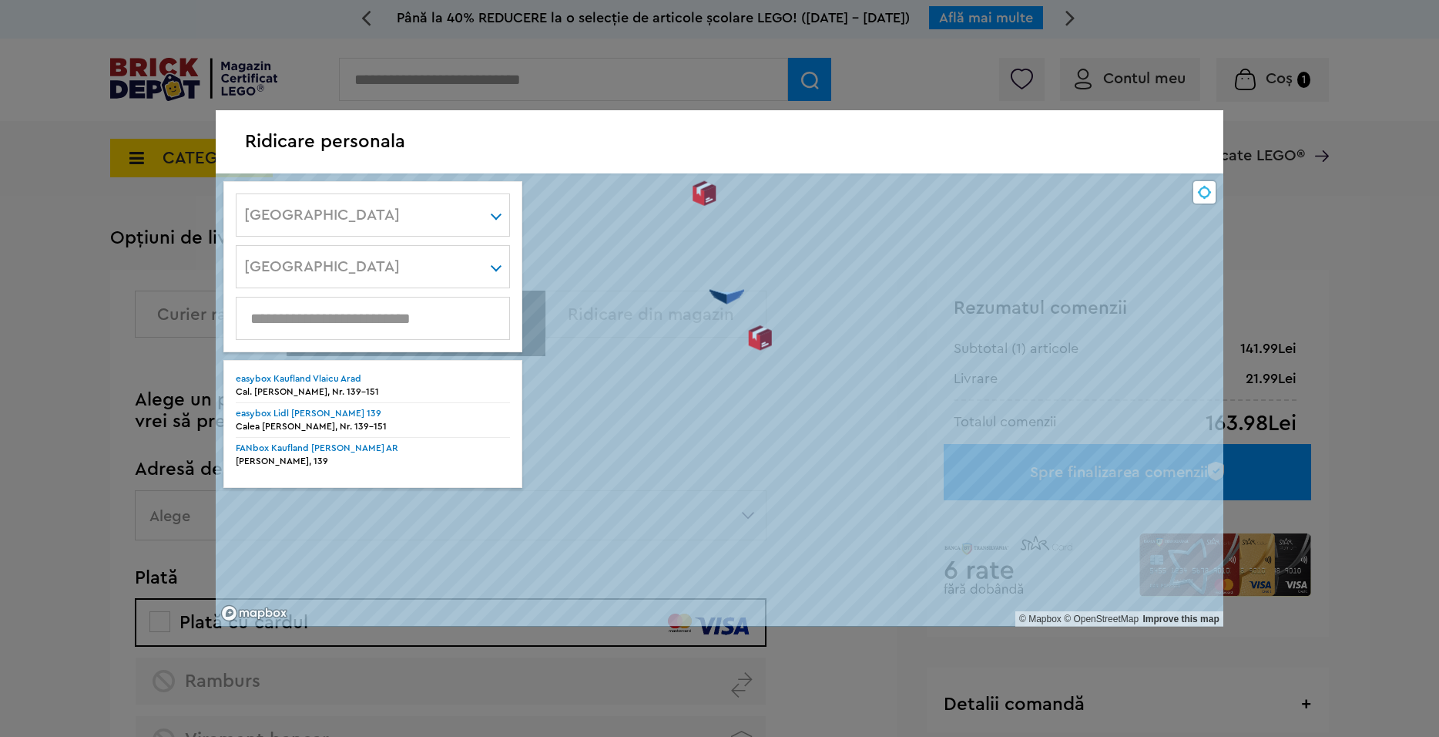
drag, startPoint x: 768, startPoint y: 460, endPoint x: 772, endPoint y: 486, distance: 26.5
click at [340, 380] on strong "easybox Kaufland Vlaicu Arad" at bounding box center [299, 378] width 126 height 9
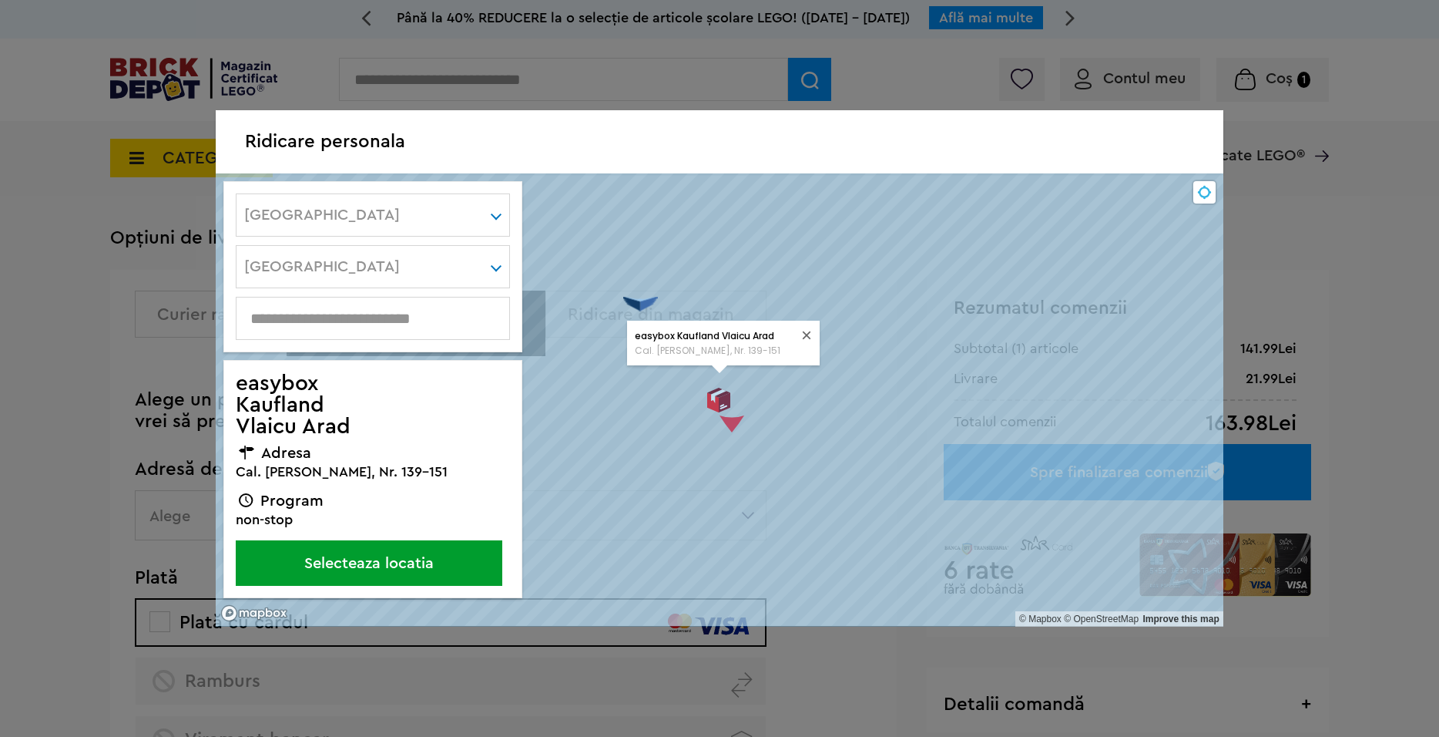
click at [406, 558] on button "Selecteaza locatia" at bounding box center [369, 562] width 267 height 45
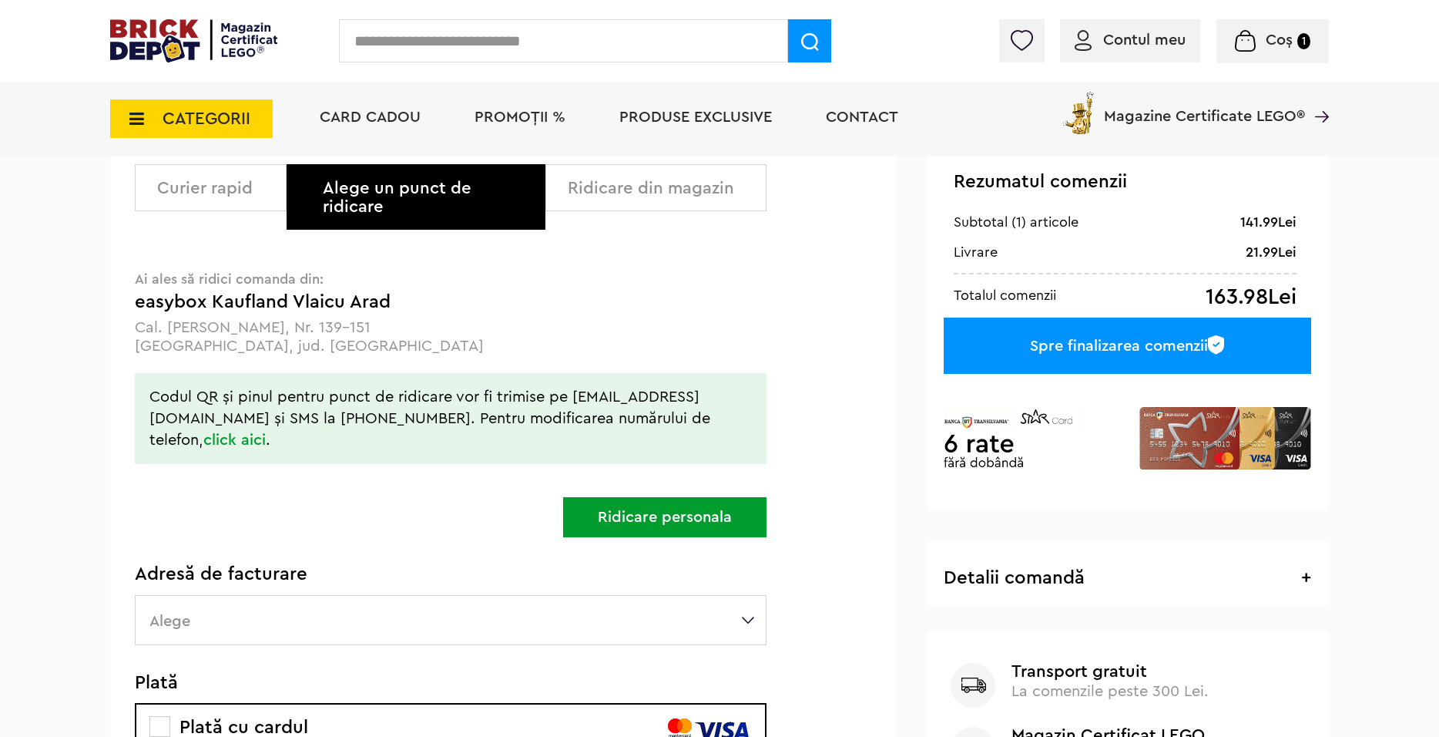
scroll to position [385, 0]
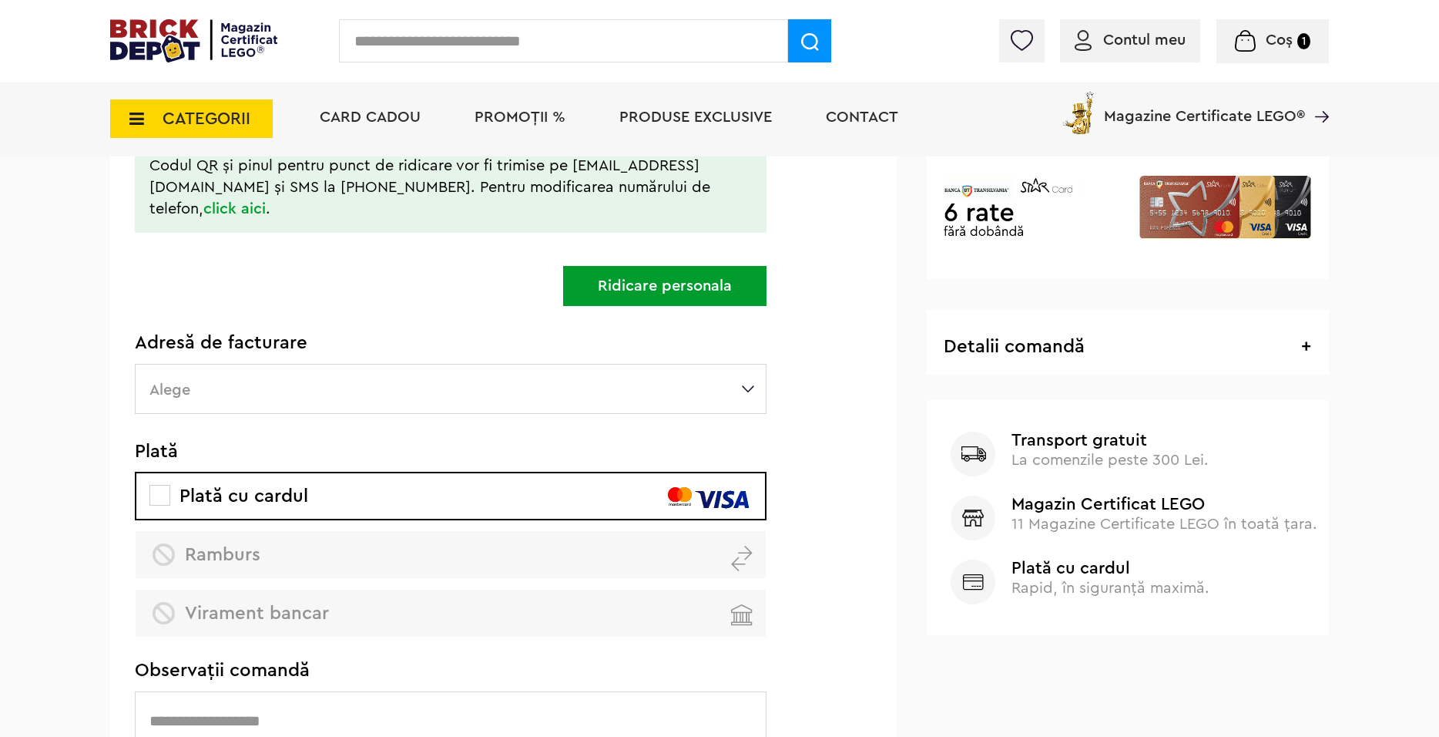
click at [264, 364] on label "Alege" at bounding box center [451, 389] width 632 height 50
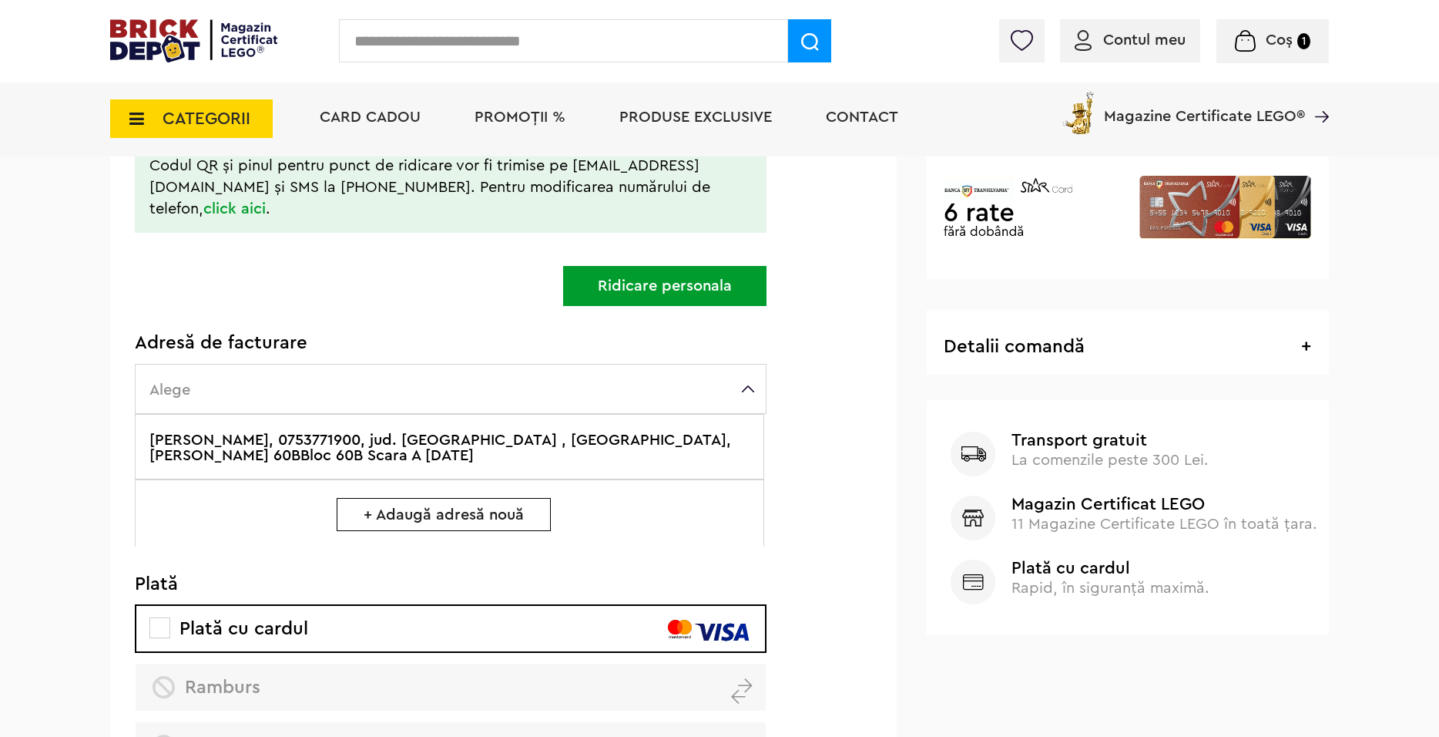
click at [256, 443] on label "Angerer Dan, 0753771900, jud. Arad , ARAD, Constantin Brancusi 60BBloc 60B Scar…" at bounding box center [450, 447] width 630 height 66
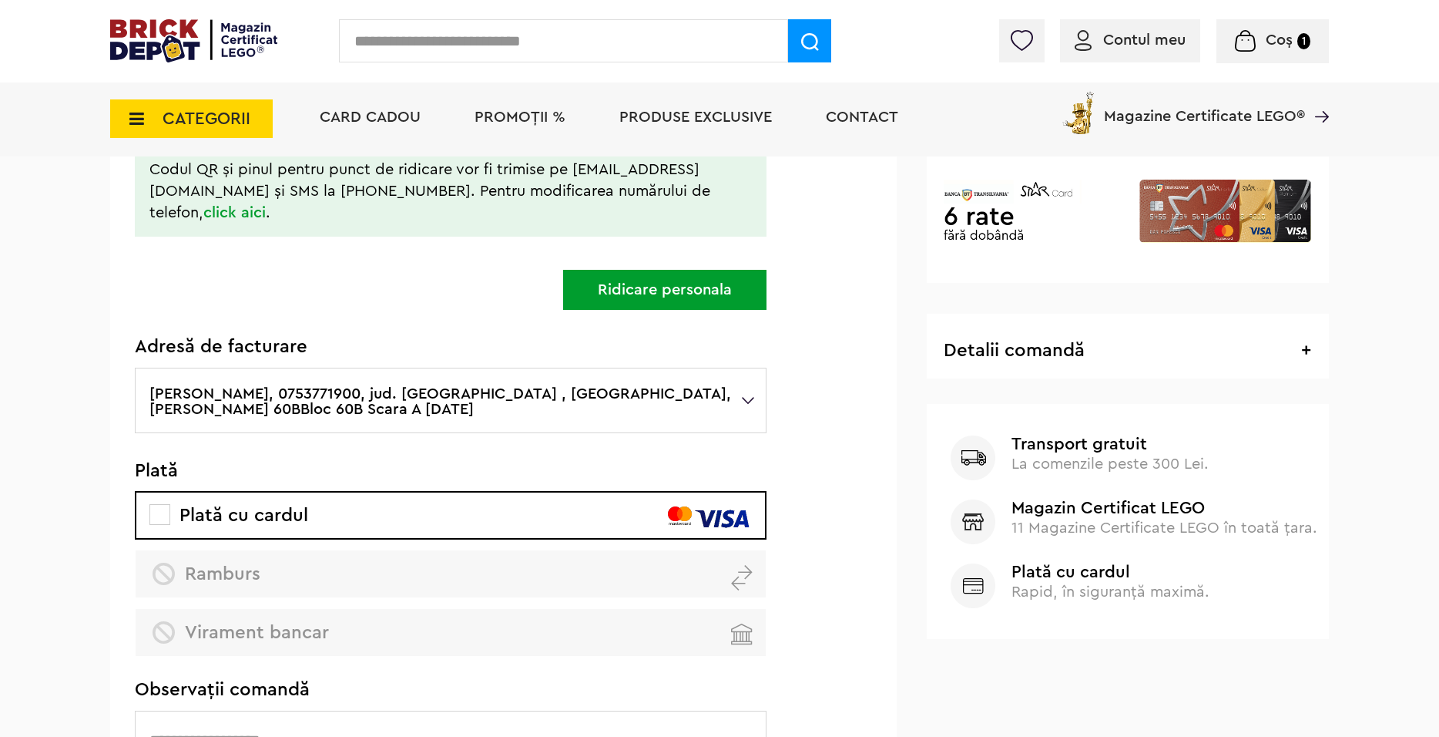
scroll to position [0, 0]
